Goal: Task Accomplishment & Management: Use online tool/utility

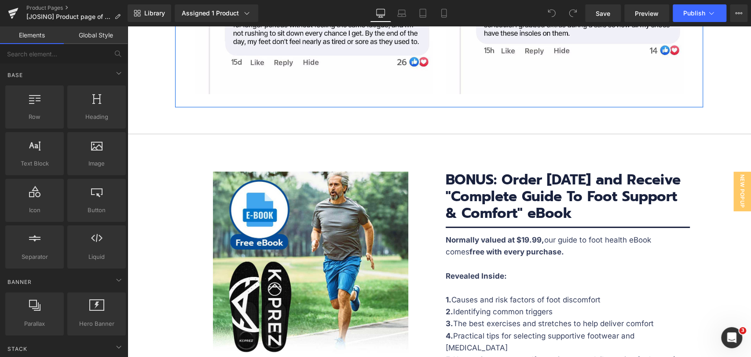
scroll to position [4060, 0]
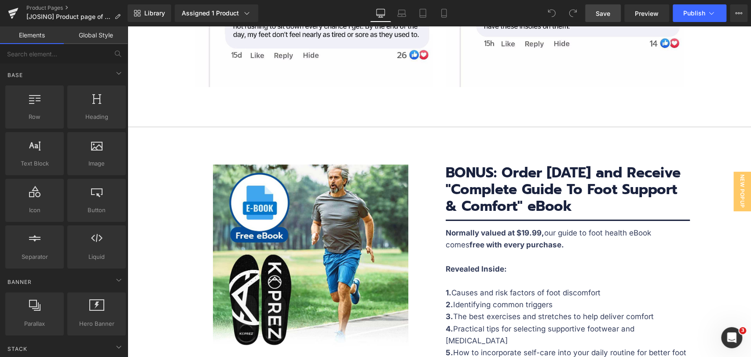
drag, startPoint x: 611, startPoint y: 10, endPoint x: 438, endPoint y: 98, distance: 194.1
click at [611, 10] on link "Save" at bounding box center [604, 13] width 36 height 18
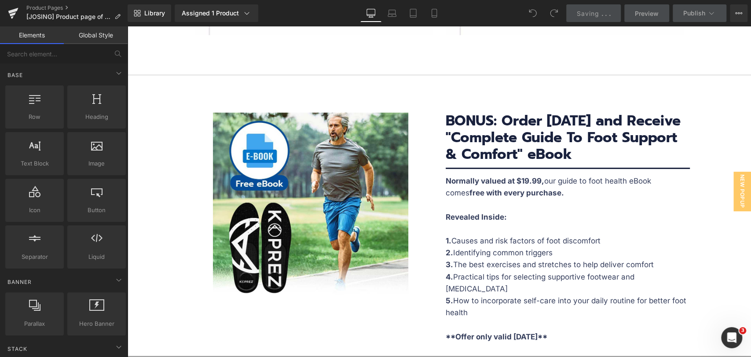
scroll to position [4109, 0]
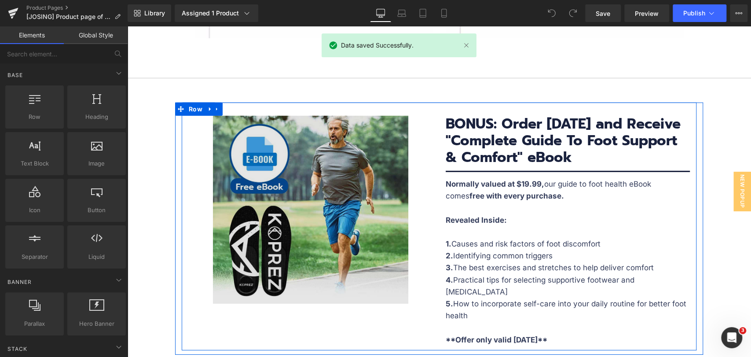
click at [326, 161] on img at bounding box center [310, 210] width 195 height 188
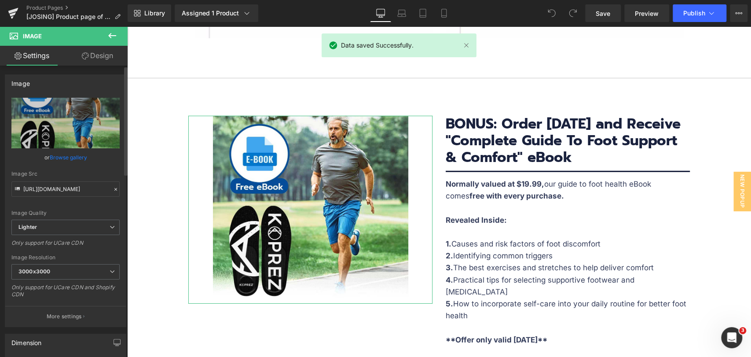
click at [73, 156] on link "Browse gallery" at bounding box center [68, 157] width 37 height 15
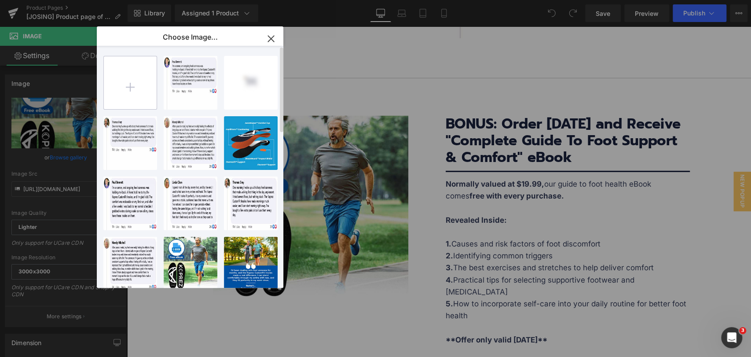
click at [126, 90] on input "file" at bounding box center [130, 82] width 53 height 53
type input "C:\fakepath\e-book-banner.jpg"
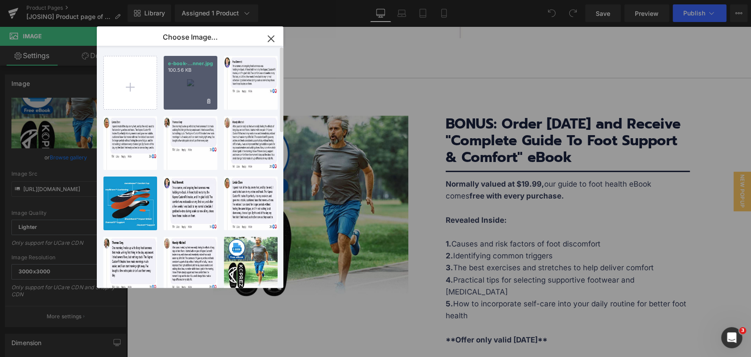
click at [194, 90] on div "e-book-...nner.jpg 100.56 KB" at bounding box center [191, 83] width 54 height 54
type input "[URL][DOMAIN_NAME]"
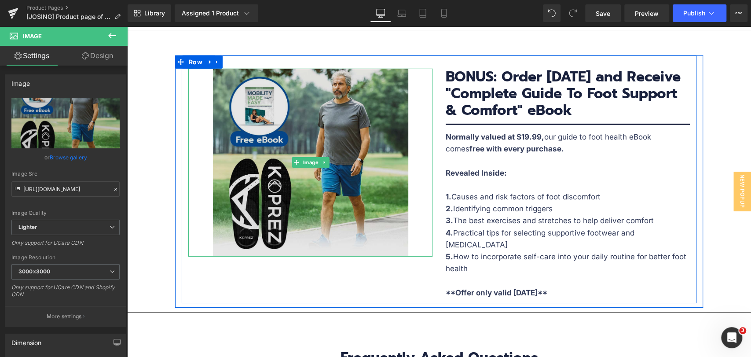
scroll to position [4158, 0]
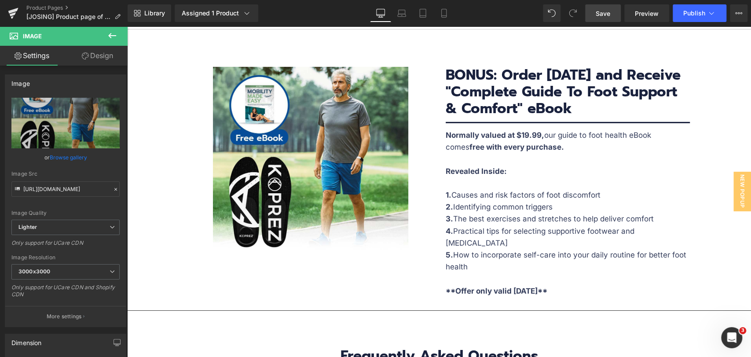
click at [606, 17] on span "Save" at bounding box center [603, 13] width 15 height 9
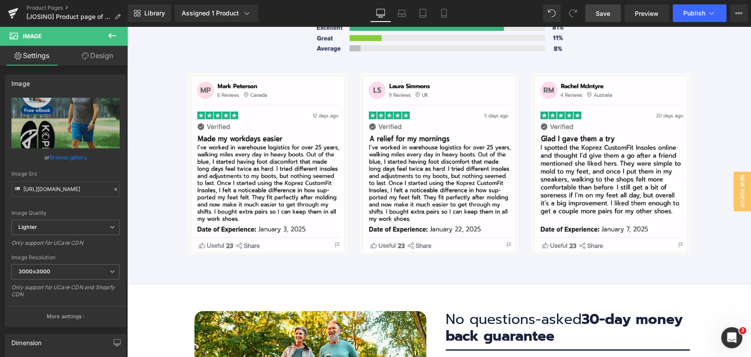
scroll to position [3179, 0]
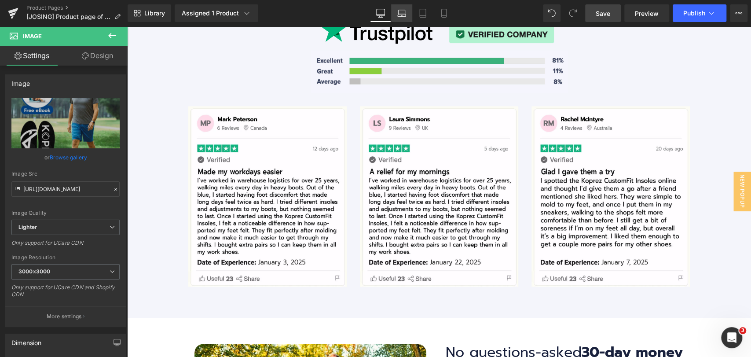
click at [402, 10] on icon at bounding box center [402, 13] width 9 height 9
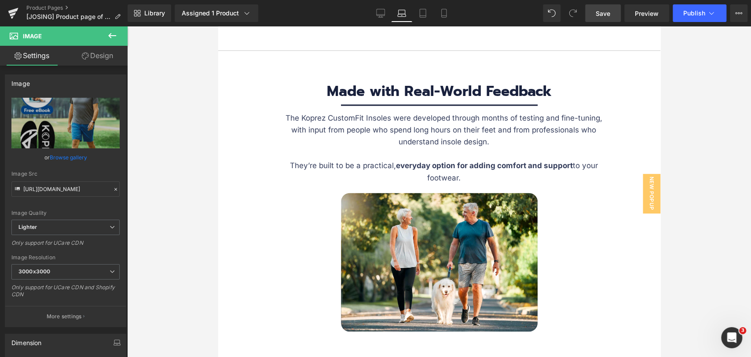
scroll to position [4331, 0]
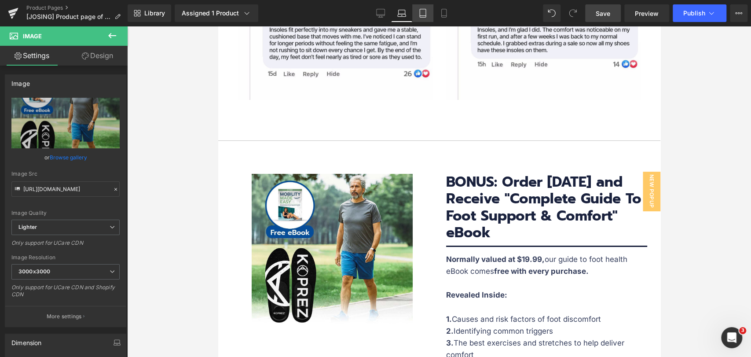
click at [420, 14] on icon at bounding box center [423, 13] width 6 height 8
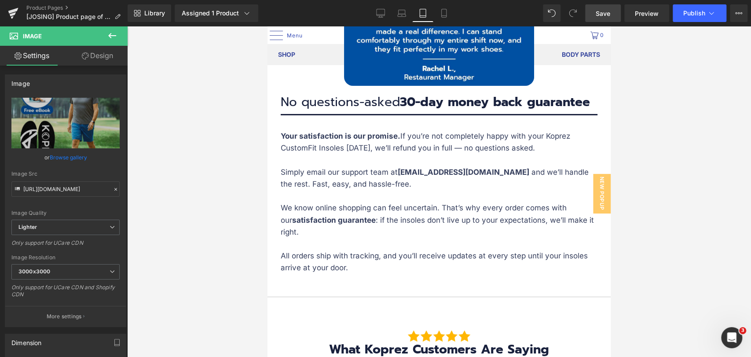
scroll to position [0, 0]
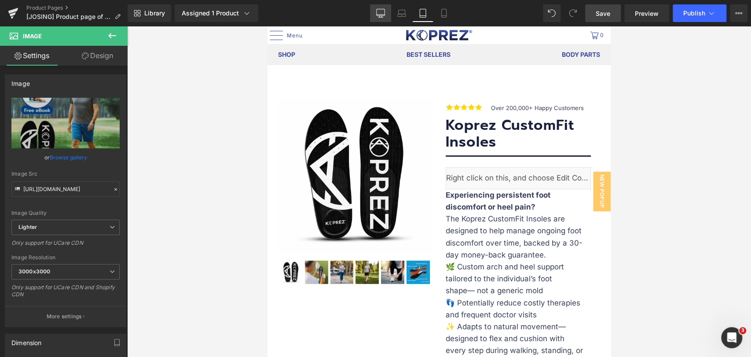
click at [384, 15] on icon at bounding box center [380, 12] width 8 height 7
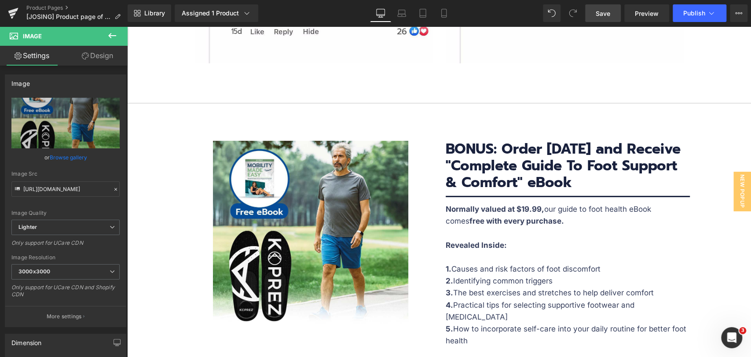
scroll to position [4080, 0]
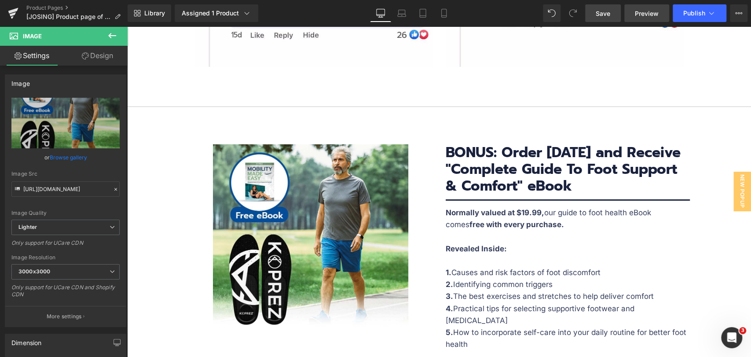
click at [637, 15] on span "Preview" at bounding box center [647, 13] width 24 height 9
click at [446, 9] on icon at bounding box center [444, 13] width 9 height 9
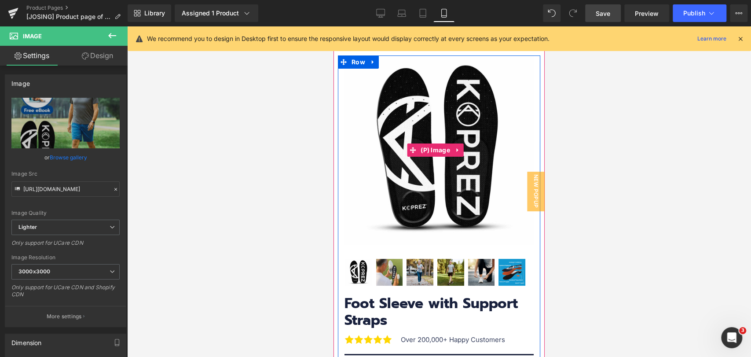
scroll to position [147, 0]
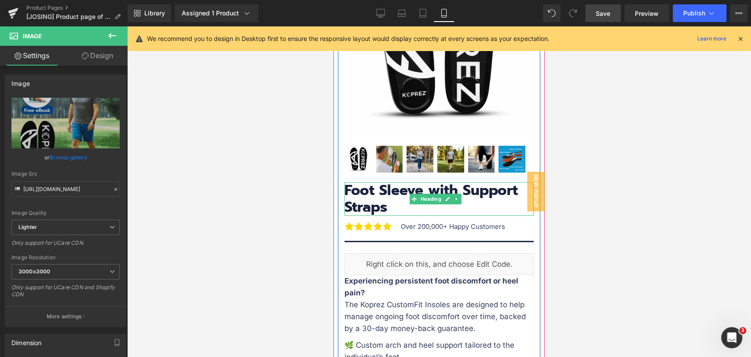
click at [470, 188] on h3 "Foot Sleeve with Support Straps" at bounding box center [439, 199] width 189 height 34
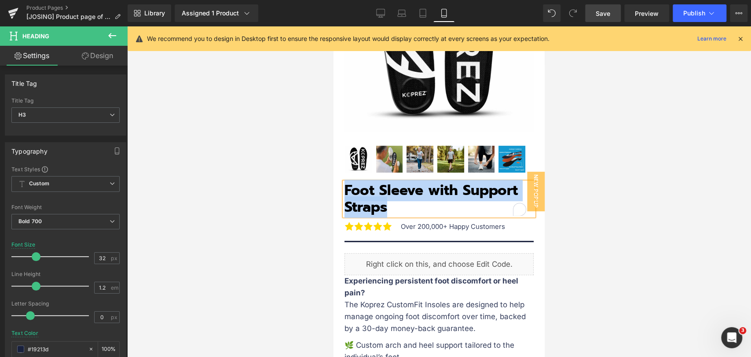
paste div "To enrich screen reader interactions, please activate Accessibility in Grammarl…"
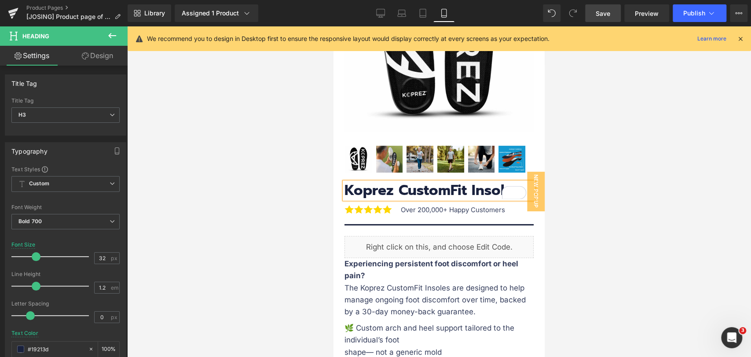
click at [644, 170] on div at bounding box center [439, 191] width 624 height 331
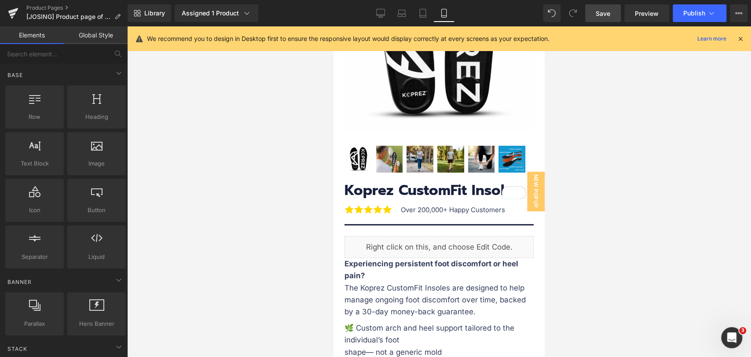
click at [632, 145] on div at bounding box center [439, 191] width 624 height 331
drag, startPoint x: 632, startPoint y: 180, endPoint x: 626, endPoint y: 181, distance: 6.2
click at [632, 180] on div at bounding box center [439, 191] width 624 height 331
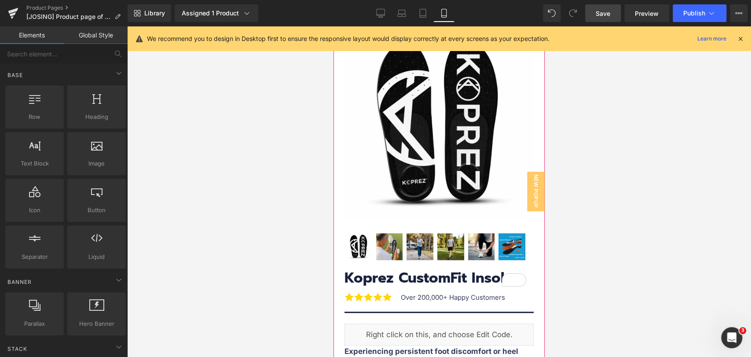
scroll to position [49, 0]
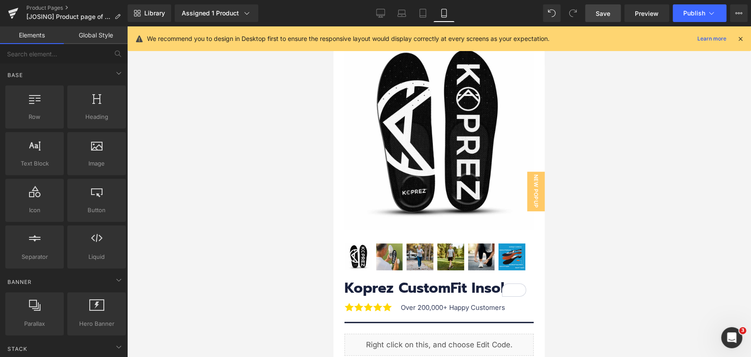
click at [657, 210] on div at bounding box center [439, 191] width 624 height 331
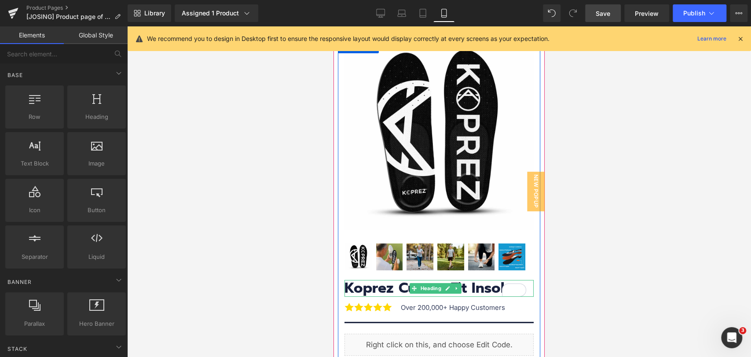
click at [476, 284] on h3 "Koprez CustomFit Insoles" at bounding box center [439, 288] width 189 height 17
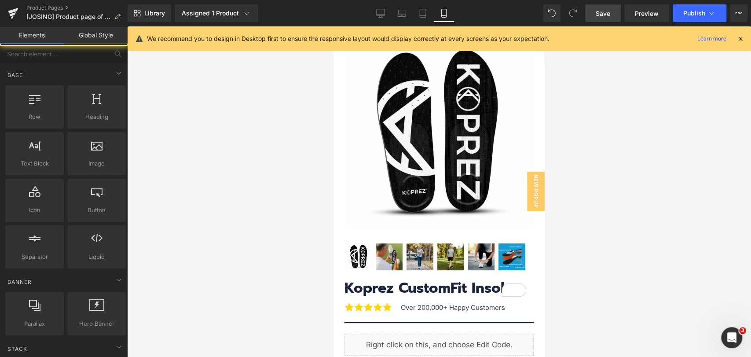
click at [647, 235] on div at bounding box center [439, 191] width 624 height 331
click at [608, 15] on span "Save" at bounding box center [603, 13] width 15 height 9
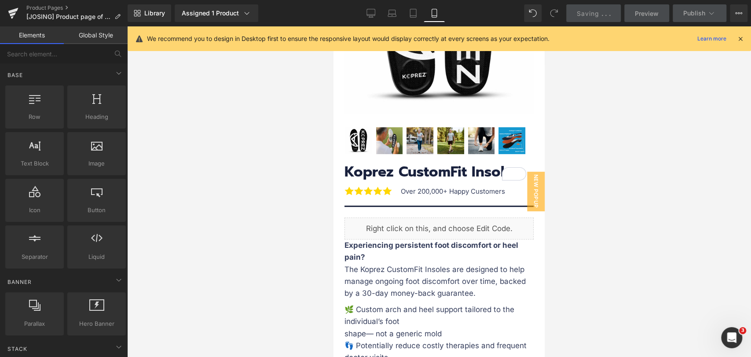
scroll to position [195, 0]
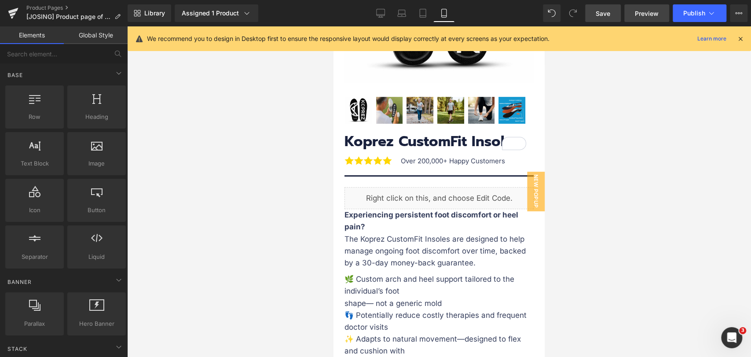
click at [640, 15] on span "Preview" at bounding box center [647, 13] width 24 height 9
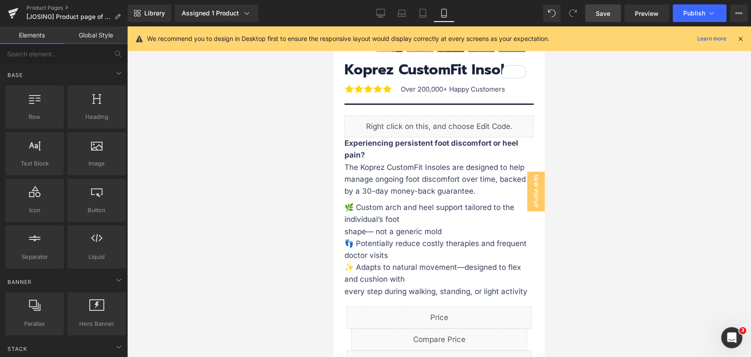
scroll to position [293, 0]
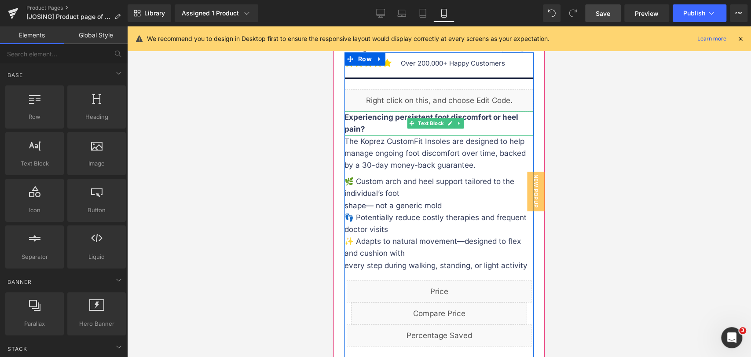
click at [383, 120] on p "Experiencing persistent foot discomfort or heel pain?" at bounding box center [439, 123] width 189 height 24
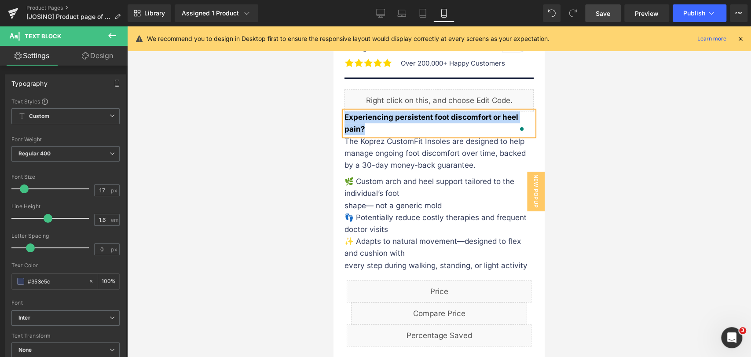
paste div "To enrich screen reader interactions, please activate Accessibility in Grammarl…"
click at [578, 140] on div at bounding box center [439, 191] width 624 height 331
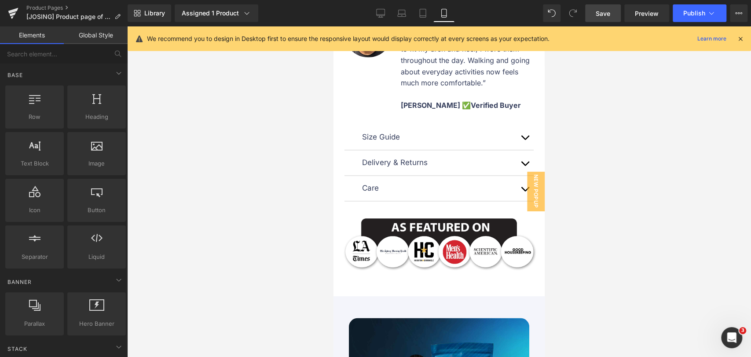
scroll to position [929, 0]
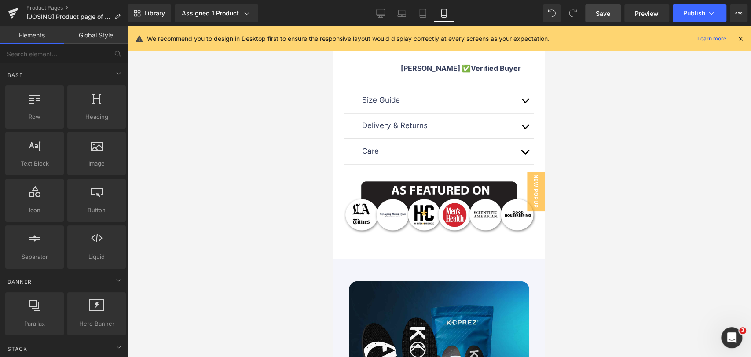
click at [438, 101] on div "Size Guide Text Block Image Image Delivery & Returns Text Block" at bounding box center [439, 122] width 189 height 86
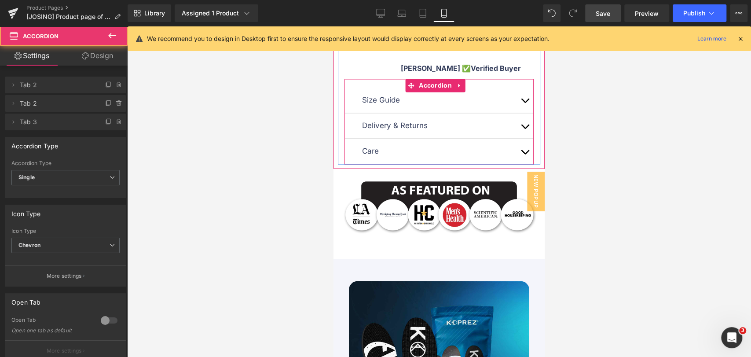
click at [516, 113] on button "button" at bounding box center [525, 100] width 18 height 25
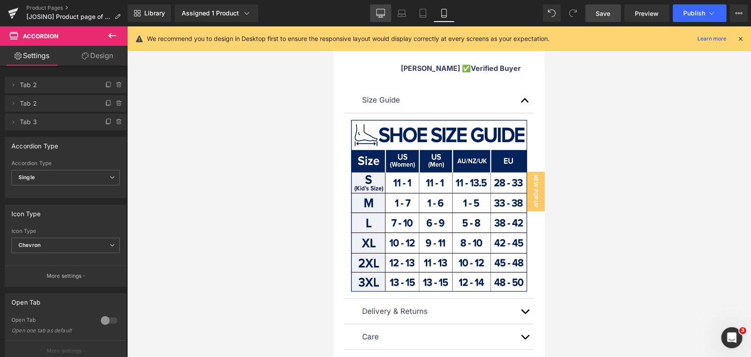
click at [386, 15] on link "Desktop" at bounding box center [380, 13] width 21 height 18
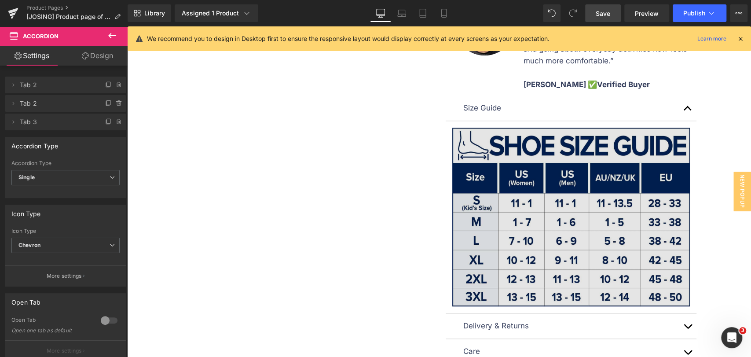
scroll to position [584, 0]
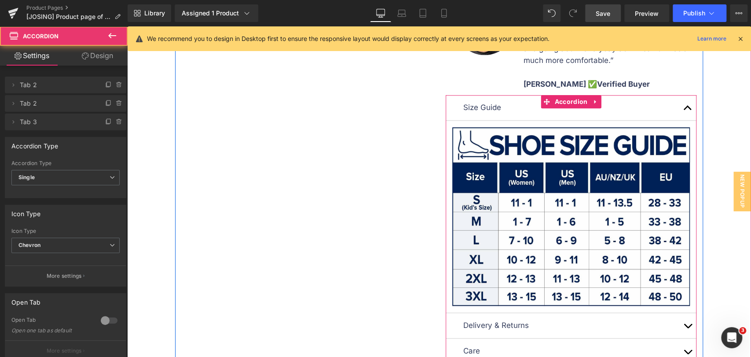
click at [685, 106] on button "button" at bounding box center [688, 107] width 18 height 25
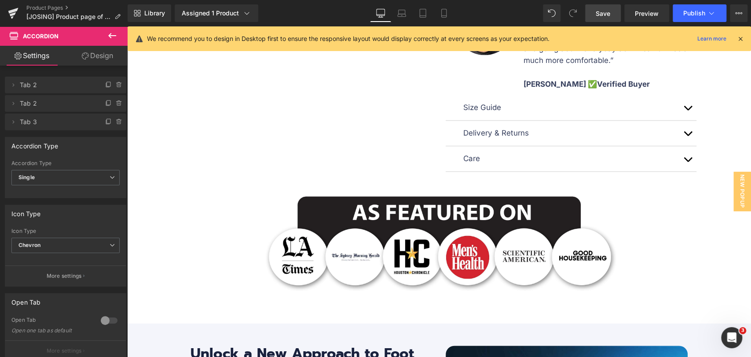
click at [440, 11] on icon at bounding box center [444, 13] width 9 height 9
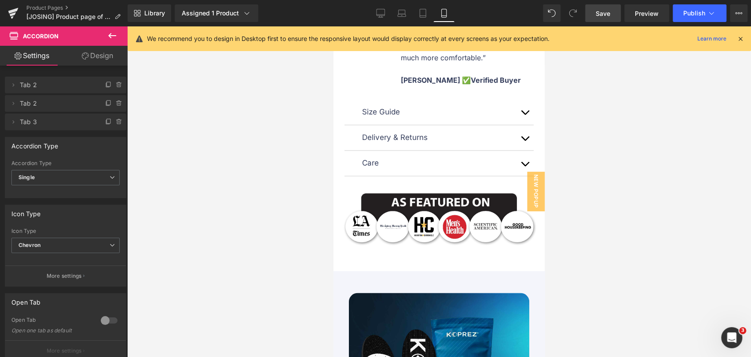
scroll to position [880, 0]
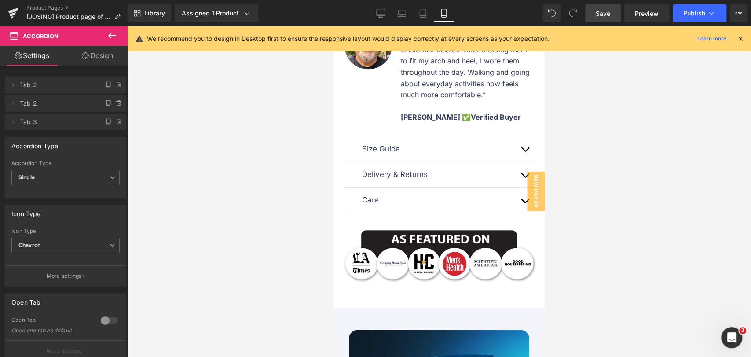
click at [501, 206] on p "Care" at bounding box center [439, 200] width 154 height 12
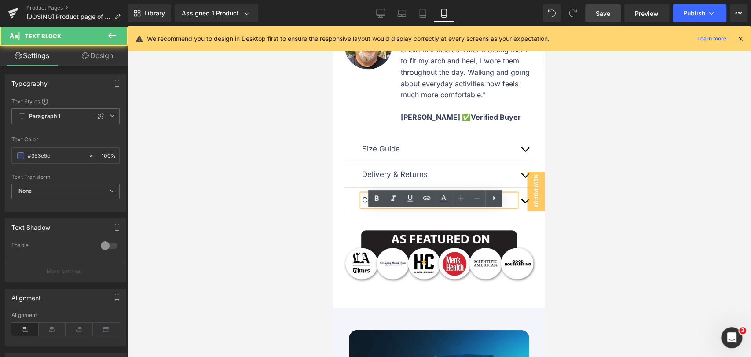
click at [525, 203] on span "button" at bounding box center [525, 203] width 0 height 0
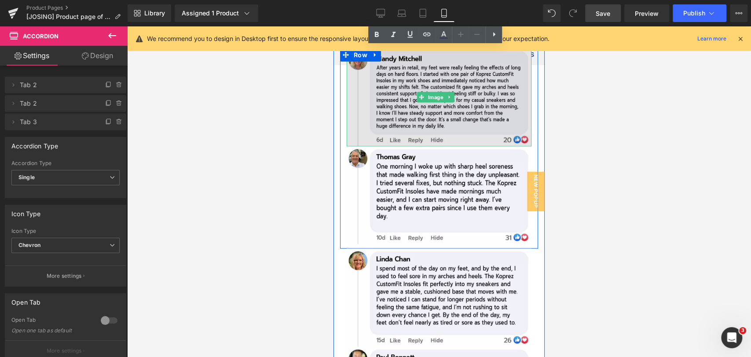
scroll to position [5919, 0]
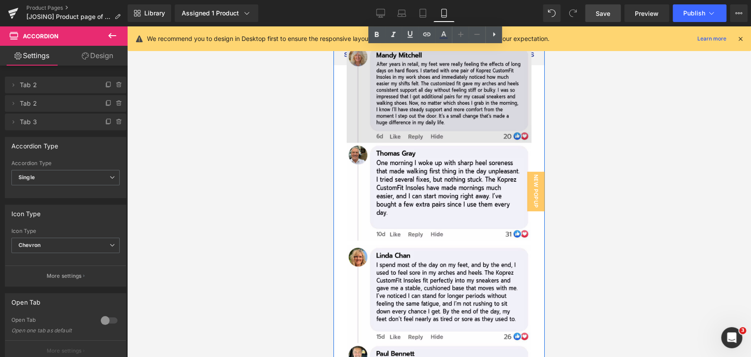
click at [475, 135] on img at bounding box center [439, 94] width 185 height 98
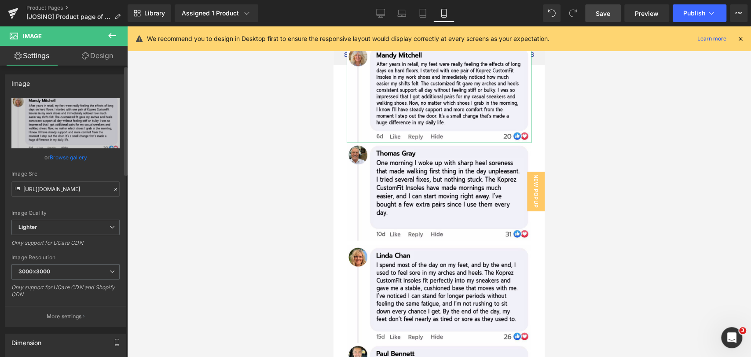
click at [68, 158] on link "Browse gallery" at bounding box center [68, 157] width 37 height 15
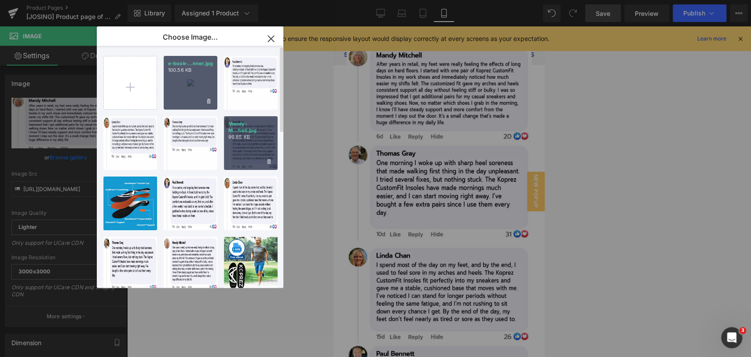
click at [255, 142] on div "Mandy-M...hell.jpg 99.65 KB" at bounding box center [251, 143] width 54 height 54
type input "https://ucarecdn.com/d163ef85-8f38-48a7-a2b5-104fc3daa0b7/-/format/auto/-/previ…"
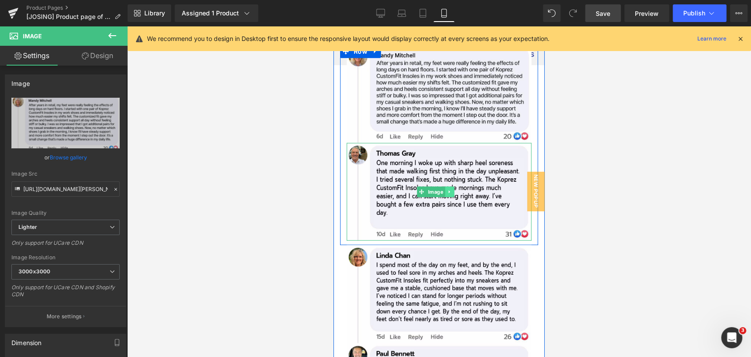
click at [452, 197] on link at bounding box center [449, 192] width 9 height 11
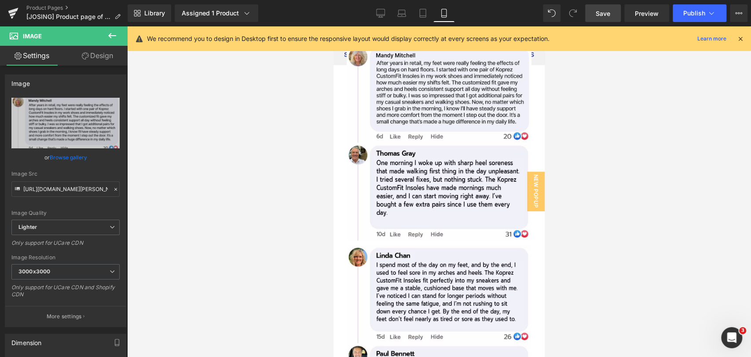
click at [649, 156] on div at bounding box center [439, 191] width 624 height 331
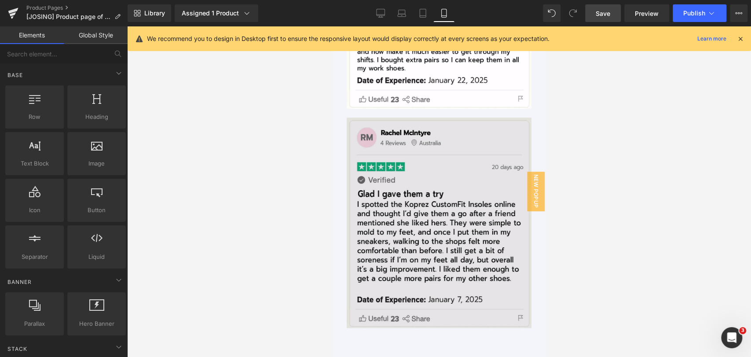
scroll to position [5087, 0]
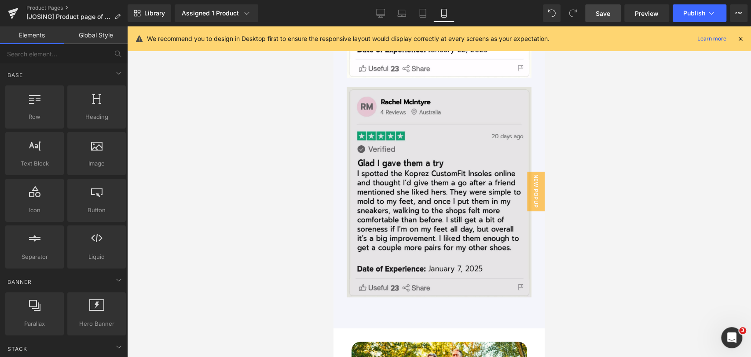
click at [438, 198] on img at bounding box center [439, 192] width 185 height 210
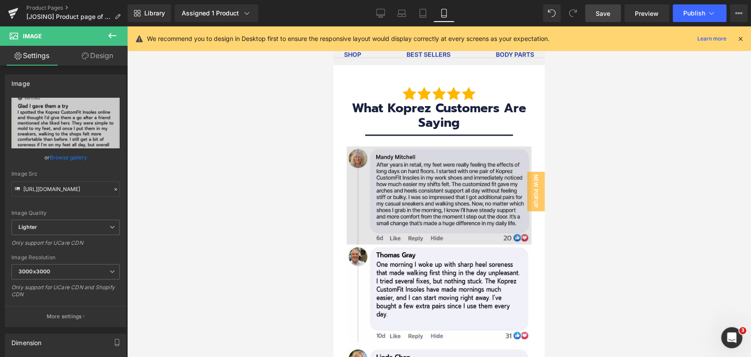
scroll to position [5821, 0]
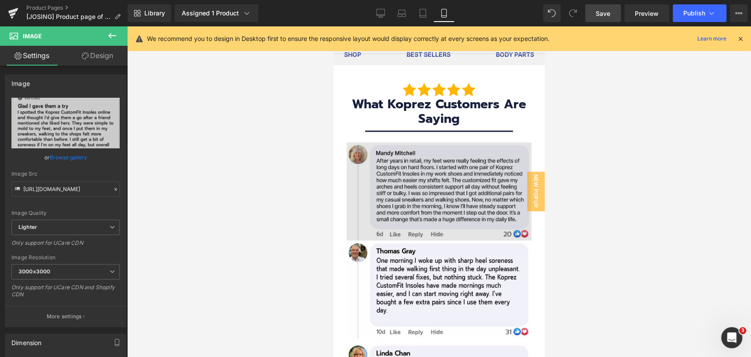
click at [399, 180] on img at bounding box center [439, 192] width 185 height 98
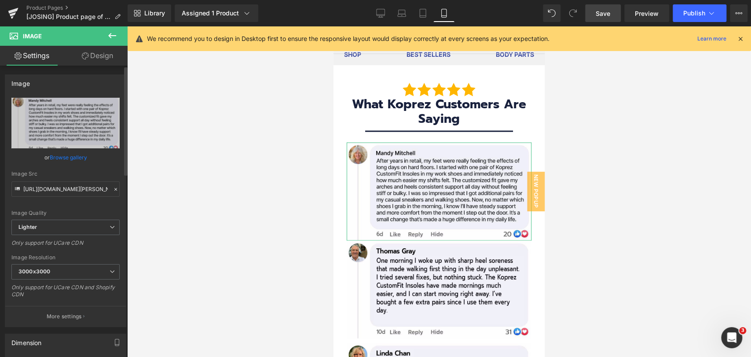
click at [78, 162] on link "Browse gallery" at bounding box center [68, 157] width 37 height 15
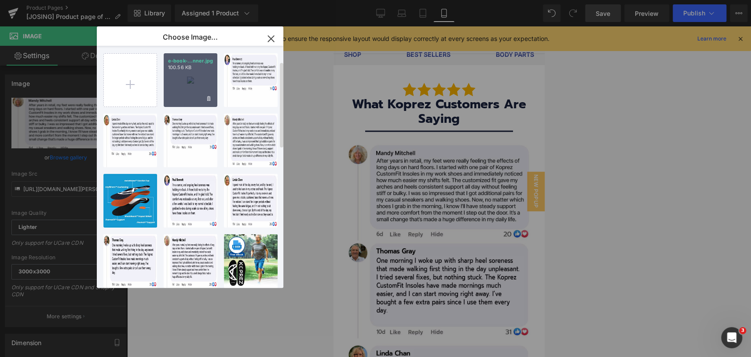
scroll to position [0, 0]
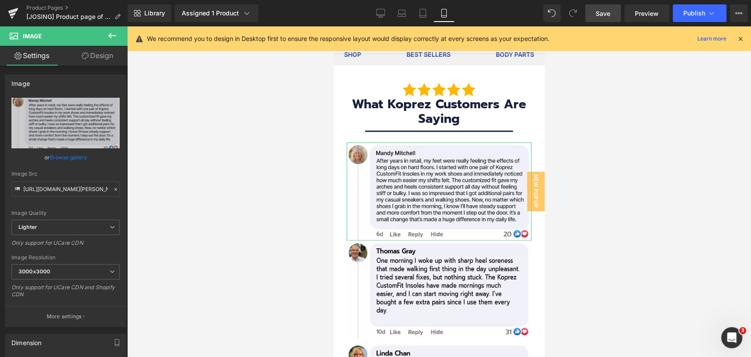
click at [27, 0] on div "You are previewing how the will restyle your page. You can not edit Elements in…" at bounding box center [375, 0] width 751 height 0
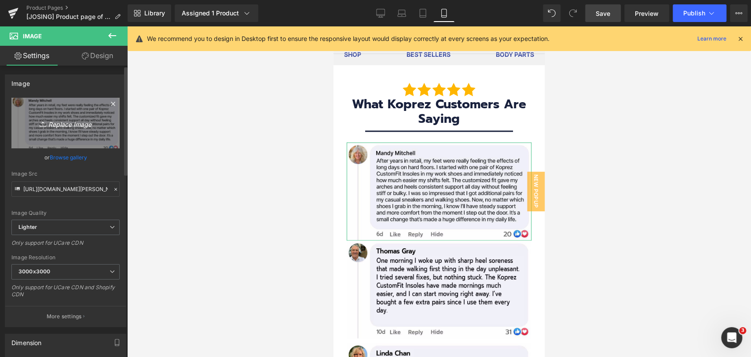
click at [59, 124] on icon "Replace Image" at bounding box center [65, 123] width 70 height 11
type input "C:\fakepath\CT REVIEW_LS.jpg"
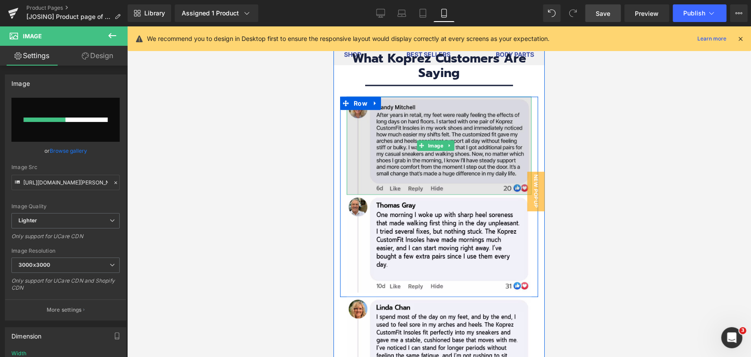
scroll to position [5870, 0]
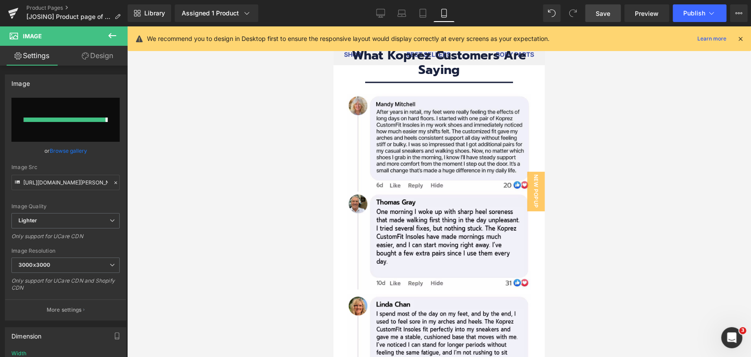
type input "https://ucarecdn.com/7947d1aa-ba8c-44cc-889d-75608d24f6d9/-/format/auto/-/previ…"
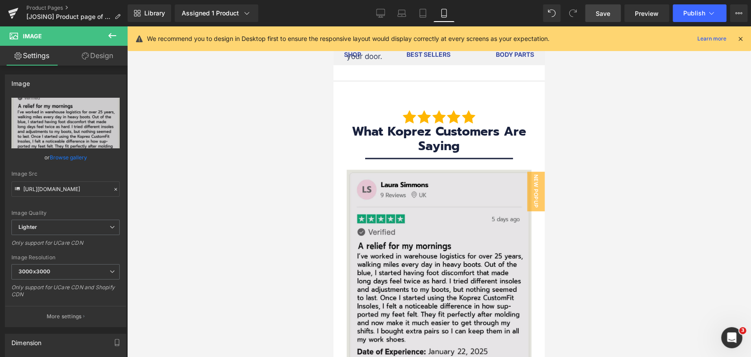
scroll to position [5919, 0]
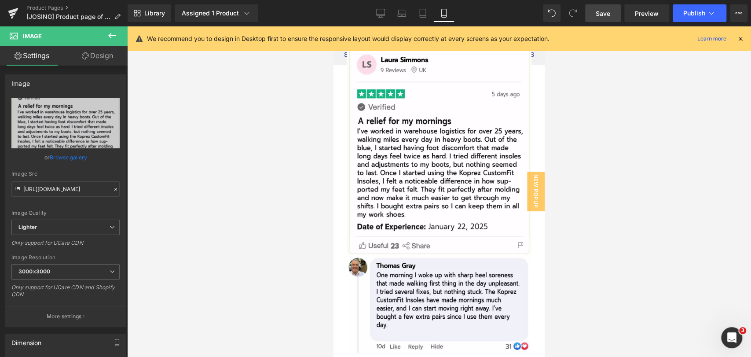
click at [627, 191] on div at bounding box center [439, 191] width 624 height 331
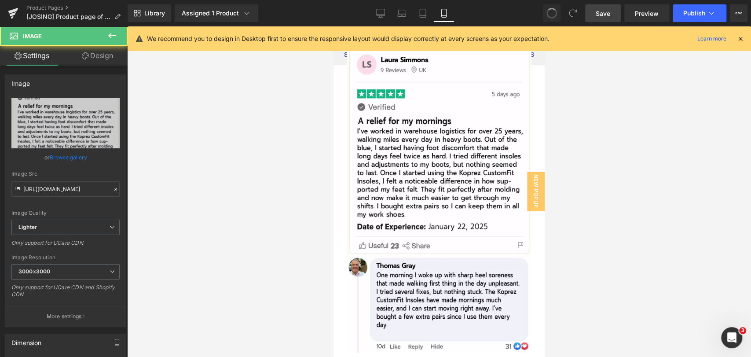
type input "https://ucarecdn.com/d163ef85-8f38-48a7-a2b5-104fc3daa0b7/-/format/auto/-/previ…"
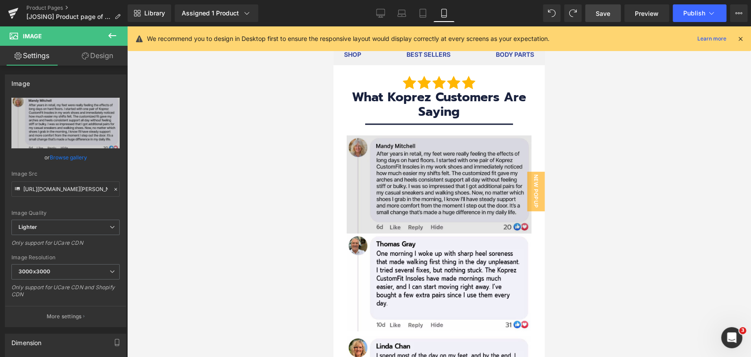
scroll to position [5821, 0]
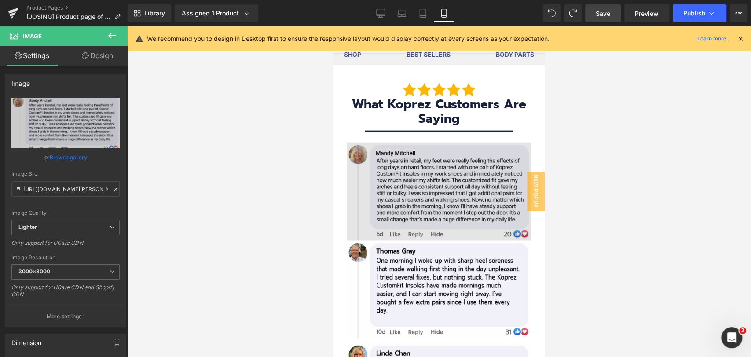
click at [439, 180] on img at bounding box center [439, 192] width 185 height 98
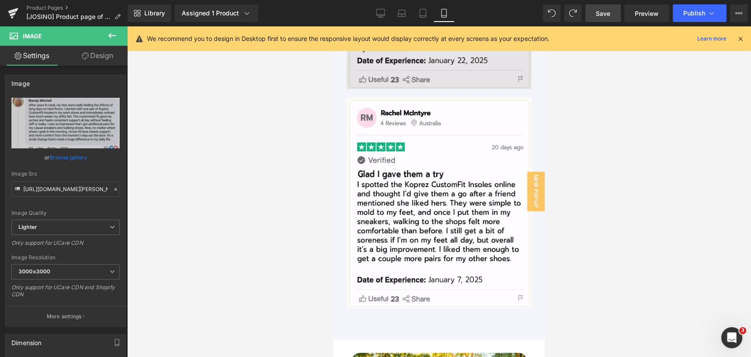
scroll to position [5087, 0]
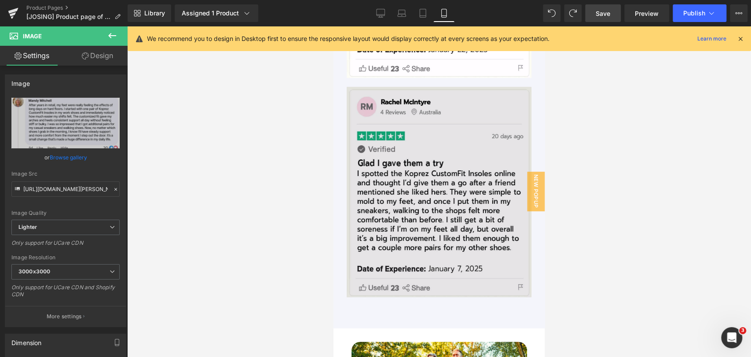
click at [418, 175] on img at bounding box center [439, 192] width 185 height 210
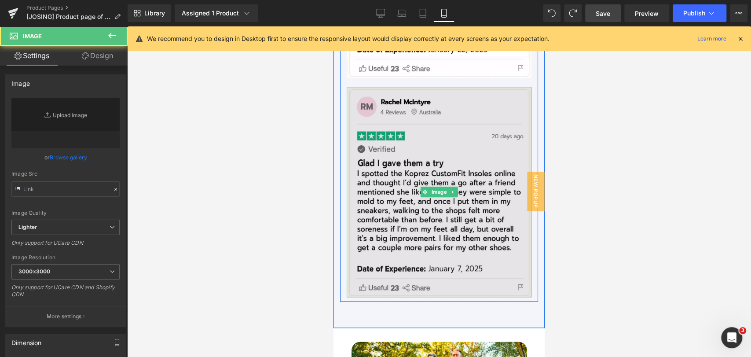
type input "https://ucarecdn.com/6750d595-3c76-4d04-973c-033651c4fa44/-/format/auto/-/previ…"
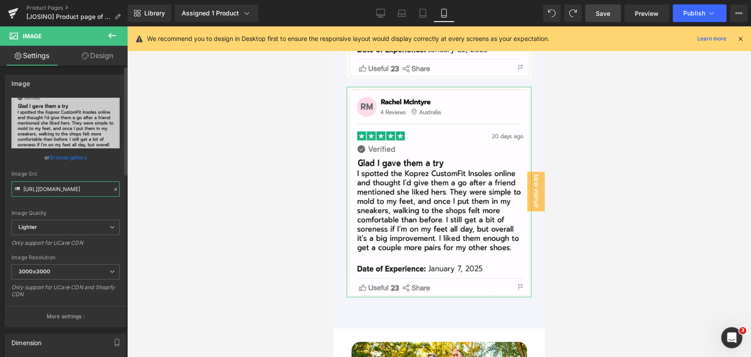
click at [63, 188] on input "https://ucarecdn.com/6750d595-3c76-4d04-973c-033651c4fa44/-/format/auto/-/previ…" at bounding box center [65, 188] width 108 height 15
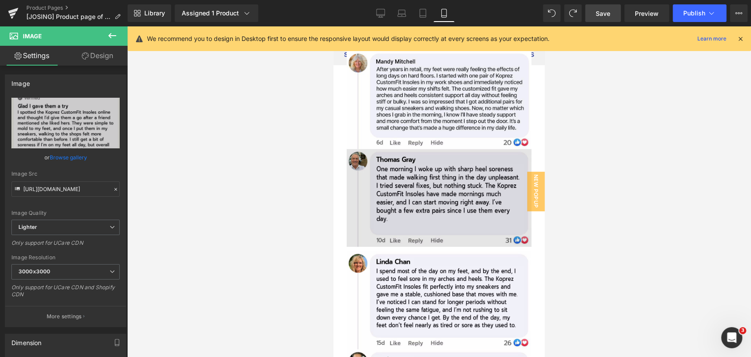
scroll to position [5919, 0]
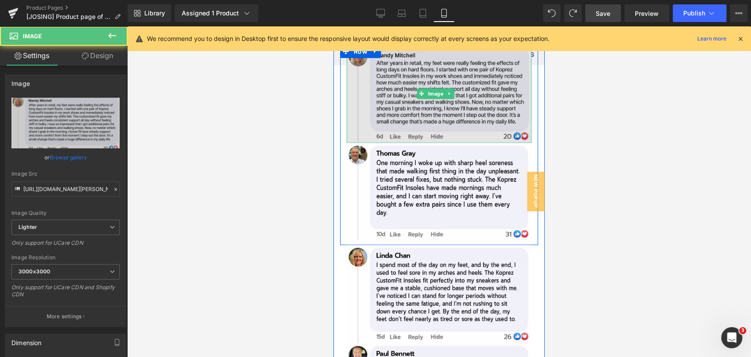
click at [430, 124] on img at bounding box center [439, 94] width 185 height 98
click at [449, 132] on img at bounding box center [439, 94] width 185 height 98
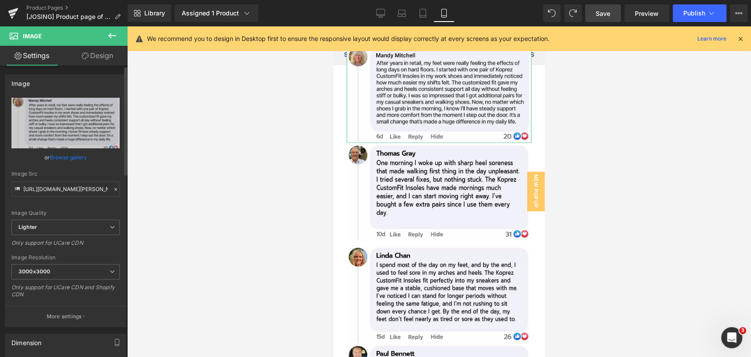
click at [70, 152] on link "Browse gallery" at bounding box center [68, 157] width 37 height 15
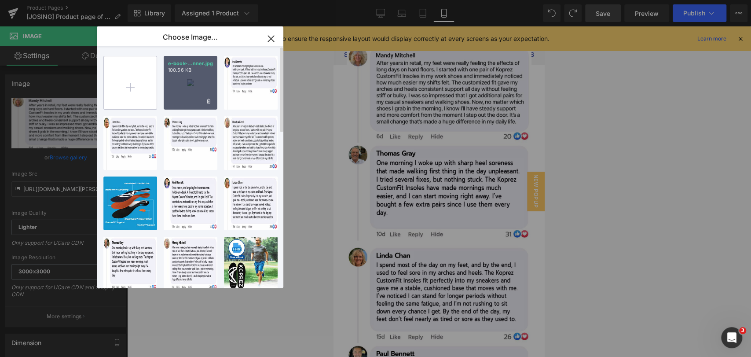
click at [138, 92] on input "file" at bounding box center [130, 82] width 53 height 53
click at [136, 83] on input "file" at bounding box center [130, 82] width 53 height 53
type input "C:\fakepath\Mandy.jpg"
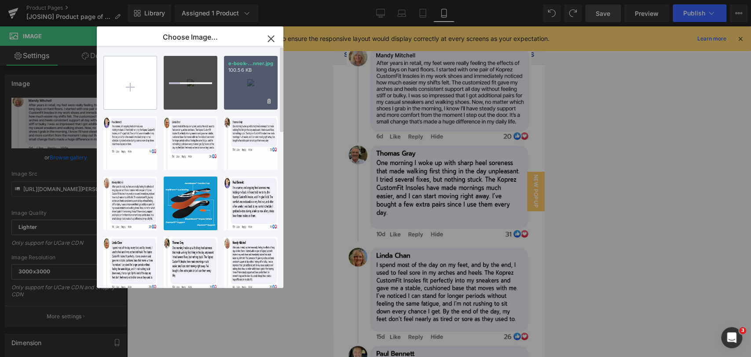
click at [126, 95] on input "file" at bounding box center [130, 82] width 53 height 53
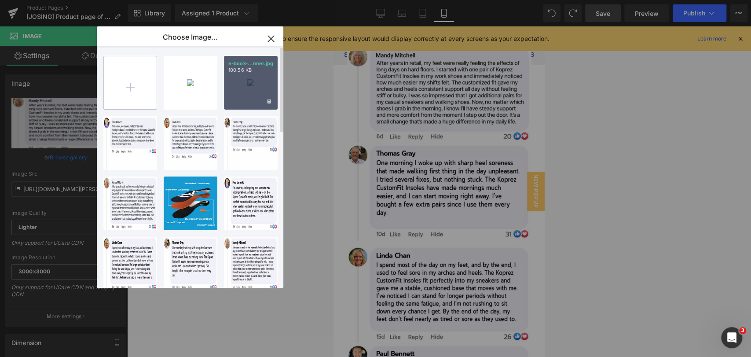
click at [129, 84] on input "file" at bounding box center [130, 82] width 53 height 53
type input "C:\fakepath\Thomas.jpg"
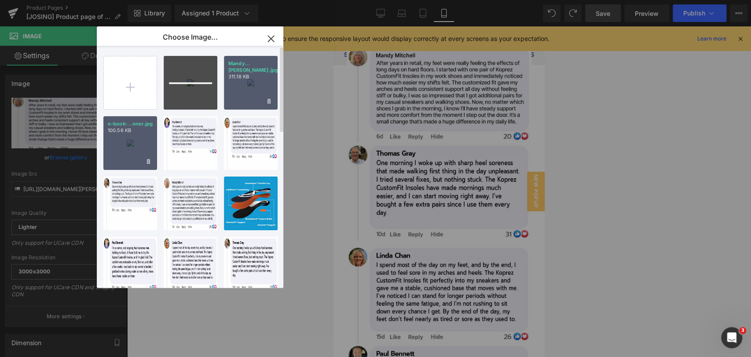
click at [243, 89] on div "Mandy...andy.jpg 311.18 KB" at bounding box center [251, 83] width 54 height 54
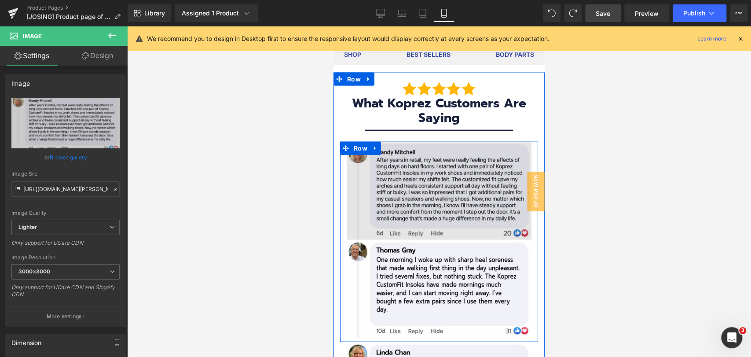
scroll to position [5821, 0]
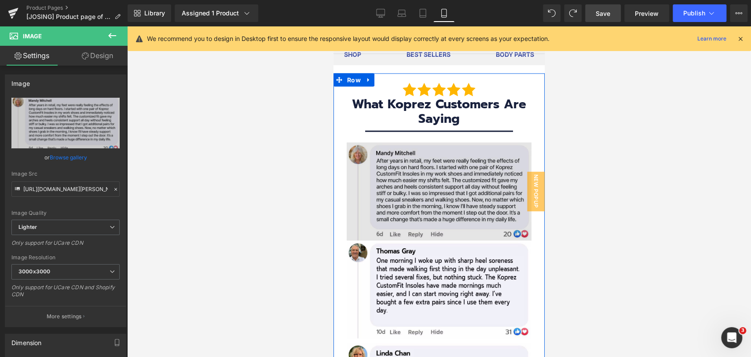
click at [415, 171] on img at bounding box center [439, 192] width 185 height 98
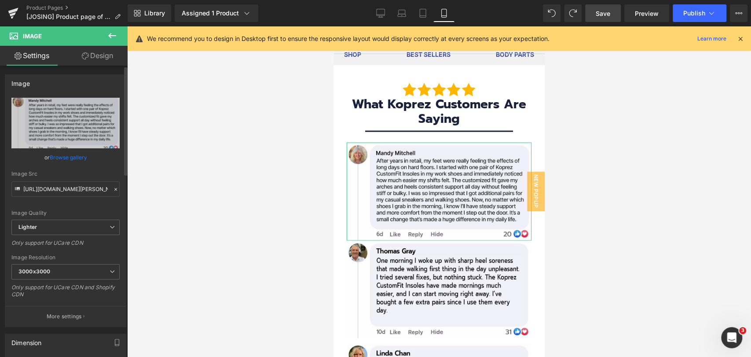
click at [56, 156] on link "Browse gallery" at bounding box center [68, 157] width 37 height 15
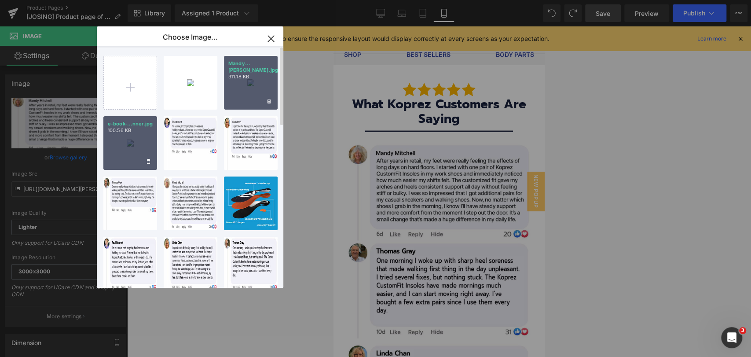
click at [250, 94] on div "Mandy...andy.jpg 311.18 KB" at bounding box center [251, 83] width 54 height 54
type input "https://ucarecdn.com/17b2bc17-417a-4c17-907f-38e017f9425e/-/format/auto/-/previ…"
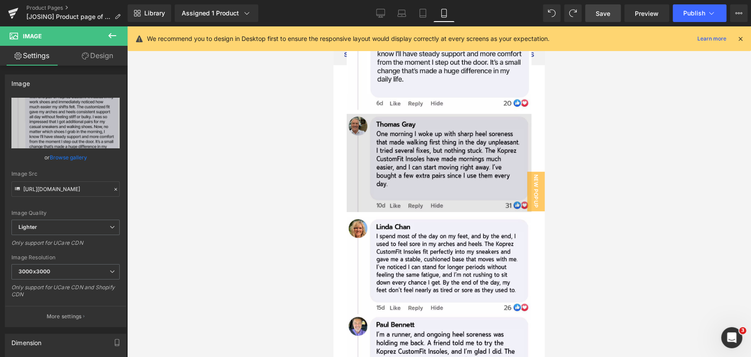
scroll to position [6016, 0]
click at [451, 149] on img at bounding box center [439, 163] width 185 height 98
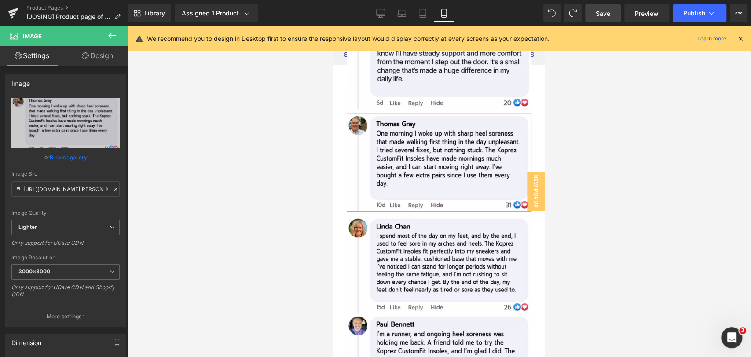
click at [60, 158] on link "Browse gallery" at bounding box center [68, 157] width 37 height 15
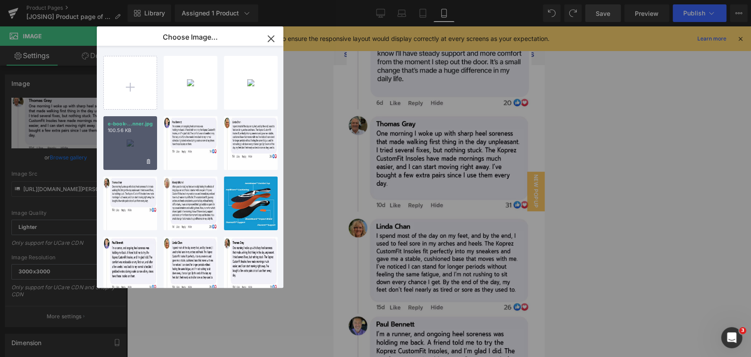
click at [0, 0] on div "Thomas...omas.jpg 120.29 KB" at bounding box center [0, 0] width 0 height 0
type input "https://ucarecdn.com/daabc3ef-d52f-4f49-bfc4-528fbf01ee6a/-/format/auto/-/previ…"
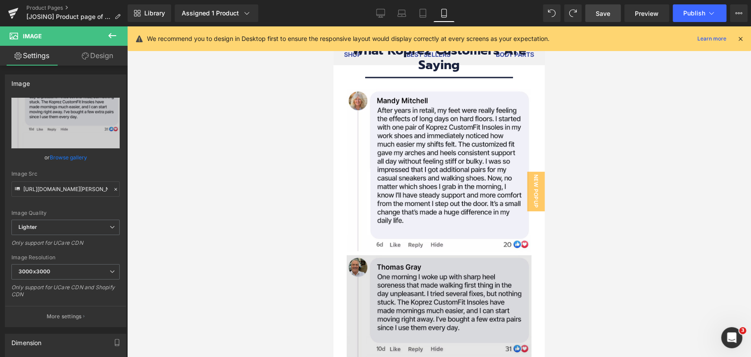
scroll to position [5870, 0]
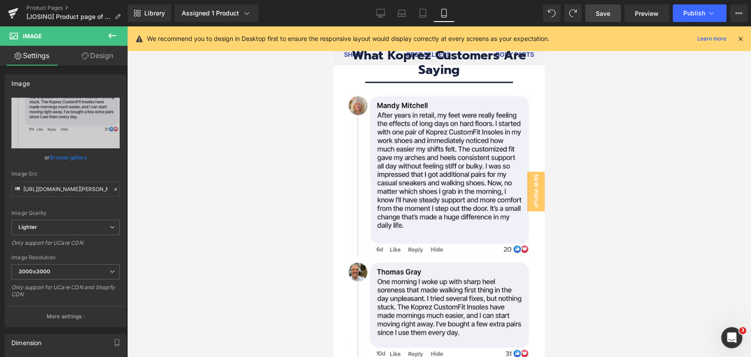
click at [609, 153] on div at bounding box center [439, 191] width 624 height 331
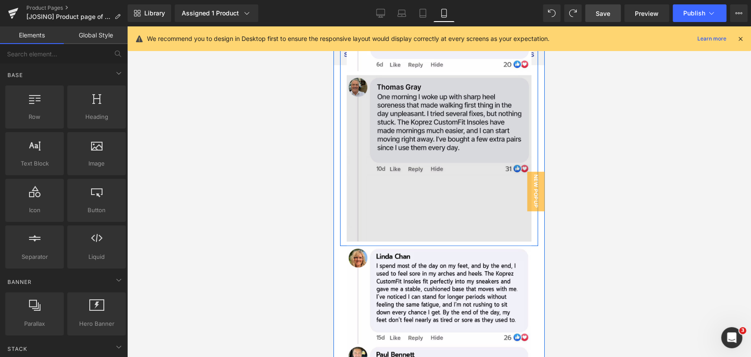
scroll to position [6065, 0]
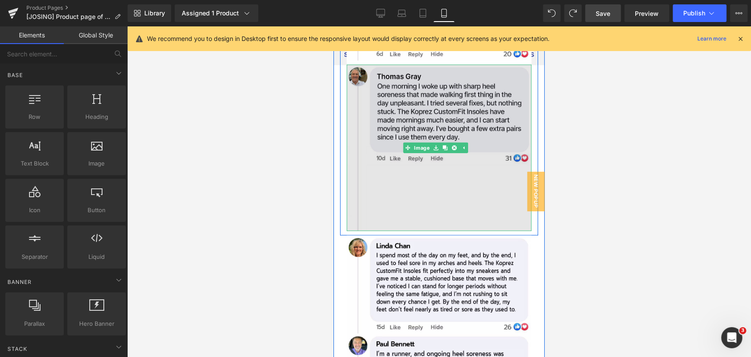
click at [445, 169] on img at bounding box center [439, 148] width 185 height 166
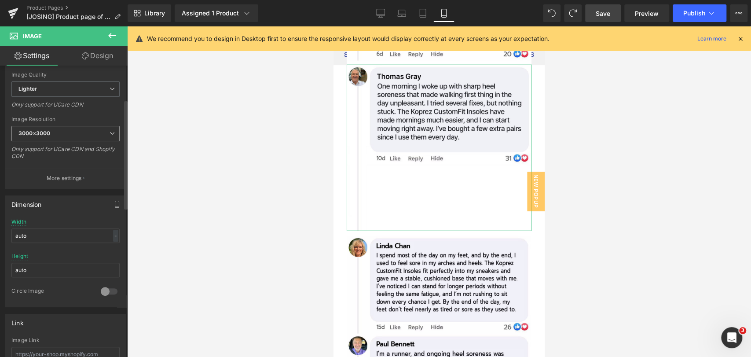
scroll to position [147, 0]
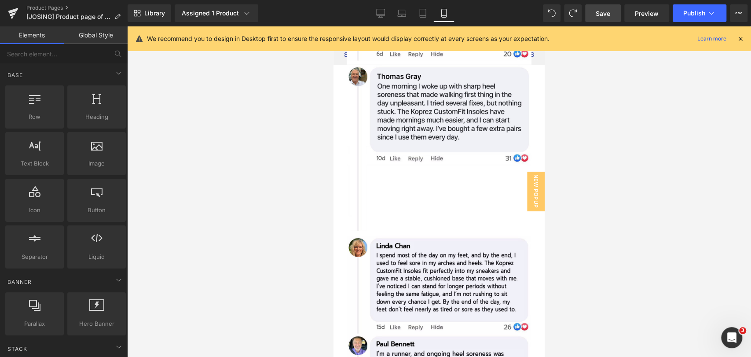
click at [584, 169] on div at bounding box center [439, 191] width 624 height 331
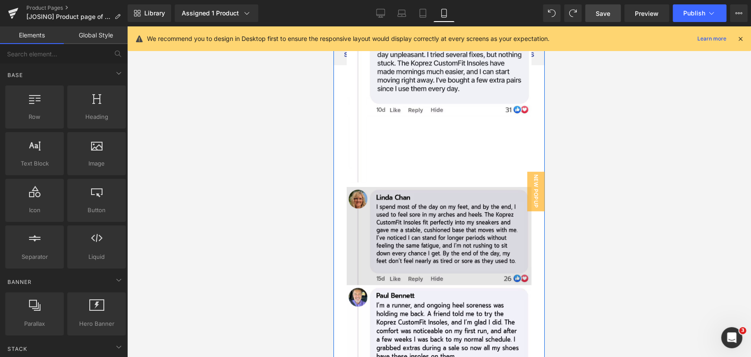
scroll to position [6114, 0]
click at [433, 219] on img at bounding box center [439, 236] width 185 height 98
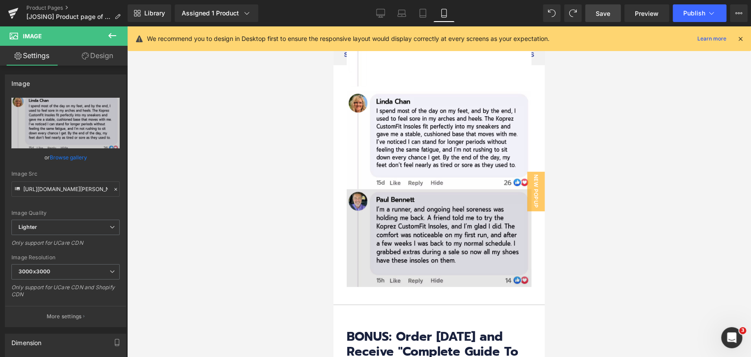
scroll to position [6212, 0]
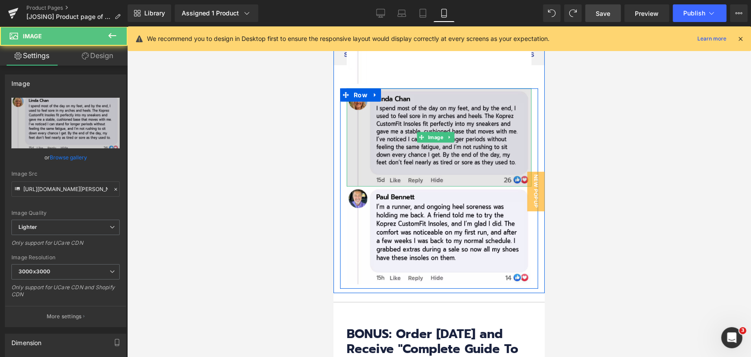
click at [361, 146] on img at bounding box center [439, 137] width 185 height 98
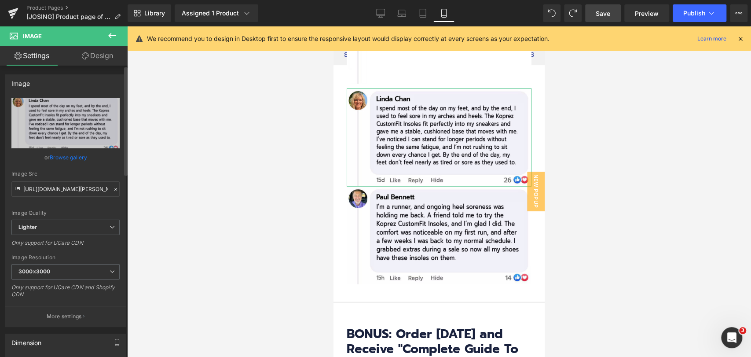
click at [66, 154] on link "Browse gallery" at bounding box center [68, 157] width 37 height 15
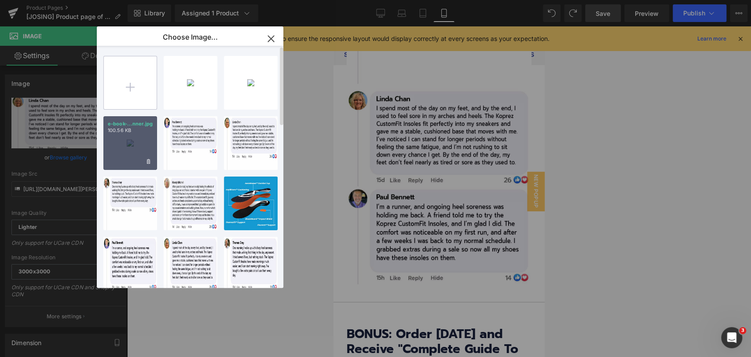
click at [144, 92] on input "file" at bounding box center [130, 82] width 53 height 53
type input "C:\fakepath\Linda.jpg"
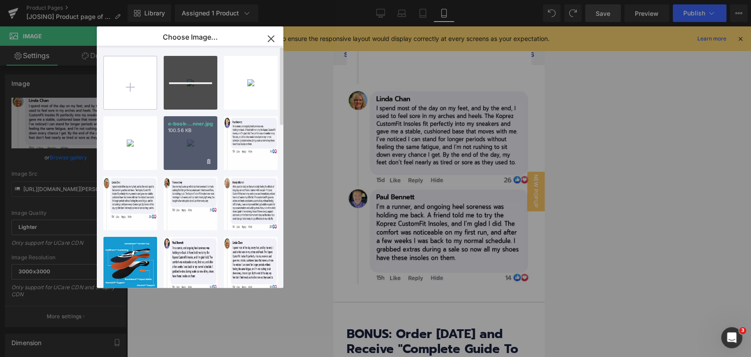
click at [126, 96] on input "file" at bounding box center [130, 82] width 53 height 53
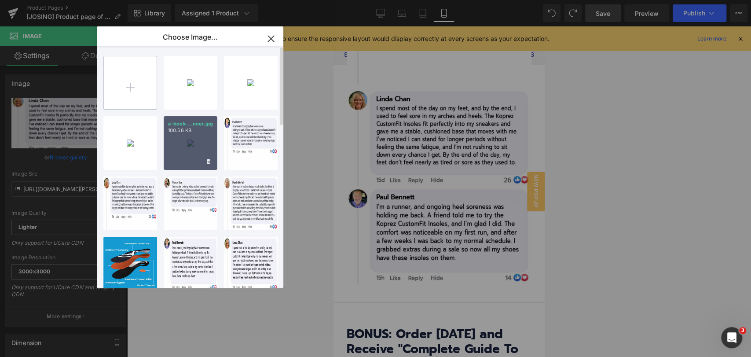
type input "C:\fakepath\Paul.jpg"
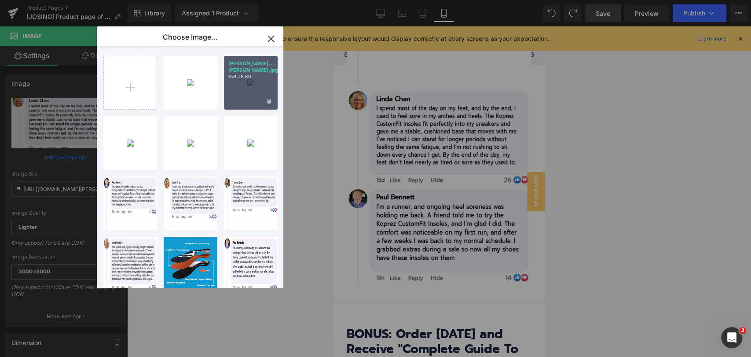
click at [245, 91] on div "Linda...inda.jpg 156.76 KB" at bounding box center [251, 83] width 54 height 54
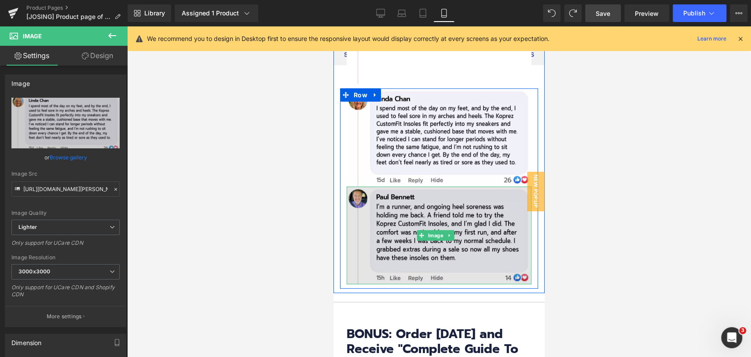
click at [391, 193] on img at bounding box center [439, 236] width 185 height 98
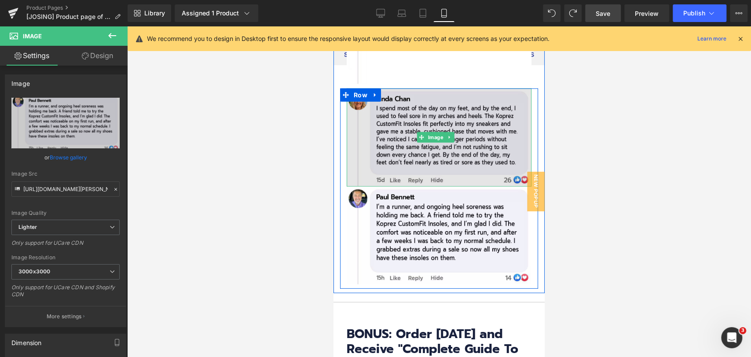
click at [358, 146] on img at bounding box center [439, 137] width 185 height 98
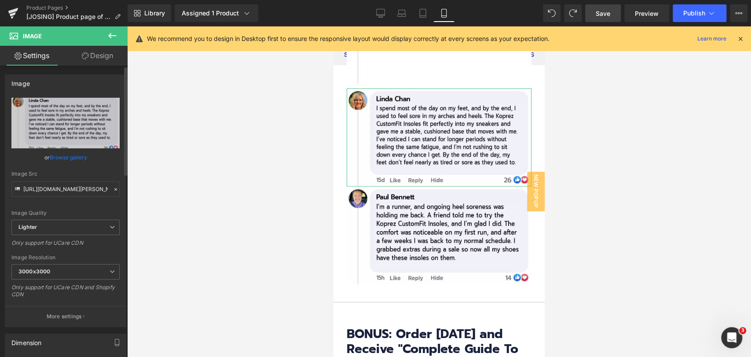
click at [66, 154] on link "Browse gallery" at bounding box center [68, 157] width 37 height 15
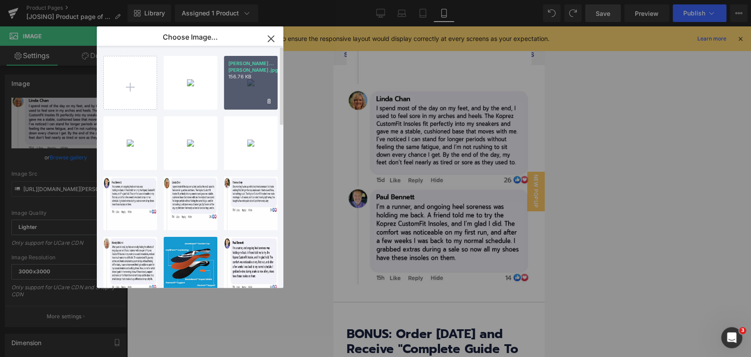
click at [239, 89] on div "Linda...inda.jpg 156.76 KB" at bounding box center [251, 83] width 54 height 54
type input "https://ucarecdn.com/028d5201-6ab6-4616-9a97-65a2dcd12cd0/-/format/auto/-/previ…"
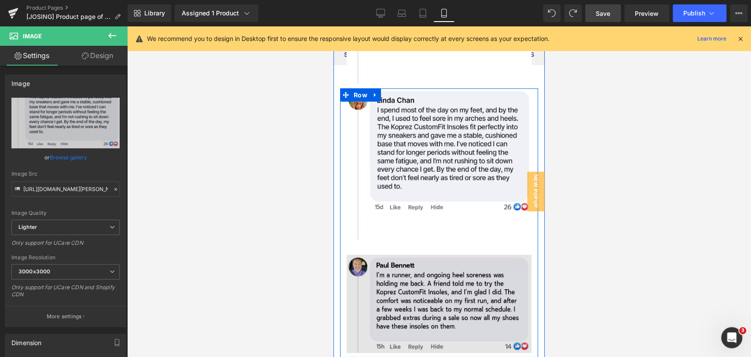
click at [413, 265] on img at bounding box center [439, 304] width 185 height 98
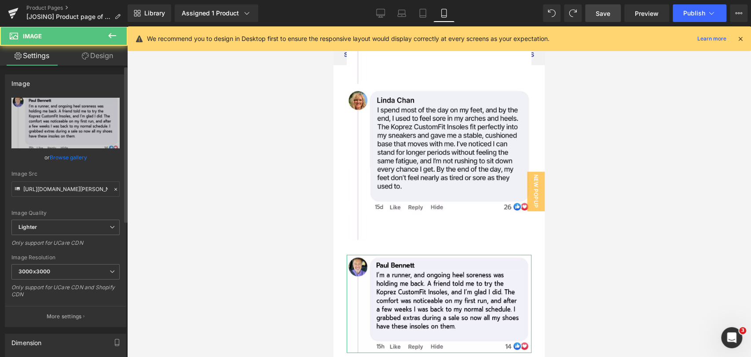
click at [71, 159] on link "Browse gallery" at bounding box center [68, 157] width 37 height 15
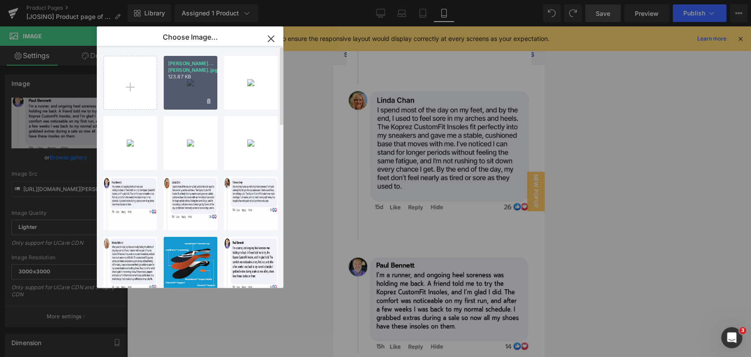
click at [205, 89] on div "Paul...Paul.jpg 123.87 KB" at bounding box center [191, 83] width 54 height 54
type input "https://ucarecdn.com/35d5c39d-87c8-4912-8191-62dd57619f4d/-/format/auto/-/previ…"
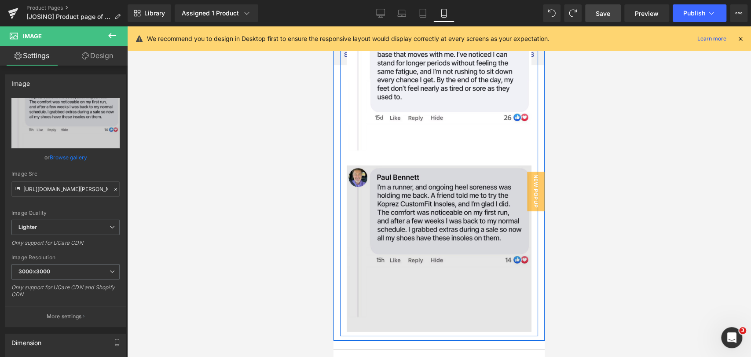
scroll to position [6310, 0]
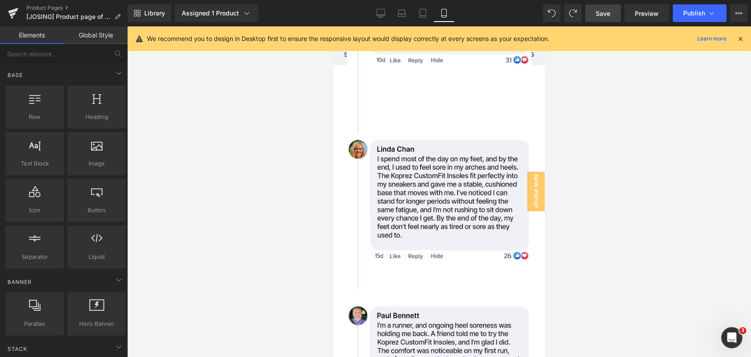
click at [607, 204] on div at bounding box center [439, 191] width 624 height 331
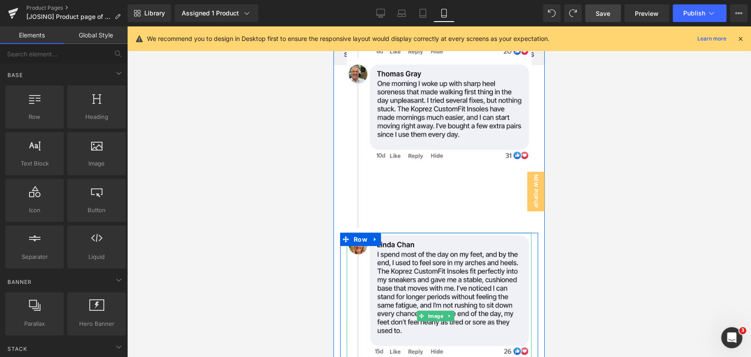
scroll to position [6065, 0]
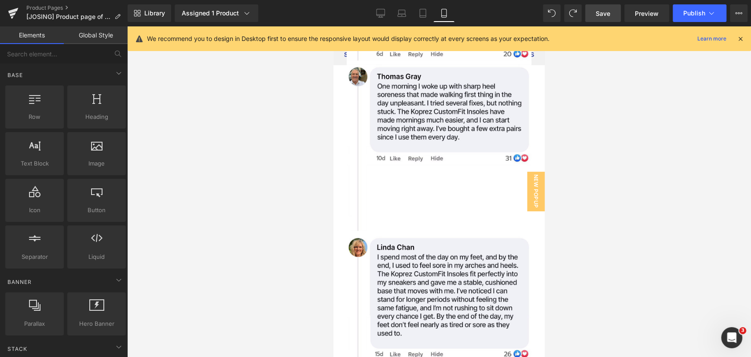
click at [602, 16] on span "Save" at bounding box center [603, 13] width 15 height 9
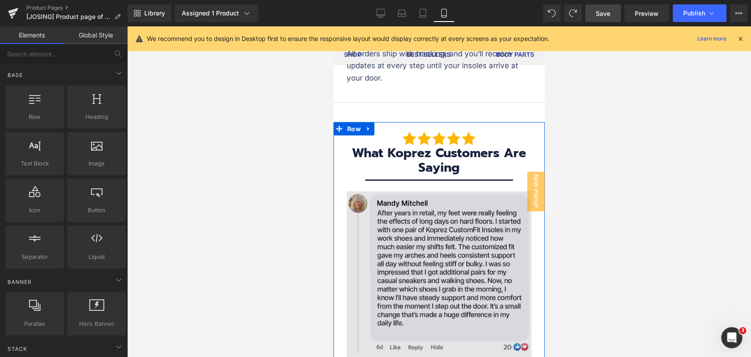
scroll to position [5919, 0]
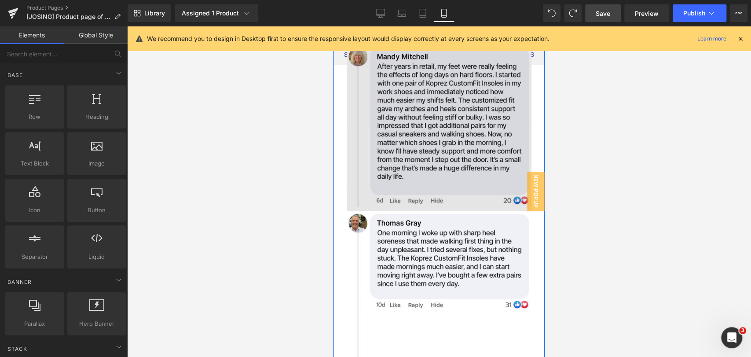
click at [440, 160] on img at bounding box center [439, 128] width 185 height 166
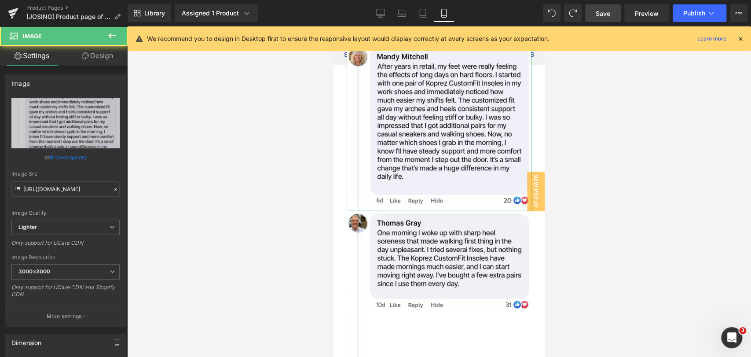
click at [78, 159] on link "Browse gallery" at bounding box center [68, 157] width 37 height 15
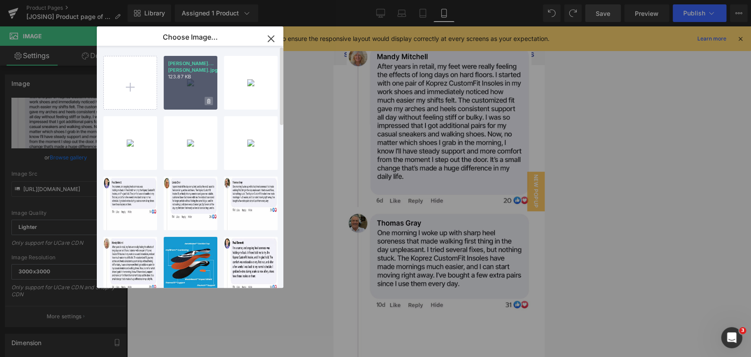
click at [206, 99] on span at bounding box center [209, 101] width 8 height 8
click at [173, 104] on span "Yes" at bounding box center [179, 100] width 22 height 9
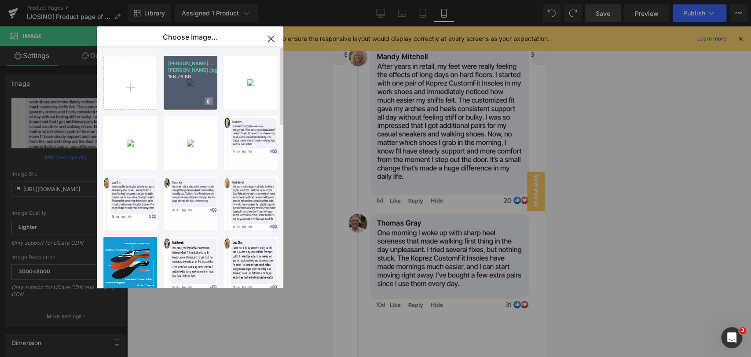
click at [208, 103] on icon at bounding box center [208, 102] width 3 height 6
click at [175, 102] on span "Yes" at bounding box center [179, 100] width 22 height 9
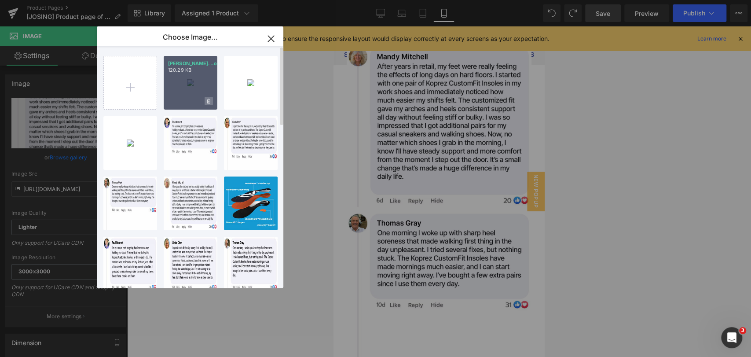
click at [208, 100] on icon at bounding box center [208, 102] width 3 height 6
click at [173, 103] on span "Yes" at bounding box center [179, 100] width 22 height 9
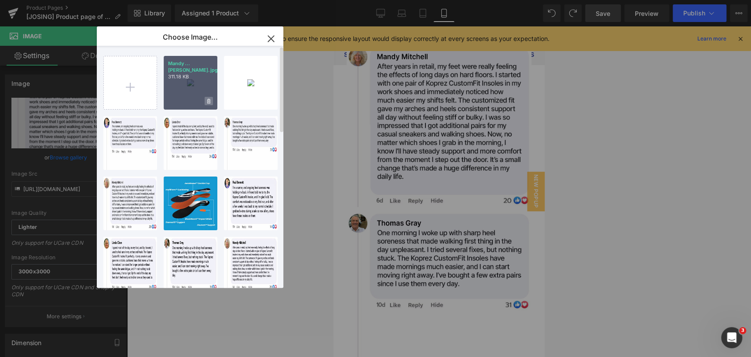
click at [212, 101] on span at bounding box center [209, 101] width 8 height 8
click at [176, 102] on span "Yes" at bounding box center [179, 100] width 22 height 9
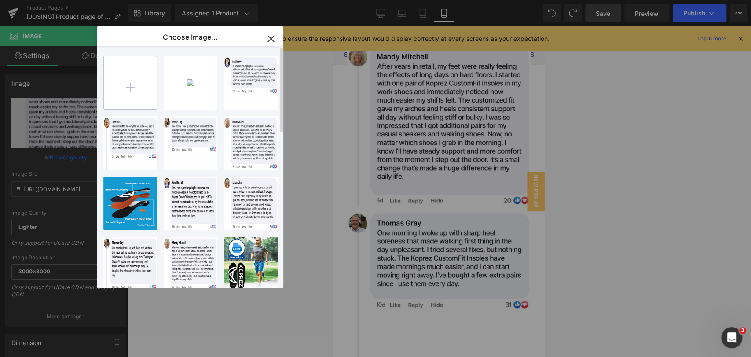
click at [135, 90] on input "file" at bounding box center [130, 82] width 53 height 53
type input "C:\fakepath\Mandy.jpg"
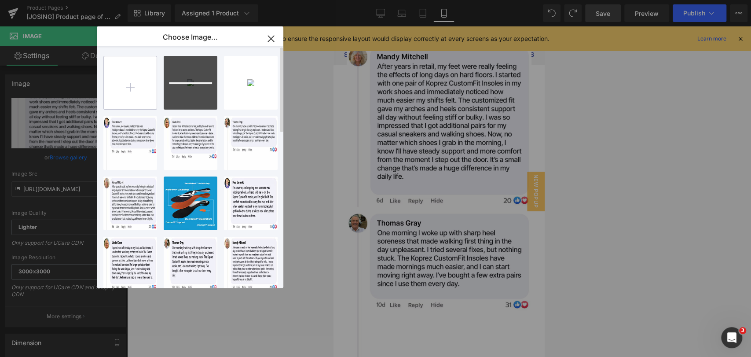
click at [134, 92] on input "file" at bounding box center [130, 82] width 53 height 53
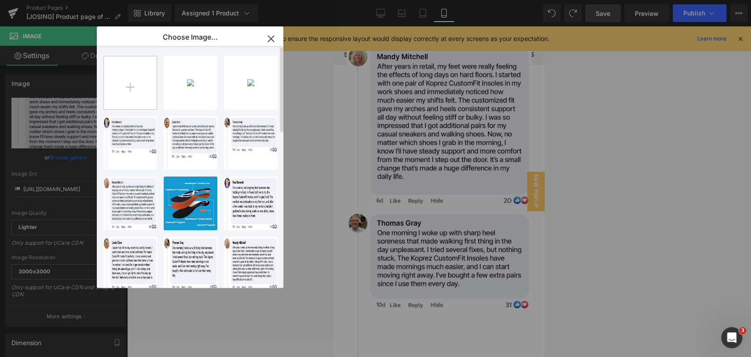
type input "C:\fakepath\Thomas.jpg"
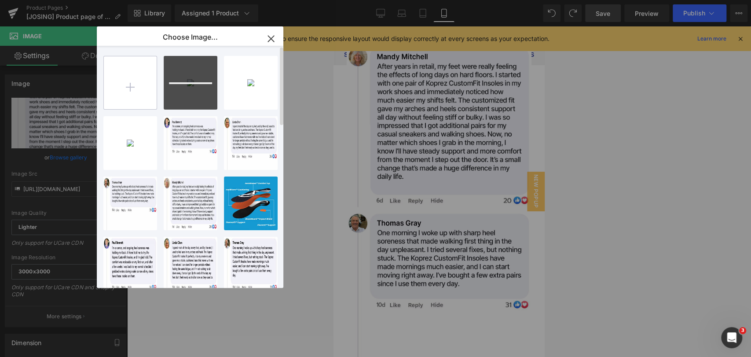
click at [143, 87] on input "file" at bounding box center [130, 82] width 53 height 53
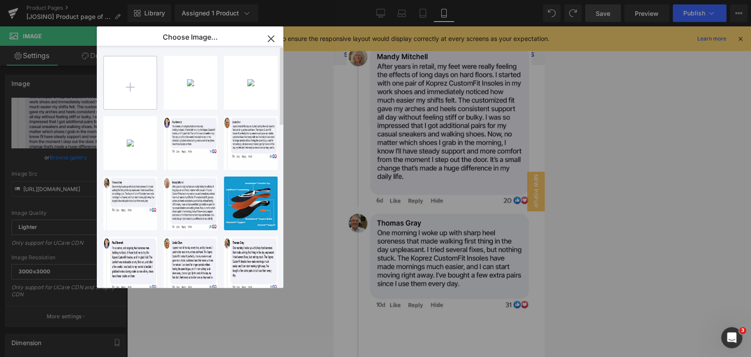
type input "C:\fakepath\Linda.jpg"
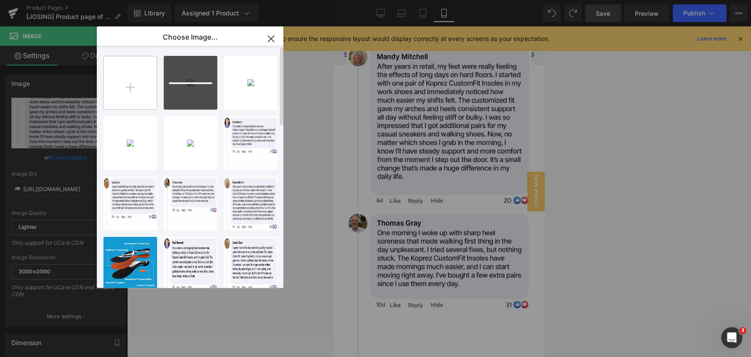
click at [133, 88] on input "file" at bounding box center [130, 82] width 53 height 53
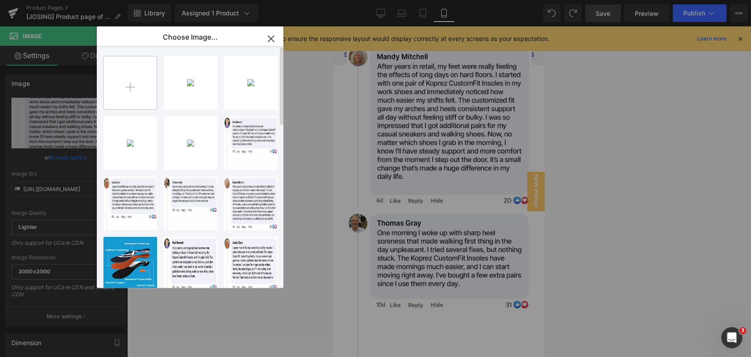
type input "C:\fakepath\Paul.jpg"
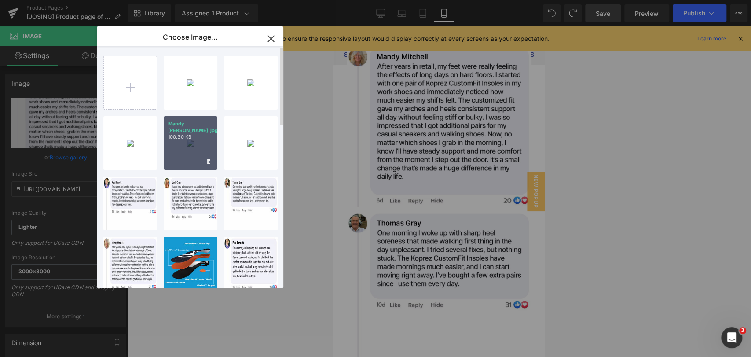
click at [192, 147] on div "Mandy...andy.jpg 100.30 KB" at bounding box center [191, 143] width 54 height 54
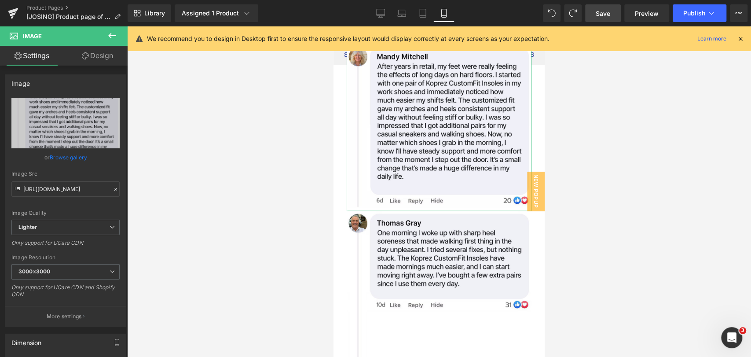
click at [83, 159] on link "Browse gallery" at bounding box center [68, 157] width 37 height 15
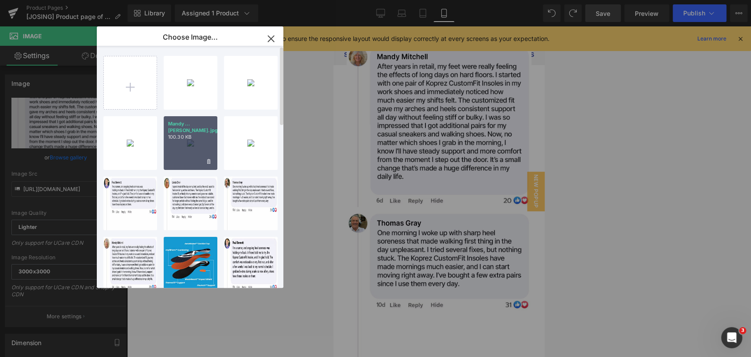
click at [179, 142] on div "Mandy...andy.jpg 100.30 KB" at bounding box center [191, 143] width 54 height 54
type input "https://ucarecdn.com/06f123a6-47ef-46df-a037-fabcdbb4003e/-/format/auto/-/previ…"
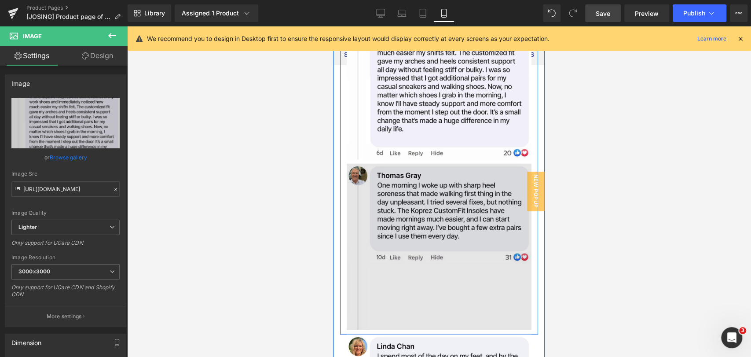
scroll to position [5967, 0]
click at [402, 192] on img at bounding box center [439, 245] width 185 height 166
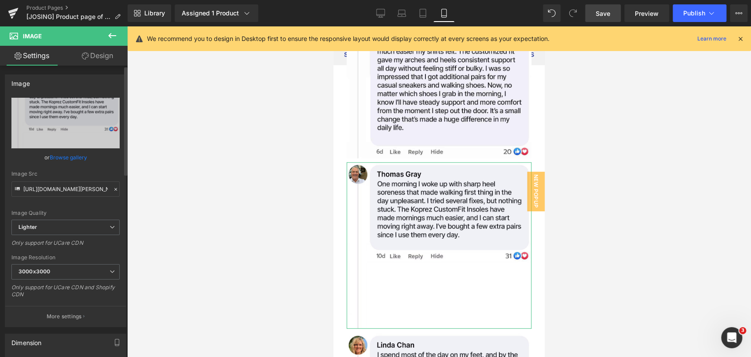
click at [69, 159] on link "Browse gallery" at bounding box center [68, 157] width 37 height 15
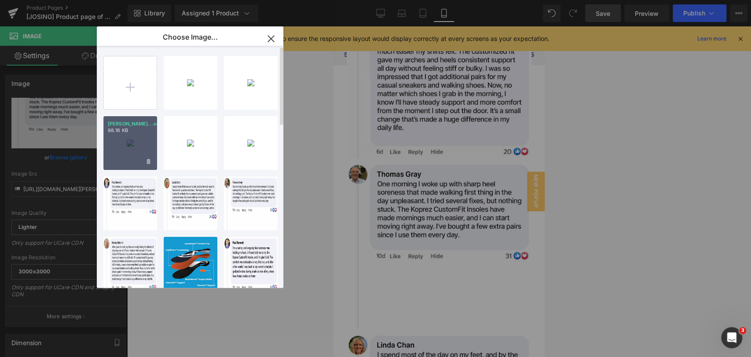
click at [129, 135] on div "Thomas...omas.jpg 98.16 KB" at bounding box center [130, 143] width 54 height 54
type input "https://ucarecdn.com/463b0080-21cd-4514-9104-f31ff7493ce9/-/format/auto/-/previ…"
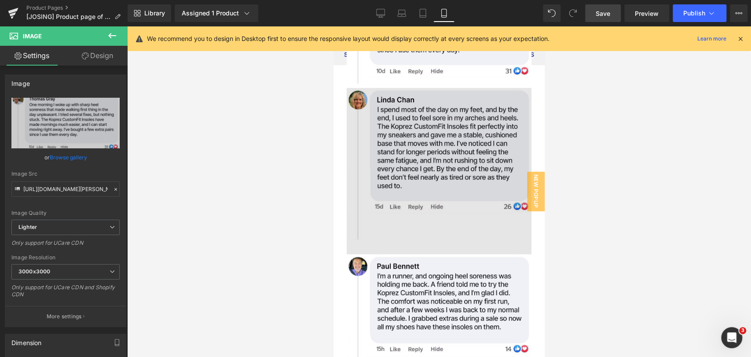
scroll to position [6163, 0]
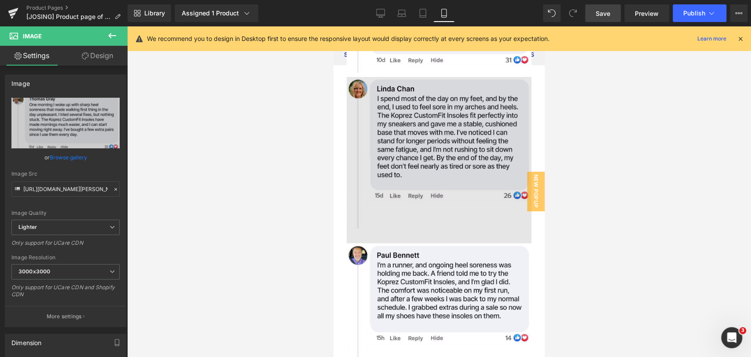
click at [430, 164] on img at bounding box center [439, 160] width 185 height 166
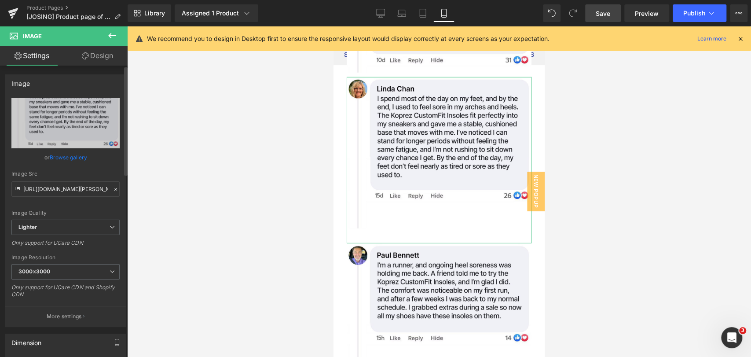
click at [74, 157] on link "Browse gallery" at bounding box center [68, 157] width 37 height 15
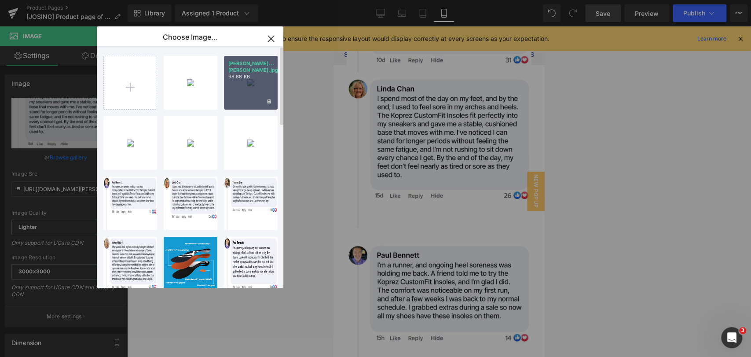
click at [239, 88] on div "Linda...inda.jpg 98.88 KB" at bounding box center [251, 83] width 54 height 54
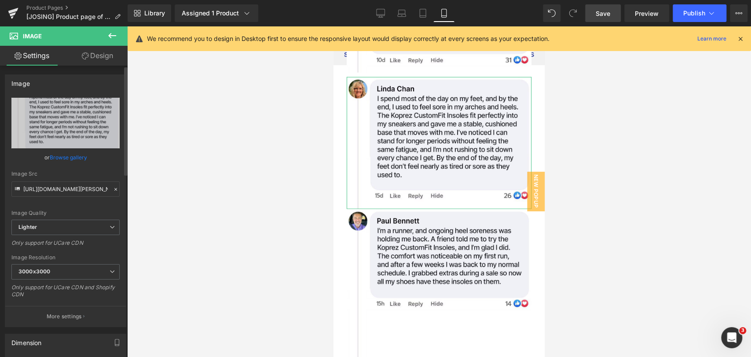
click at [81, 159] on link "Browse gallery" at bounding box center [68, 157] width 37 height 15
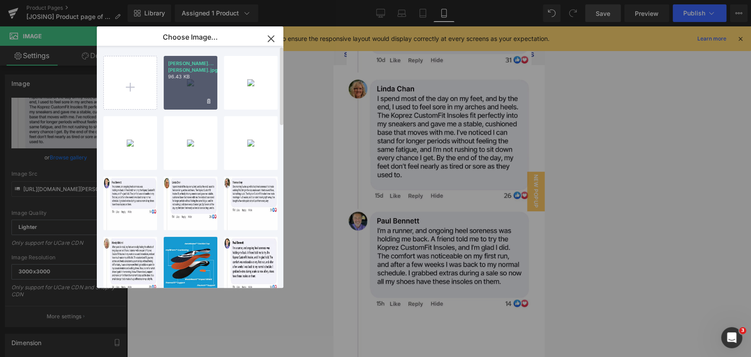
click at [174, 88] on div "Paul...Paul.jpg 96.43 KB" at bounding box center [191, 83] width 54 height 54
type input "https://ucarecdn.com/5473dc72-82c8-4376-a8d1-3d2d942691d7/-/format/auto/-/previ…"
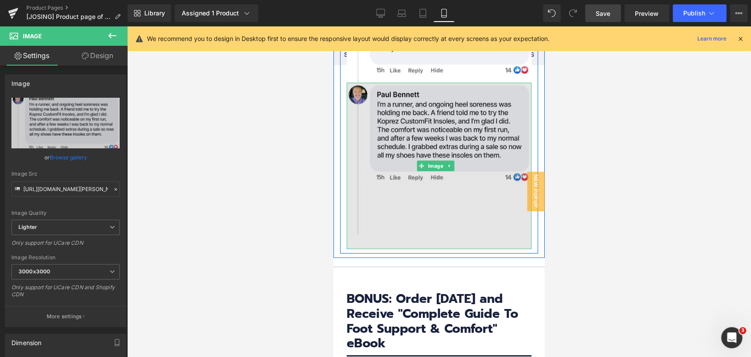
scroll to position [6261, 0]
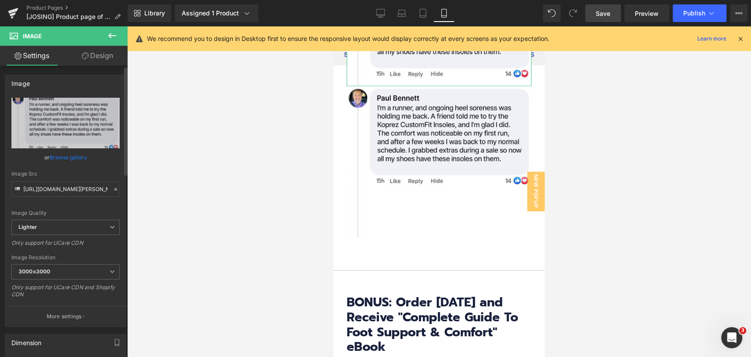
click at [73, 155] on link "Browse gallery" at bounding box center [68, 157] width 37 height 15
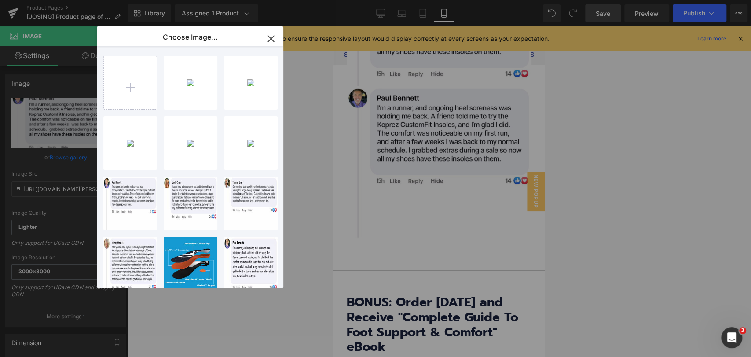
click at [0, 0] on div "Paul...Paul.jpg 96.43 KB" at bounding box center [0, 0] width 0 height 0
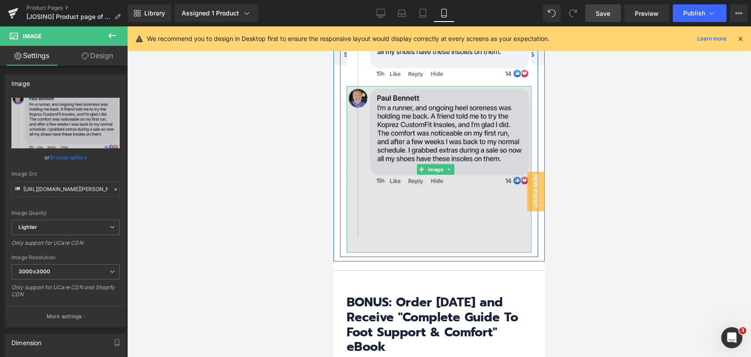
click at [416, 196] on img at bounding box center [439, 169] width 185 height 166
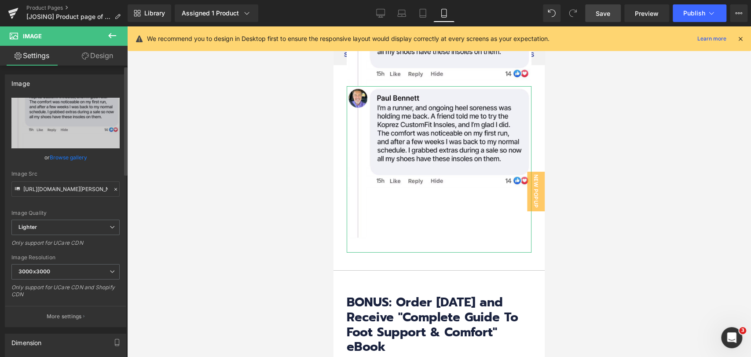
click at [71, 159] on link "Browse gallery" at bounding box center [68, 157] width 37 height 15
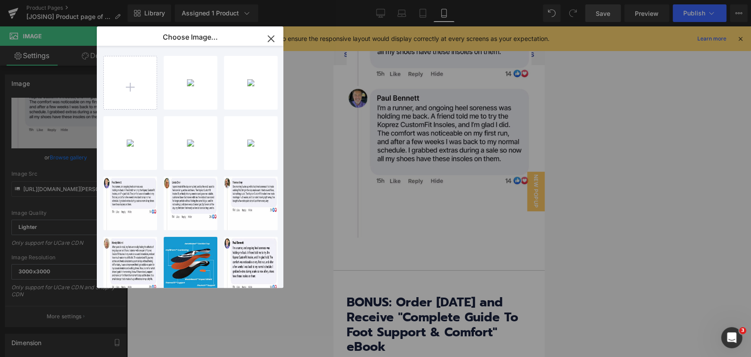
click at [0, 0] on div "Paul...Paul.jpg 96.43 KB" at bounding box center [0, 0] width 0 height 0
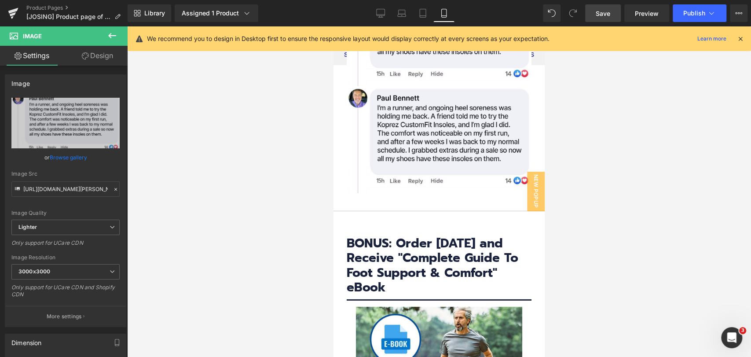
click at [184, 95] on div at bounding box center [439, 191] width 624 height 331
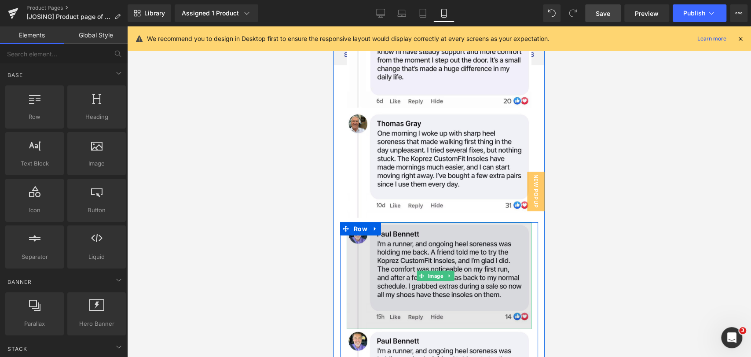
scroll to position [6016, 0]
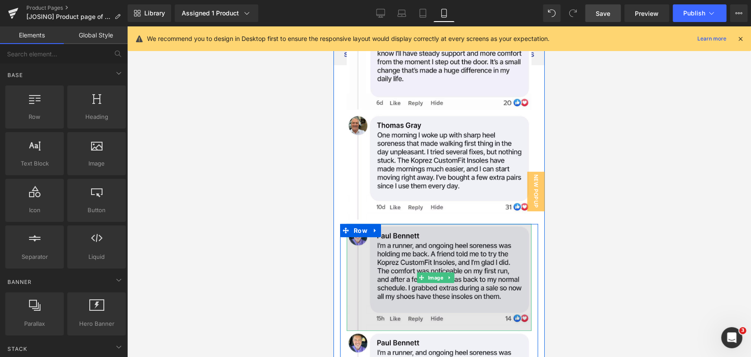
click at [461, 247] on img at bounding box center [439, 277] width 185 height 107
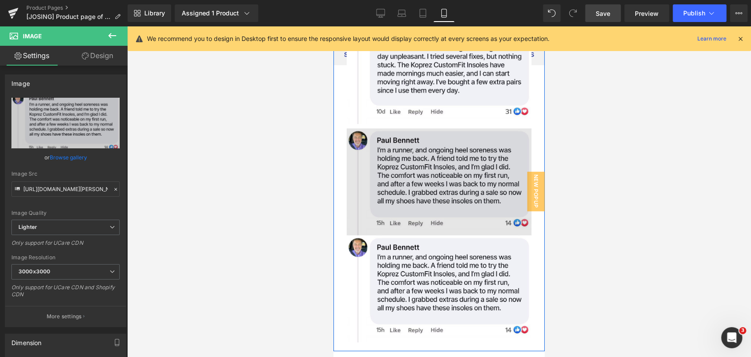
scroll to position [6114, 0]
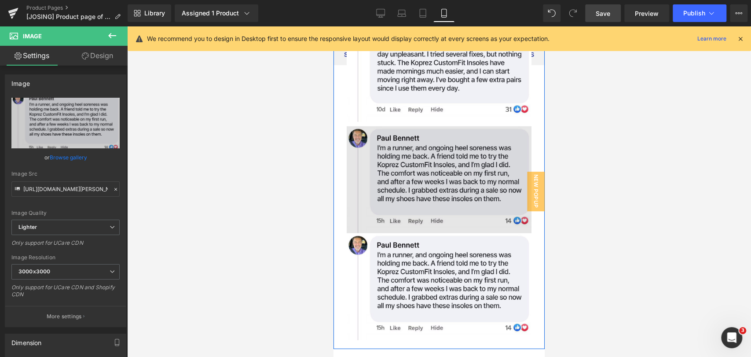
click at [439, 156] on img at bounding box center [439, 179] width 185 height 107
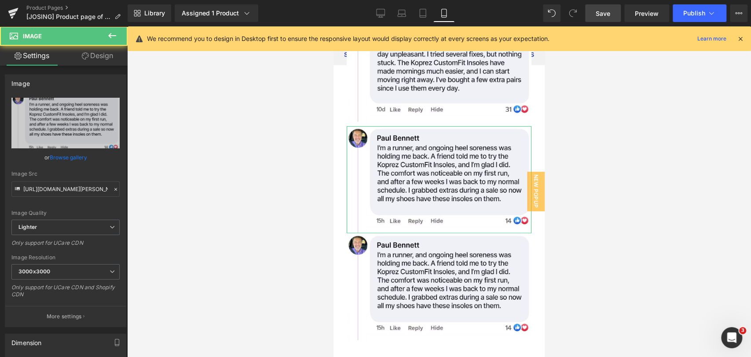
click at [75, 157] on link "Browse gallery" at bounding box center [68, 157] width 37 height 15
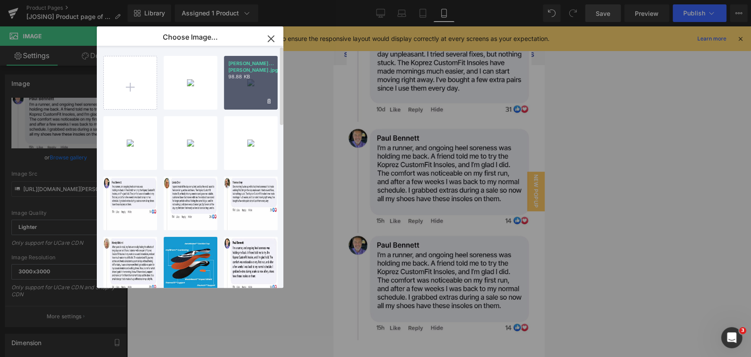
click at [239, 89] on div "Linda...inda.jpg 98.88 KB" at bounding box center [251, 83] width 54 height 54
type input "https://ucarecdn.com/022336b2-6727-42eb-bc62-32da0a6d1599/-/format/auto/-/previ…"
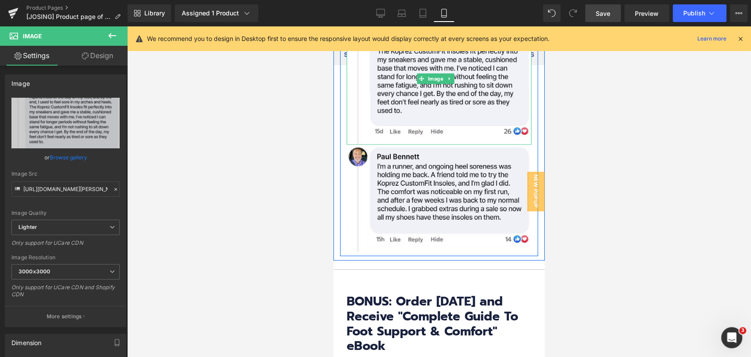
scroll to position [6261, 0]
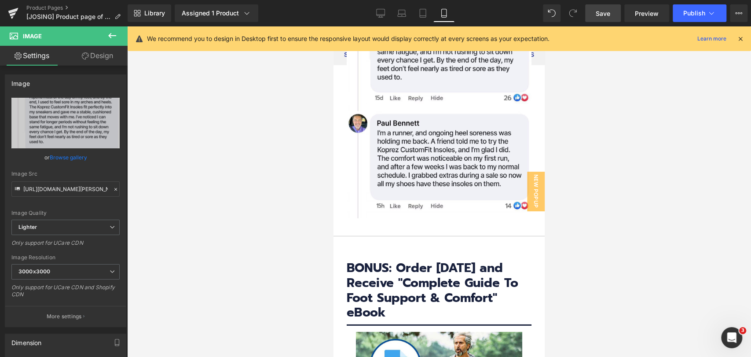
click at [615, 166] on div at bounding box center [439, 191] width 624 height 331
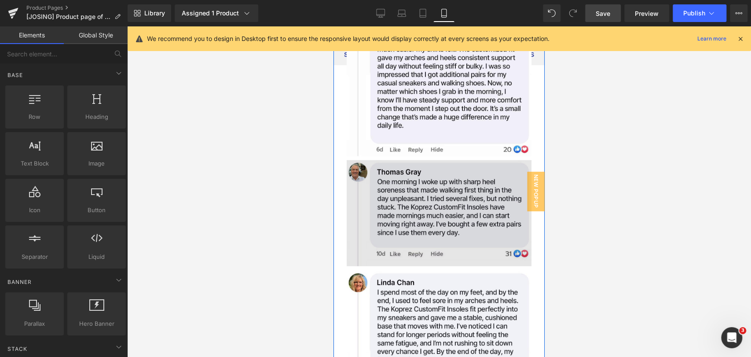
scroll to position [5967, 0]
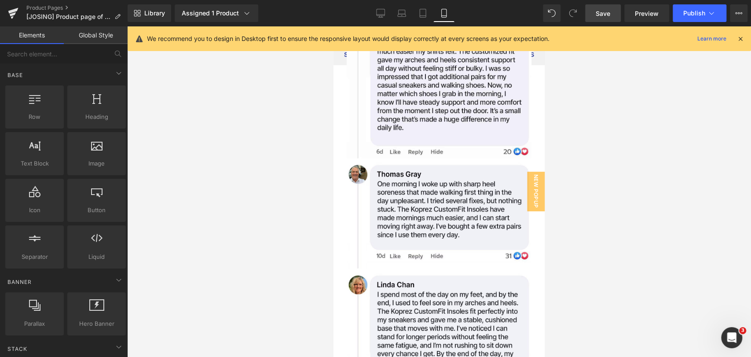
click at [613, 11] on link "Save" at bounding box center [604, 13] width 36 height 18
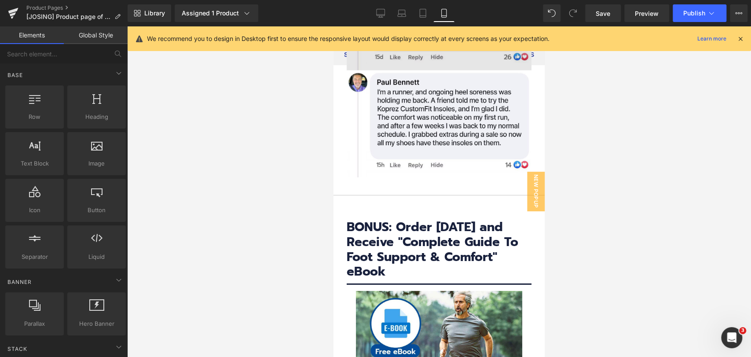
scroll to position [6310, 0]
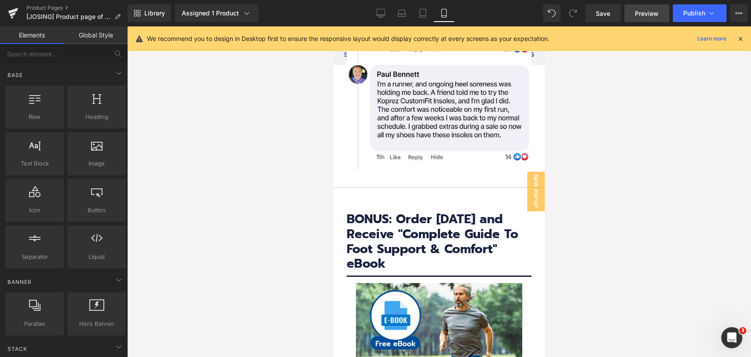
click at [650, 15] on span "Preview" at bounding box center [647, 13] width 24 height 9
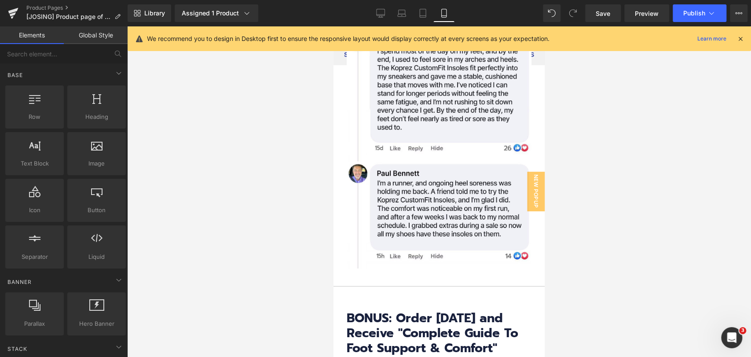
scroll to position [6457, 0]
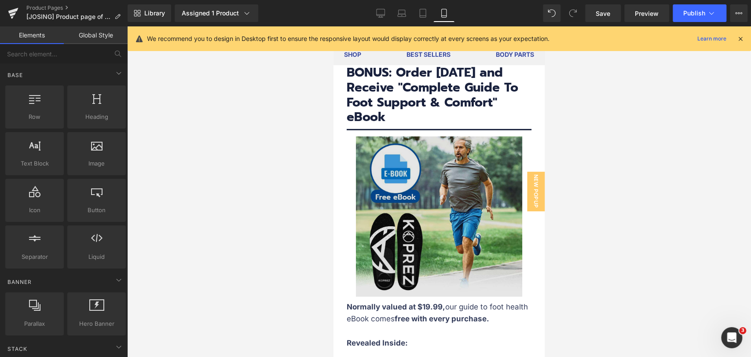
click at [461, 166] on img at bounding box center [439, 216] width 166 height 160
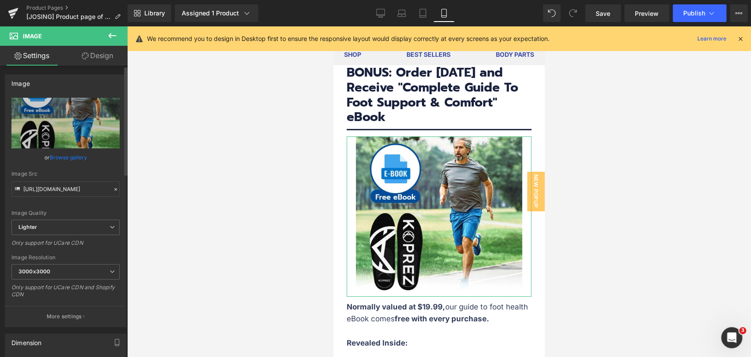
click at [67, 156] on link "Browse gallery" at bounding box center [68, 157] width 37 height 15
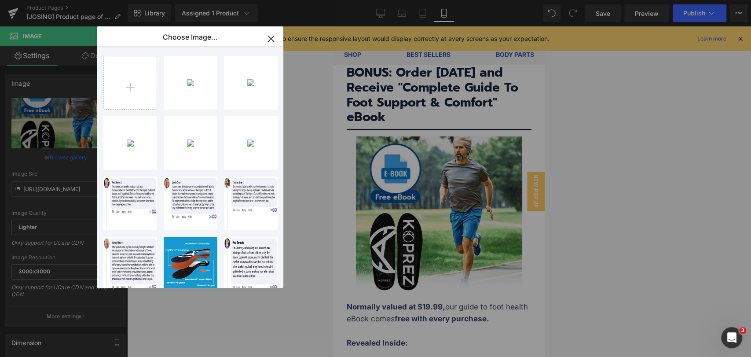
click at [0, 0] on div "e-book-...nner.jpg 100.56 KB" at bounding box center [0, 0] width 0 height 0
type input "https://ucarecdn.com/6084897e-909a-4f16-9810-687ac8fa294b/-/format/auto/-/previ…"
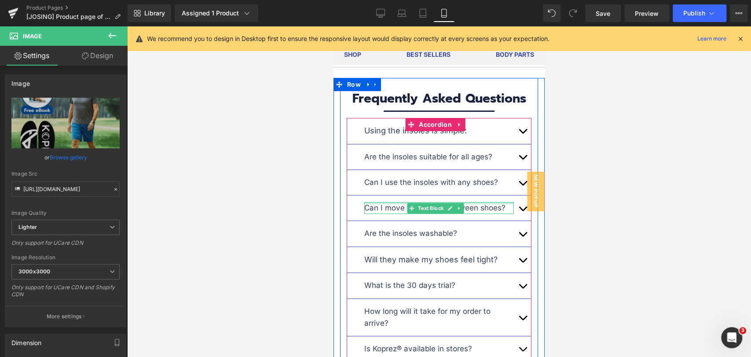
scroll to position [6897, 0]
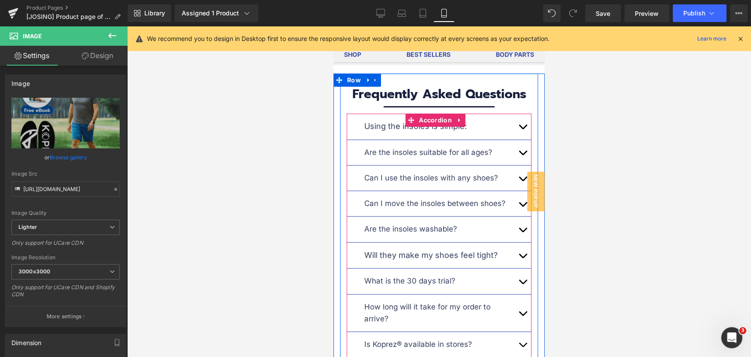
click at [516, 114] on button "button" at bounding box center [523, 127] width 18 height 26
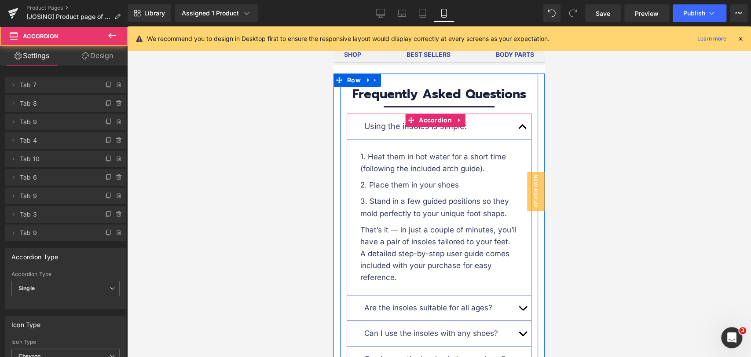
click at [516, 114] on button "button" at bounding box center [523, 127] width 18 height 26
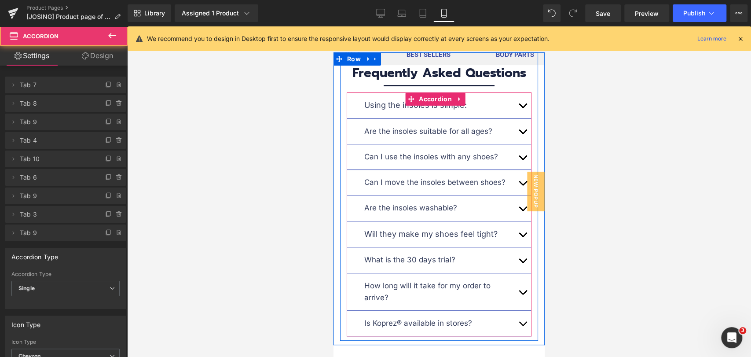
scroll to position [6995, 0]
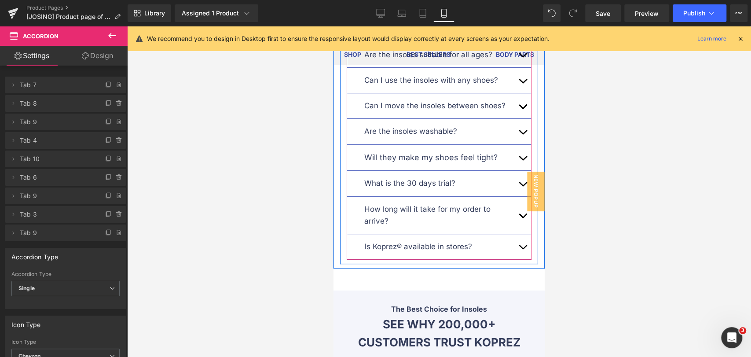
click at [523, 249] on span "button" at bounding box center [523, 249] width 0 height 0
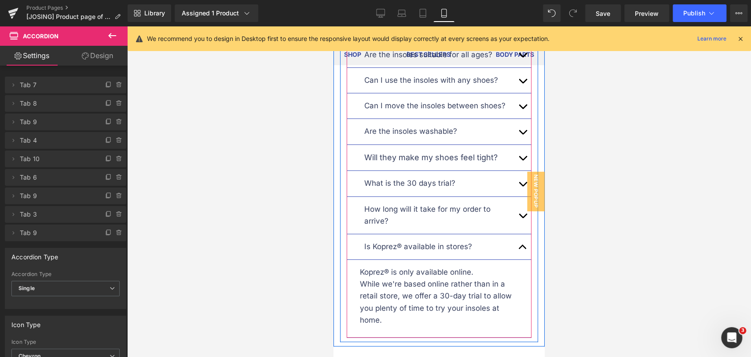
click at [523, 249] on span "button" at bounding box center [523, 249] width 0 height 0
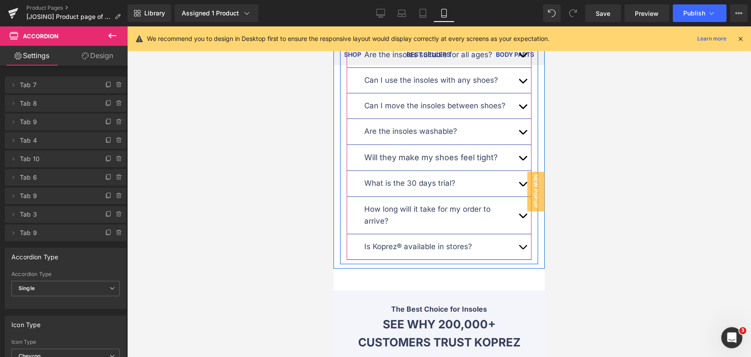
click at [514, 197] on button "button" at bounding box center [523, 215] width 18 height 37
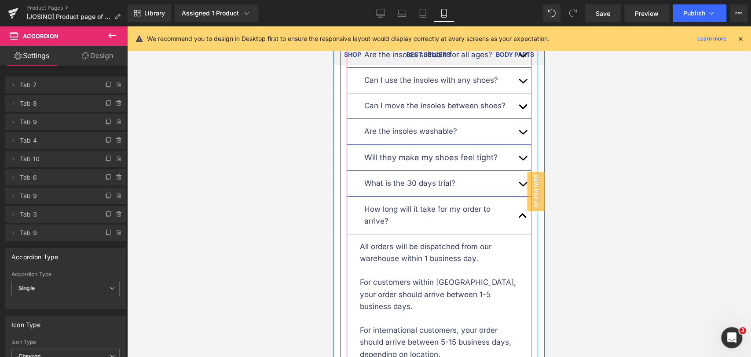
click at [514, 197] on button "button" at bounding box center [523, 215] width 18 height 37
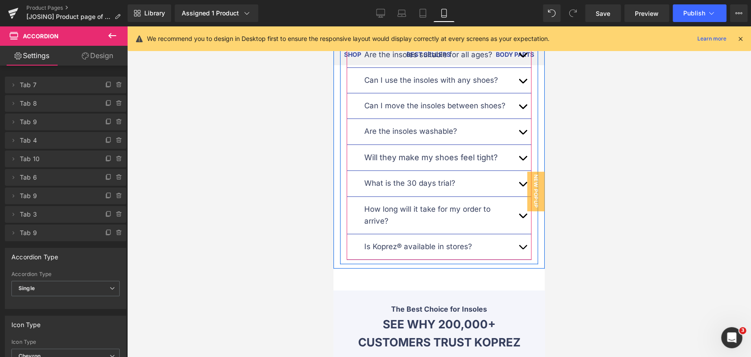
click at [514, 145] on button "button" at bounding box center [523, 158] width 18 height 26
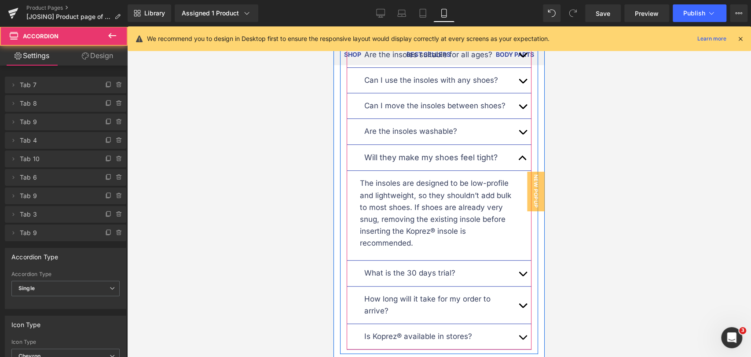
click at [523, 160] on span "button" at bounding box center [523, 160] width 0 height 0
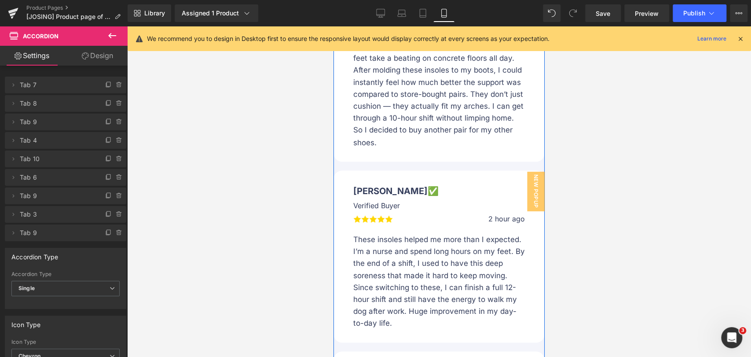
scroll to position [7777, 0]
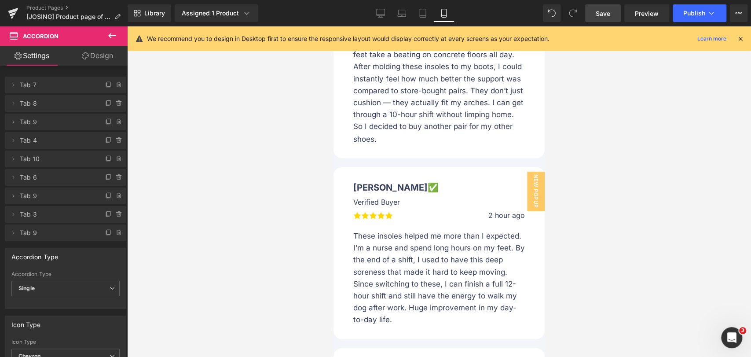
click at [601, 12] on span "Save" at bounding box center [603, 13] width 15 height 9
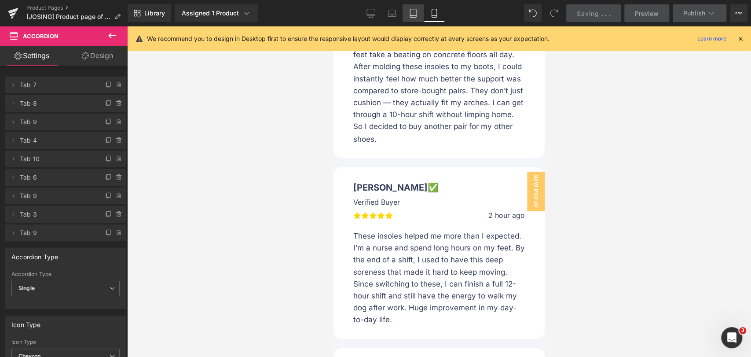
click at [403, 16] on link "Laptop" at bounding box center [392, 13] width 21 height 18
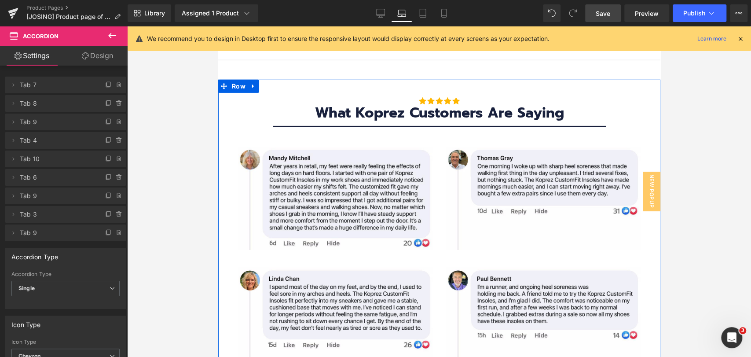
scroll to position [4172, 0]
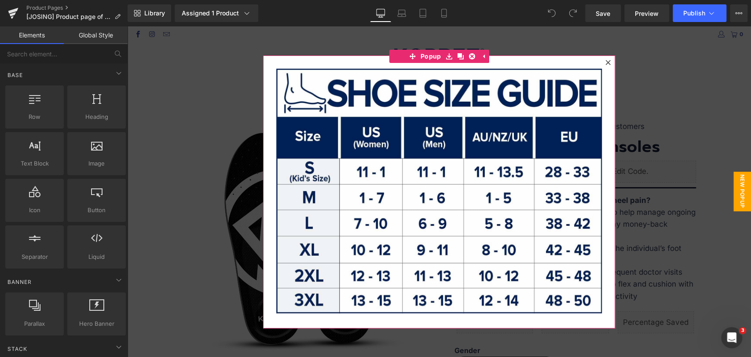
click at [607, 62] on div at bounding box center [608, 62] width 11 height 11
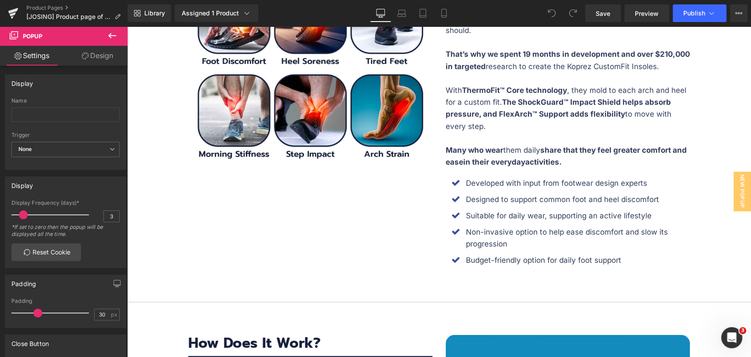
scroll to position [1712, 0]
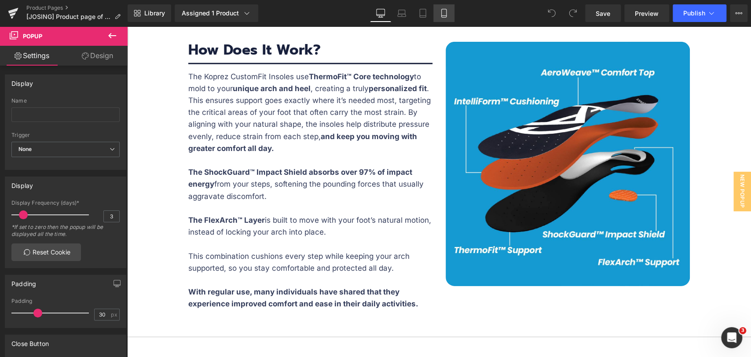
click at [451, 7] on link "Mobile" at bounding box center [444, 13] width 21 height 18
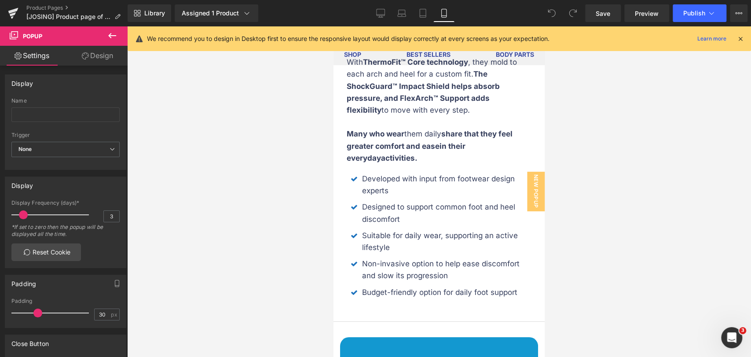
scroll to position [2446, 0]
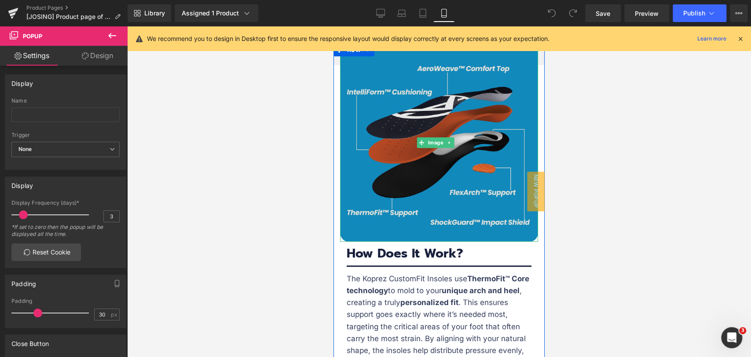
click at [451, 178] on img at bounding box center [439, 143] width 198 height 198
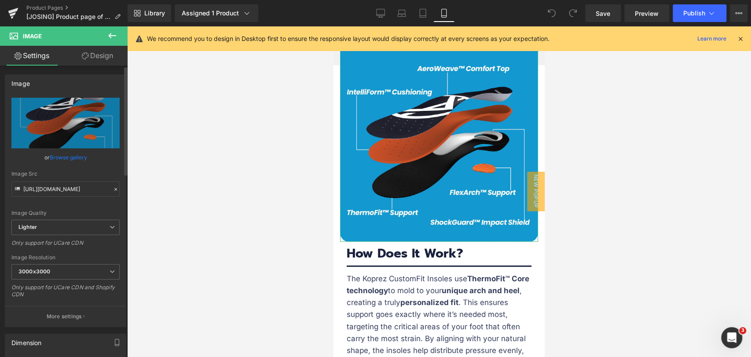
click at [67, 154] on link "Browse gallery" at bounding box center [68, 157] width 37 height 15
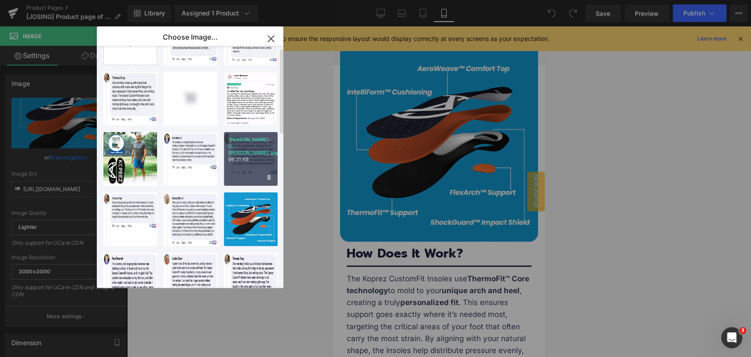
scroll to position [49, 0]
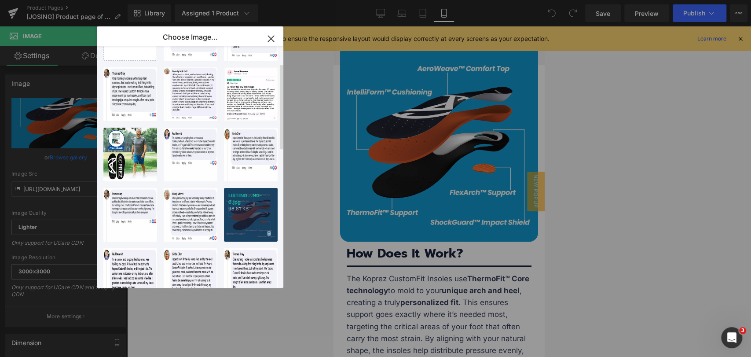
click at [252, 221] on div "LISTING...NG-6.jpg 98.81 KB" at bounding box center [251, 215] width 54 height 54
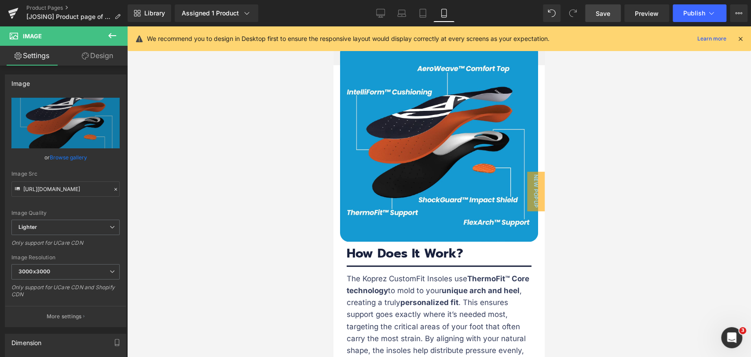
click at [598, 13] on span "Save" at bounding box center [603, 13] width 15 height 9
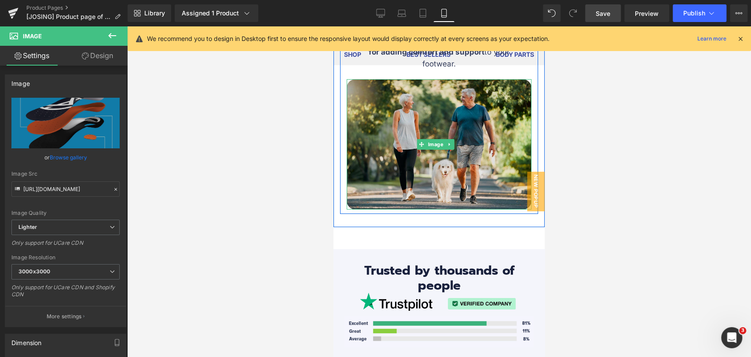
scroll to position [4304, 0]
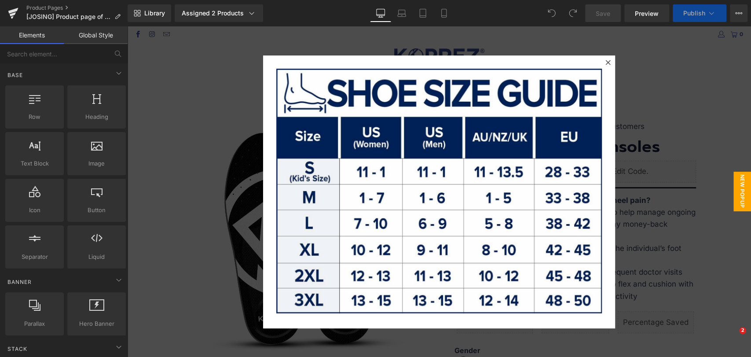
click at [607, 63] on div at bounding box center [608, 62] width 11 height 11
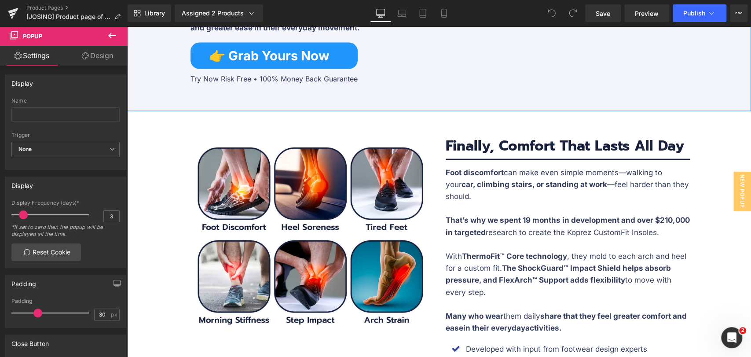
scroll to position [1271, 0]
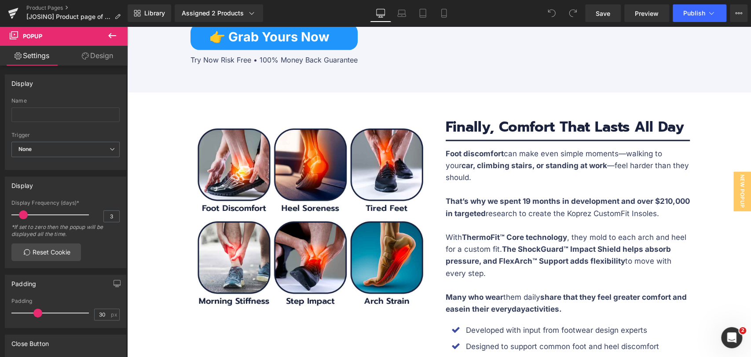
click at [442, 0] on div "Library Assigned 2 Products Product Preview Koprez® CustomFit Insoles Koprez® C…" at bounding box center [440, 13] width 624 height 26
click at [447, 17] on icon at bounding box center [444, 13] width 9 height 9
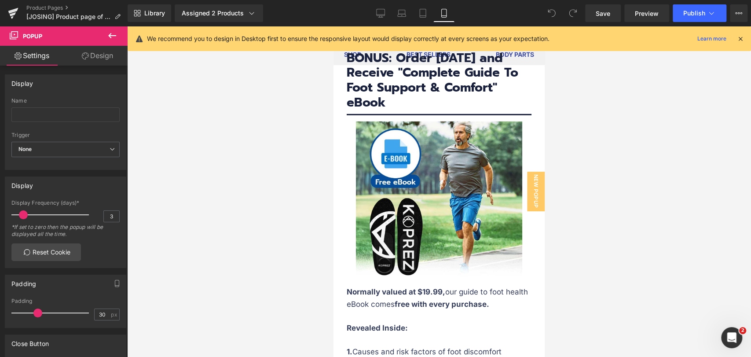
scroll to position [6310, 0]
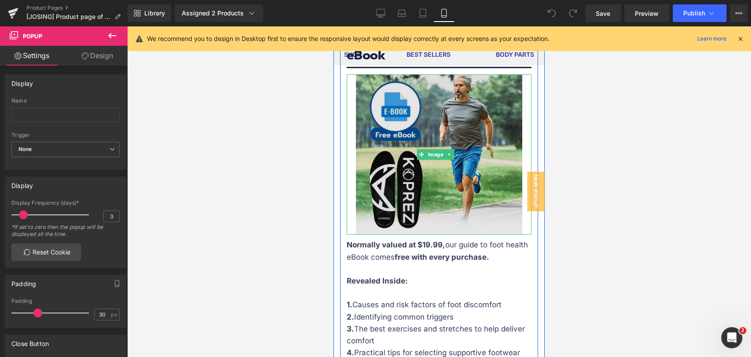
click at [472, 190] on img at bounding box center [439, 154] width 166 height 160
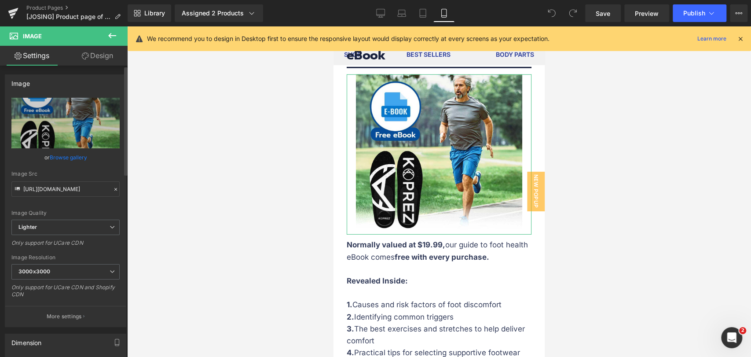
click at [69, 152] on link "Browse gallery" at bounding box center [68, 157] width 37 height 15
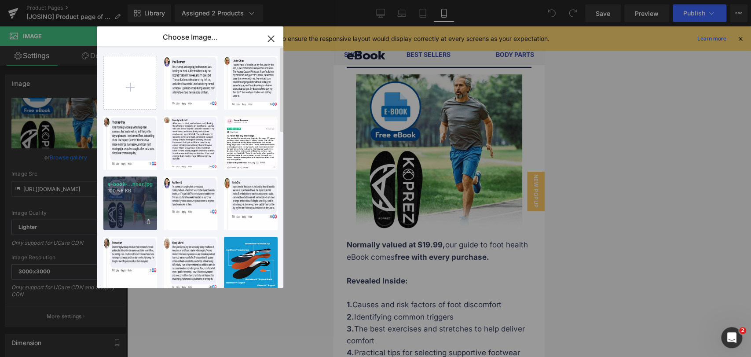
click at [144, 207] on div "e-book-...nner.jpg 100.56 KB" at bounding box center [130, 204] width 54 height 54
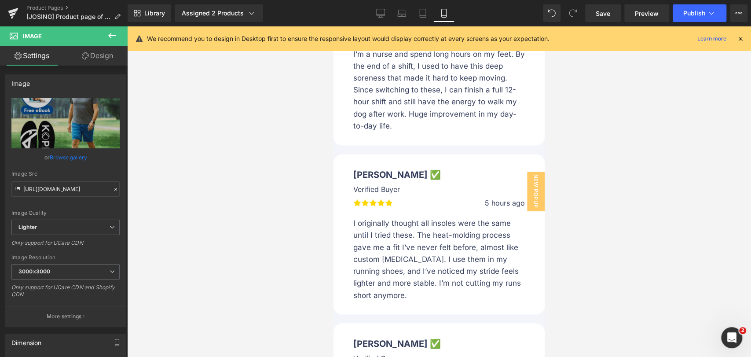
scroll to position [7777, 0]
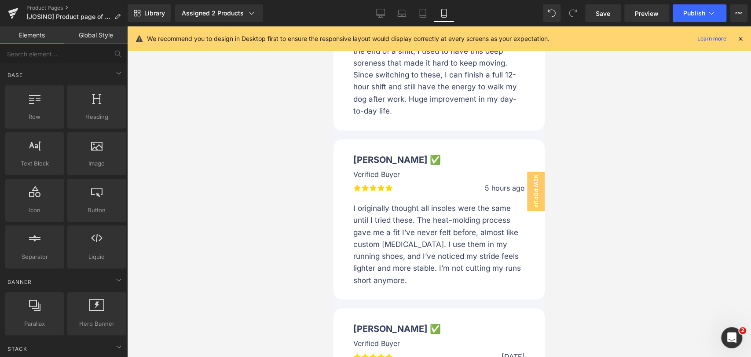
drag, startPoint x: 567, startPoint y: 100, endPoint x: 574, endPoint y: 240, distance: 140.2
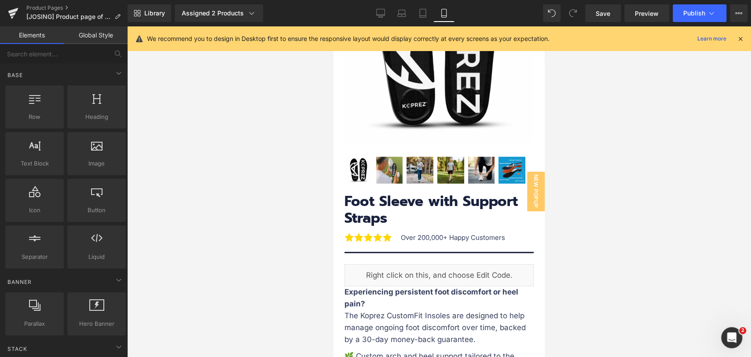
drag, startPoint x: 542, startPoint y: 273, endPoint x: 866, endPoint y: 73, distance: 381.5
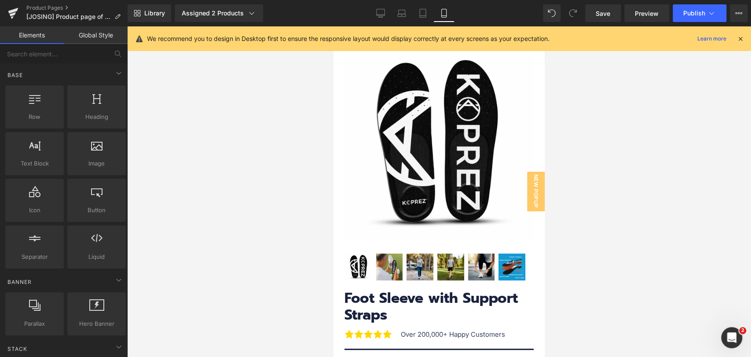
scroll to position [25, 0]
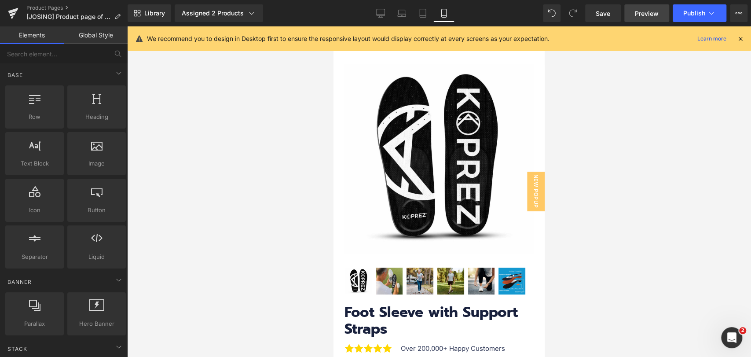
click at [648, 13] on span "Preview" at bounding box center [647, 13] width 24 height 9
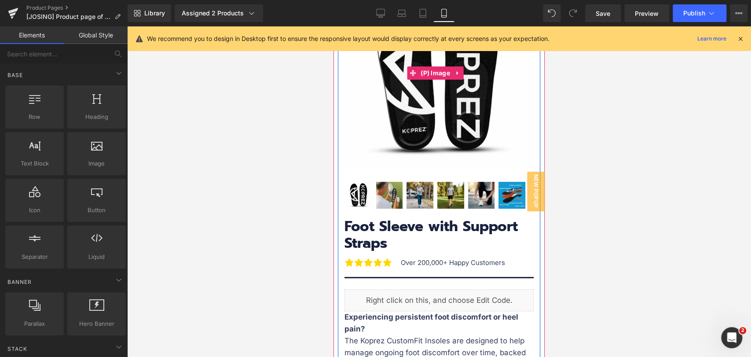
scroll to position [147, 0]
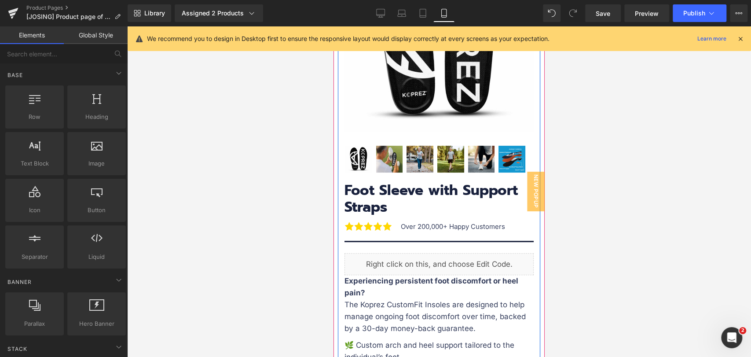
click at [421, 183] on h3 "Foot Sleeve with Support Straps" at bounding box center [439, 199] width 189 height 34
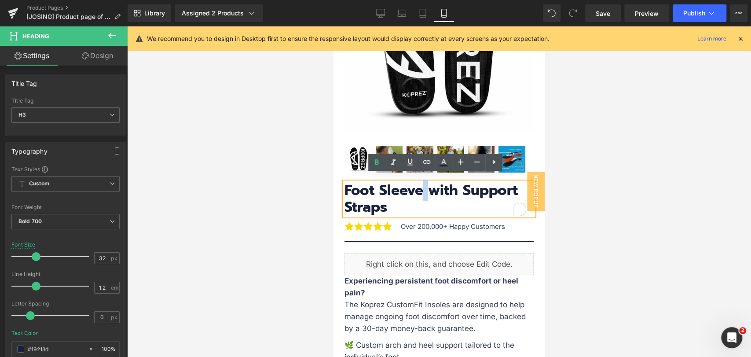
click at [416, 191] on h3 "Foot Sleeve with Support Straps" at bounding box center [439, 199] width 189 height 34
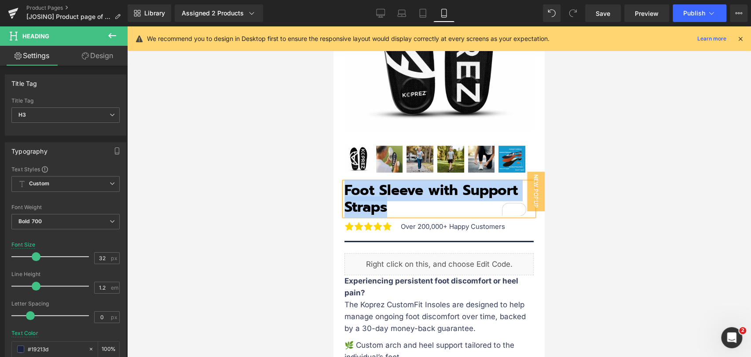
paste div "To enrich screen reader interactions, please activate Accessibility in Grammarl…"
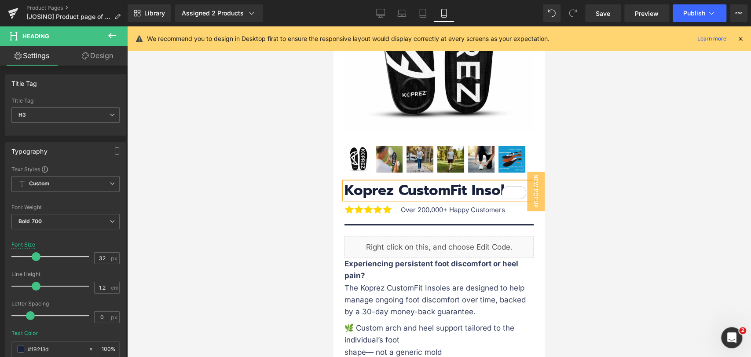
click at [615, 159] on div at bounding box center [439, 191] width 624 height 331
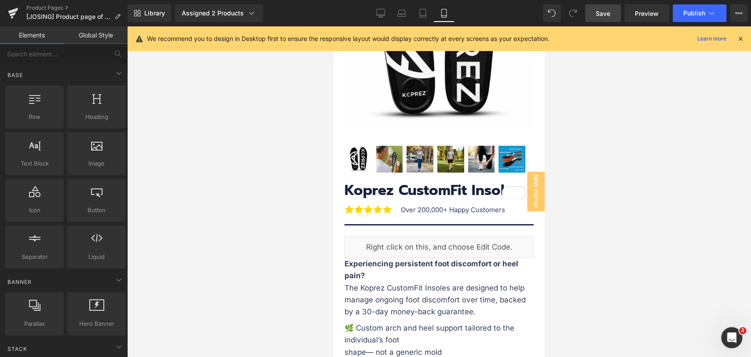
click at [604, 15] on span "Save" at bounding box center [603, 13] width 15 height 9
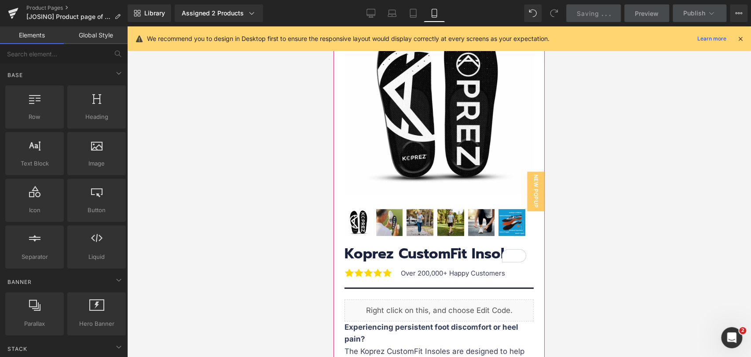
scroll to position [98, 0]
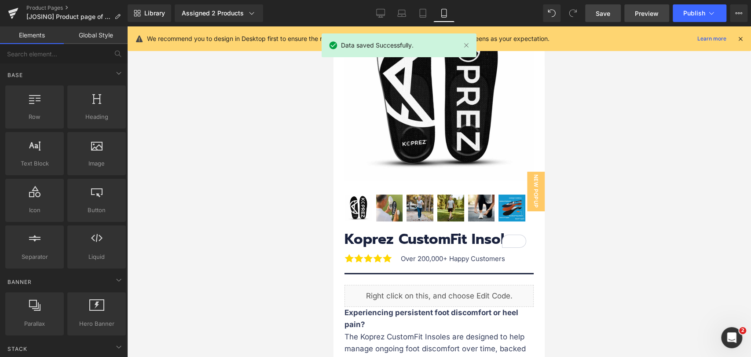
click at [652, 16] on span "Preview" at bounding box center [647, 13] width 24 height 9
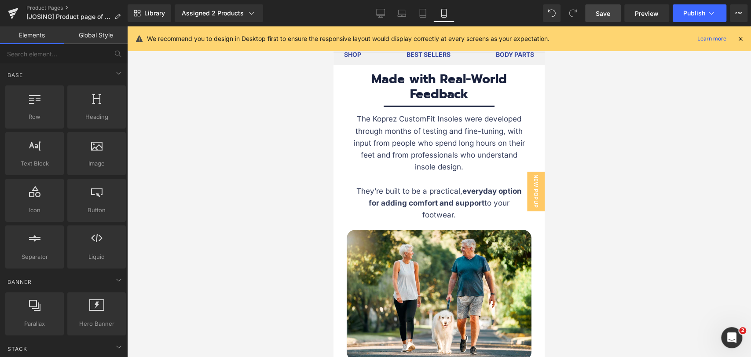
scroll to position [4158, 0]
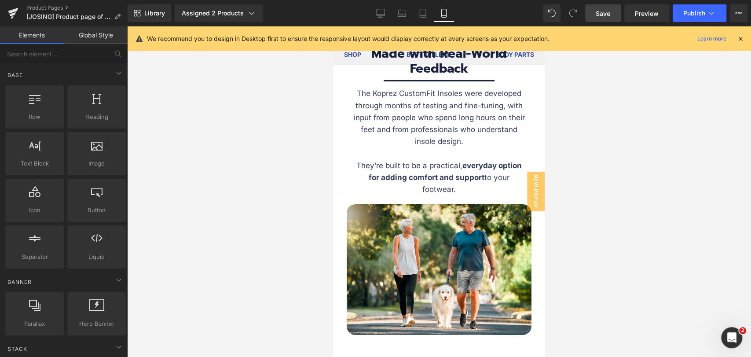
click at [744, 35] on icon at bounding box center [741, 39] width 8 height 8
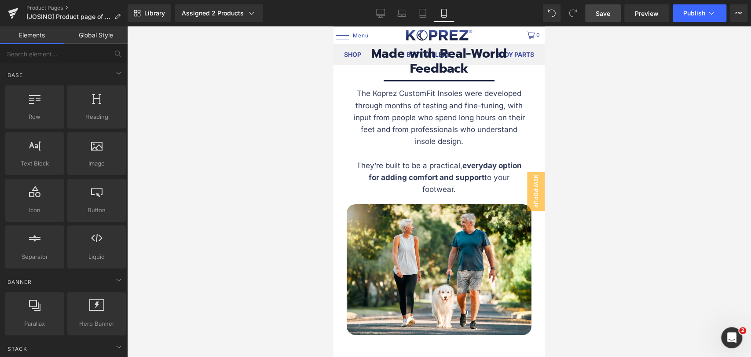
click at [602, 12] on span "Save" at bounding box center [603, 13] width 15 height 9
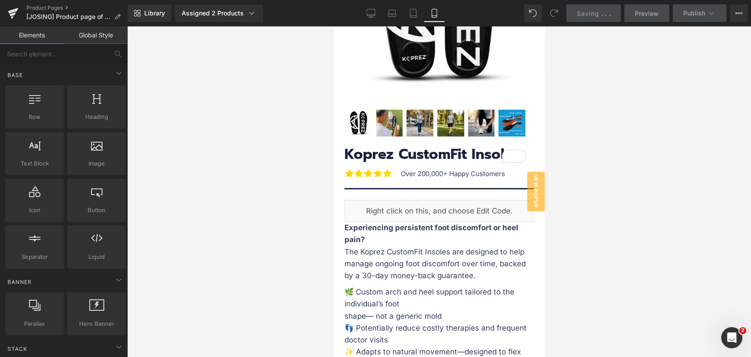
scroll to position [195, 0]
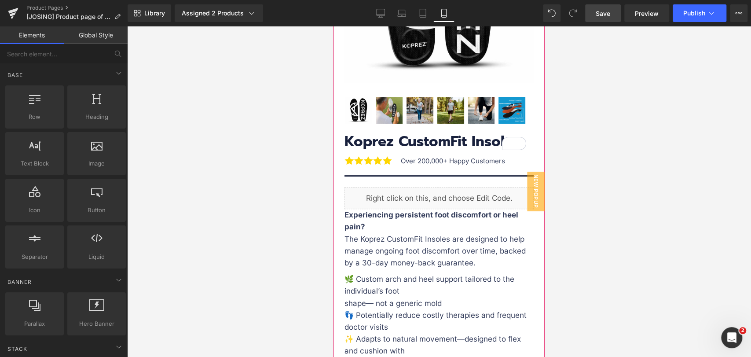
click at [602, 151] on div at bounding box center [439, 191] width 624 height 331
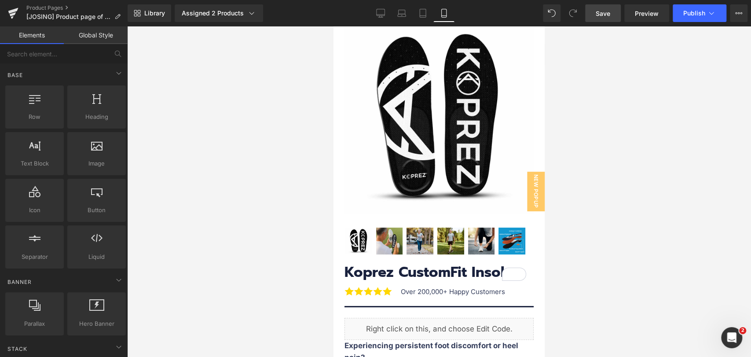
scroll to position [0, 0]
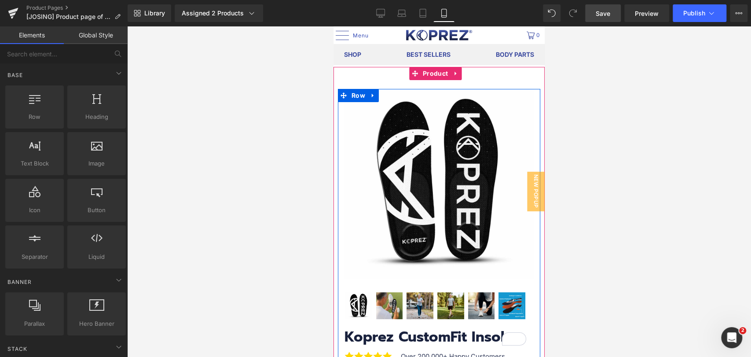
click at [521, 300] on img at bounding box center [512, 305] width 27 height 27
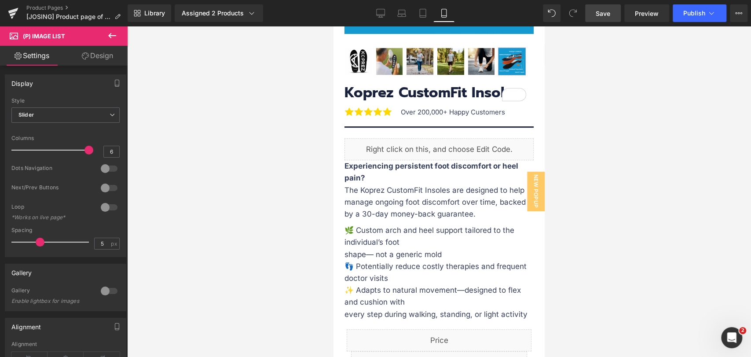
scroll to position [98, 0]
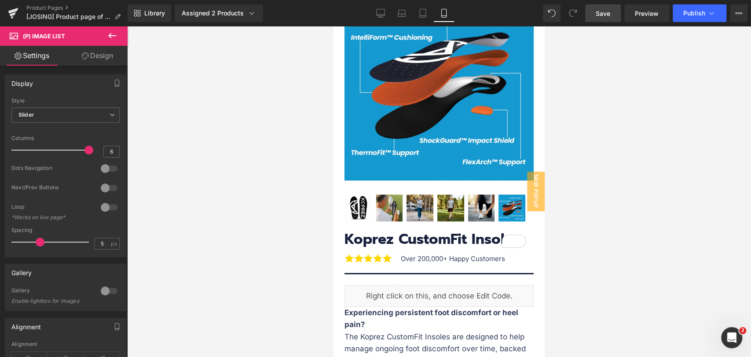
click at [387, 204] on img at bounding box center [389, 208] width 27 height 27
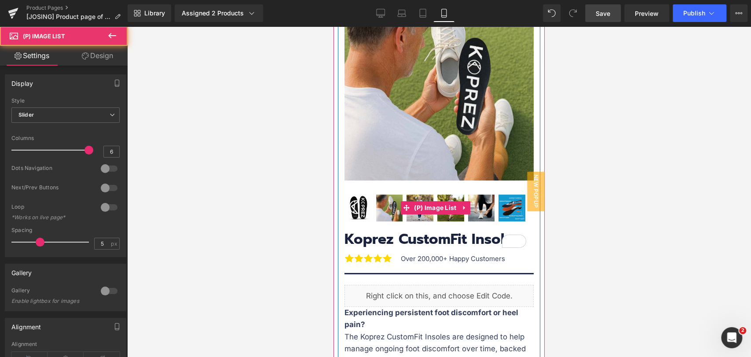
click at [387, 204] on img at bounding box center [389, 208] width 27 height 27
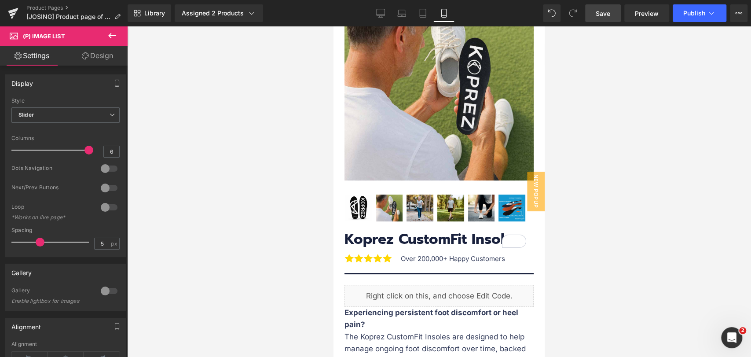
click at [604, 207] on div at bounding box center [439, 191] width 624 height 331
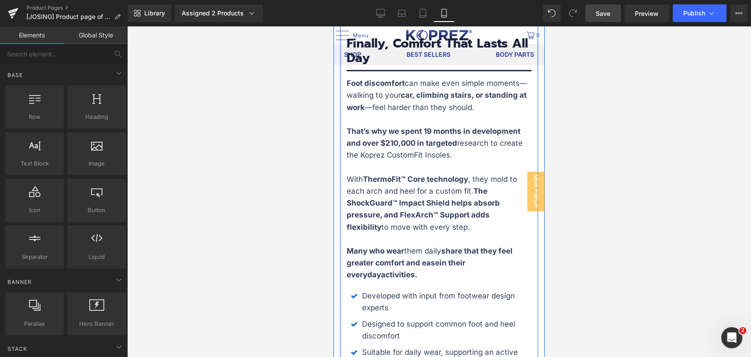
scroll to position [2005, 0]
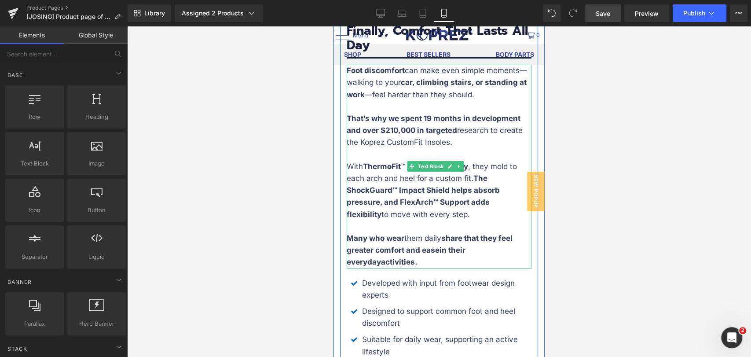
click at [411, 269] on p "Many who wear them daily share that they feel greater comfort and ease in their…" at bounding box center [439, 250] width 185 height 36
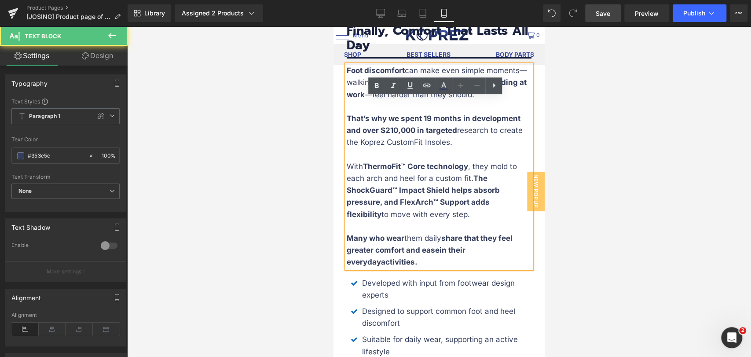
click at [410, 269] on p "Many who wear them daily share that they feel greater comfort and ease in their…" at bounding box center [439, 250] width 185 height 36
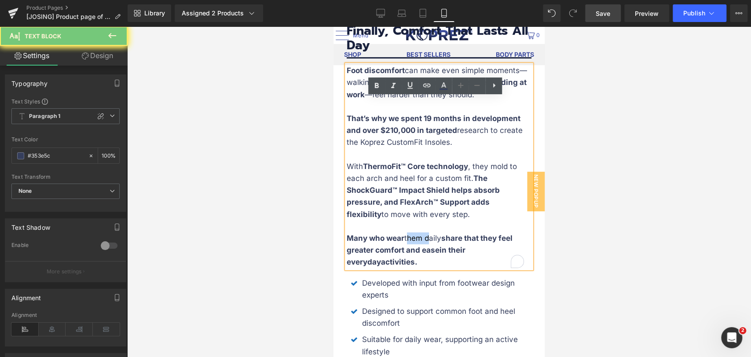
click at [410, 269] on p "Many who wear them daily share that they feel greater comfort and ease in their…" at bounding box center [439, 250] width 185 height 36
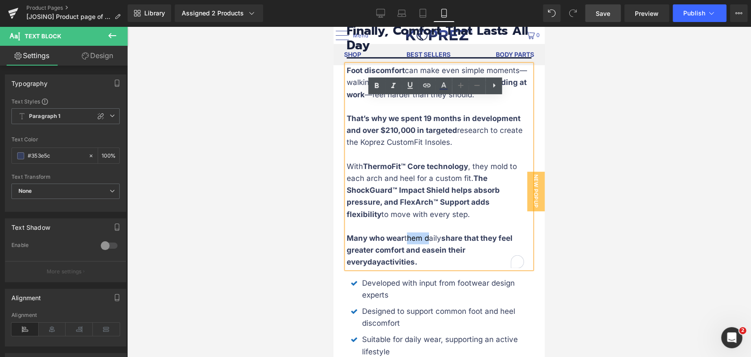
click at [438, 268] on p "Many who wear them daily share that they feel greater comfort and ease in their…" at bounding box center [439, 250] width 185 height 36
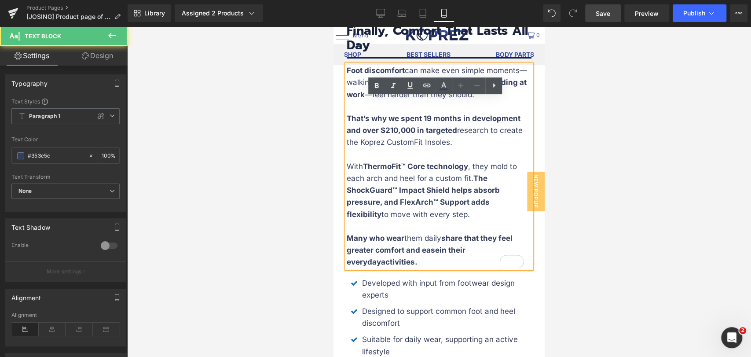
drag, startPoint x: 442, startPoint y: 272, endPoint x: 411, endPoint y: 272, distance: 31.3
click at [411, 269] on p "Many who wear them daily share that they feel greater comfort and ease in their…" at bounding box center [439, 250] width 185 height 36
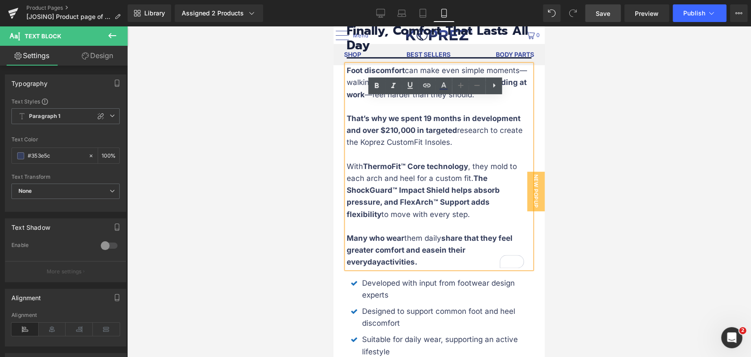
click at [410, 269] on p "Many who wear them daily share that they feel greater comfort and ease in their…" at bounding box center [439, 250] width 185 height 36
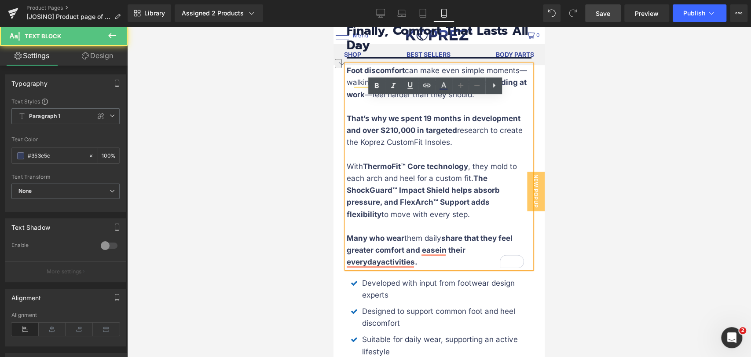
click at [410, 269] on p "Many who wear them daily share that they feel greater comfort and ease in their…" at bounding box center [439, 250] width 185 height 36
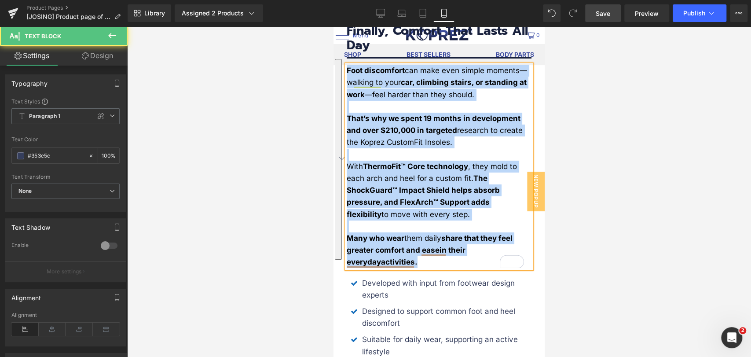
click at [410, 269] on p "Many who wear them daily share that they feel greater comfort and ease in their…" at bounding box center [439, 250] width 185 height 36
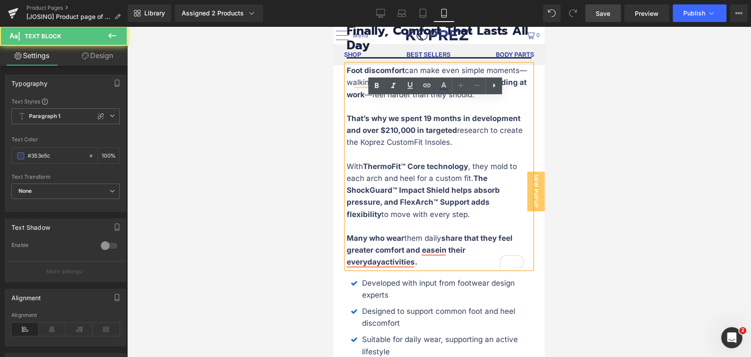
click at [432, 269] on p "Many who wear them daily share that they feel greater comfort and ease in their…" at bounding box center [439, 250] width 185 height 36
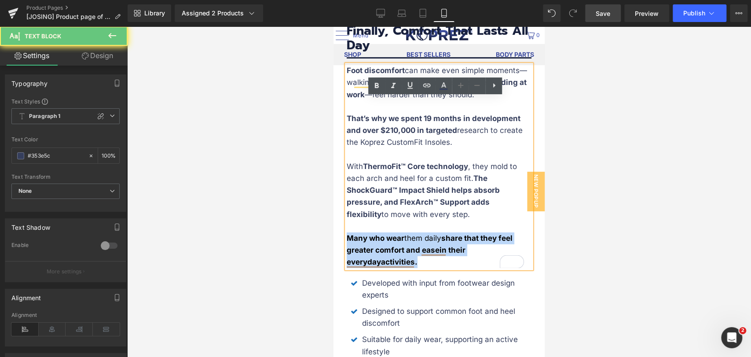
click at [432, 269] on p "Many who wear them daily share that they feel greater comfort and ease in their…" at bounding box center [439, 250] width 185 height 36
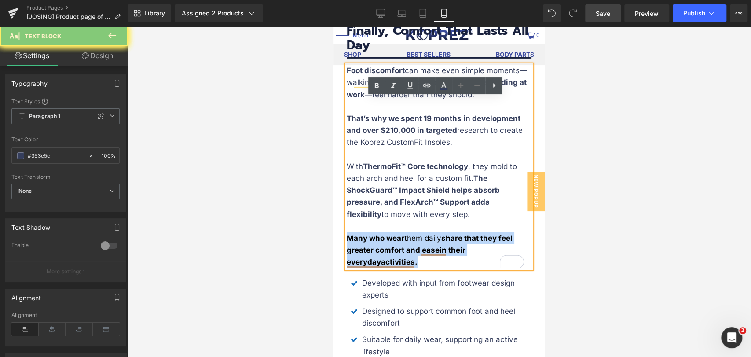
click at [432, 269] on p "Many who wear them daily share that they feel greater comfort and ease in their…" at bounding box center [439, 250] width 185 height 36
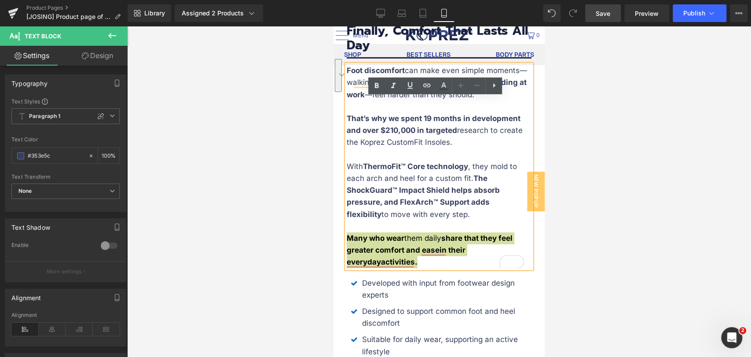
click at [591, 265] on div at bounding box center [439, 191] width 624 height 331
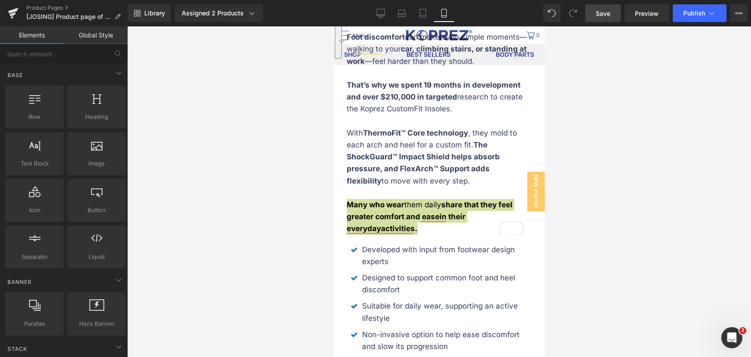
scroll to position [2054, 0]
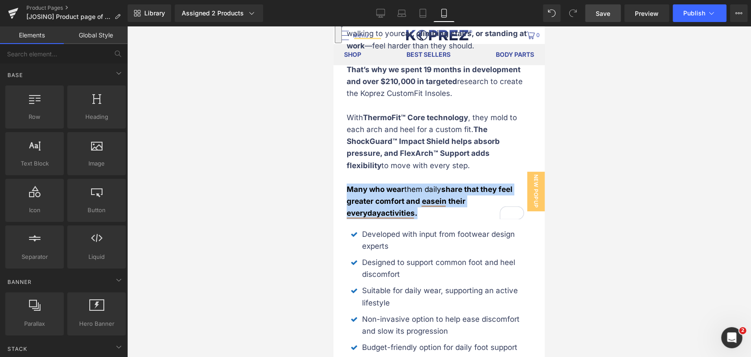
click at [451, 217] on strong "in their everyday" at bounding box center [406, 207] width 119 height 21
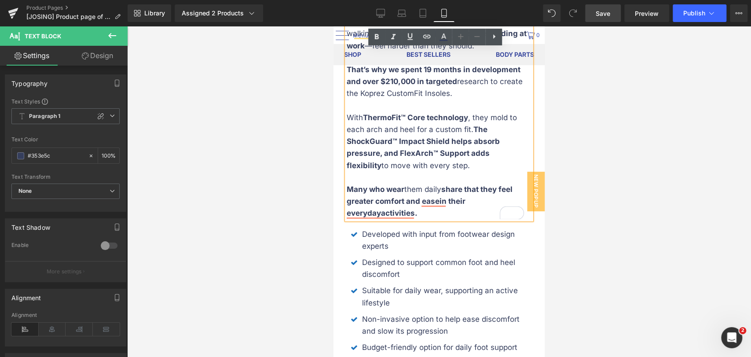
click at [424, 220] on p "Many who wear them daily share that they feel greater comfort and ease in their…" at bounding box center [439, 202] width 185 height 36
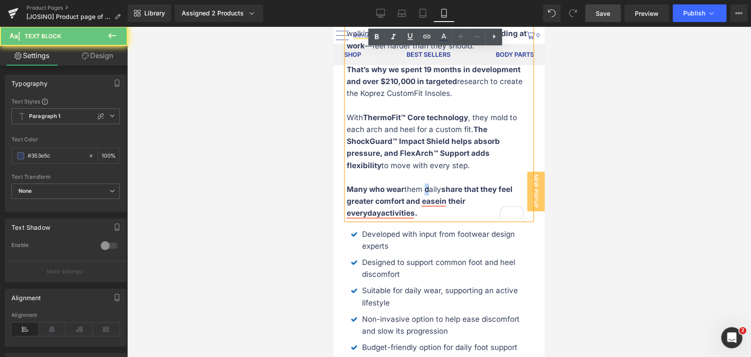
click at [424, 220] on p "Many who wear them daily share that they feel greater comfort and ease in their…" at bounding box center [439, 202] width 185 height 36
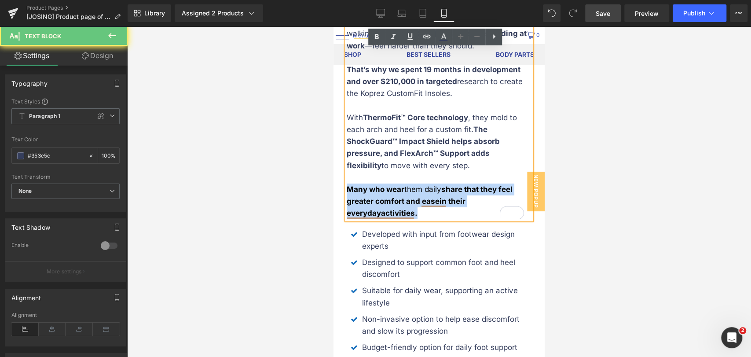
click at [424, 220] on p "Many who wear them daily share that they feel greater comfort and ease in their…" at bounding box center [439, 202] width 185 height 36
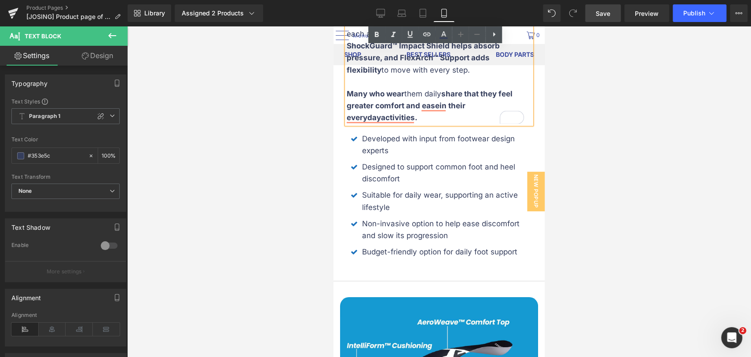
scroll to position [2152, 0]
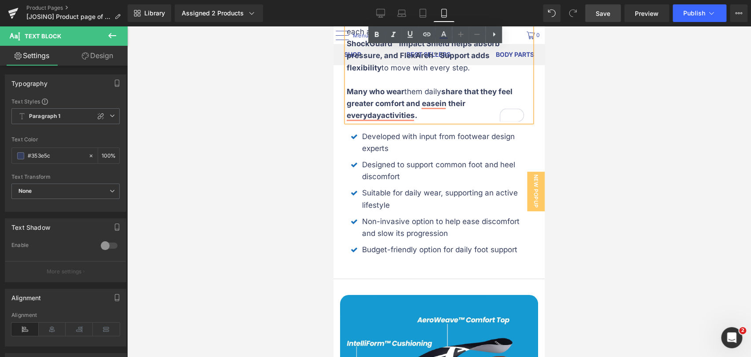
click at [575, 261] on div at bounding box center [439, 191] width 624 height 331
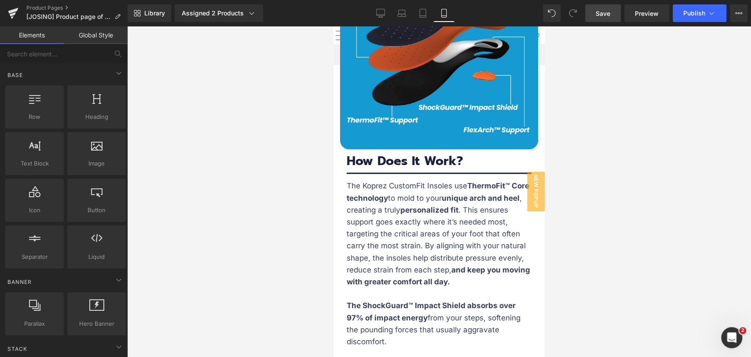
scroll to position [2494, 0]
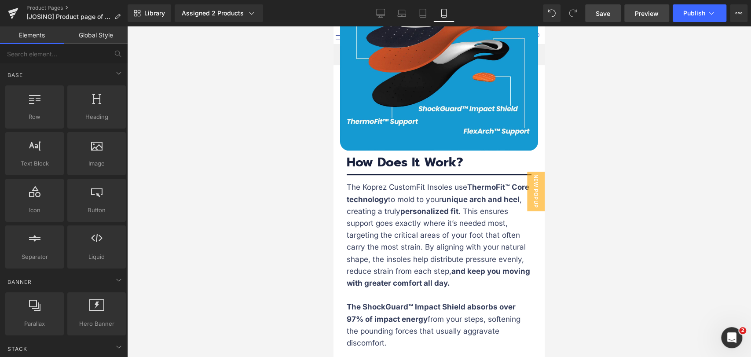
click at [655, 6] on link "Preview" at bounding box center [647, 13] width 45 height 18
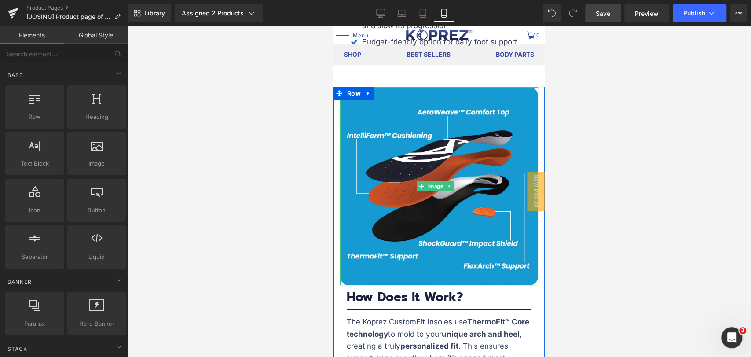
scroll to position [2299, 0]
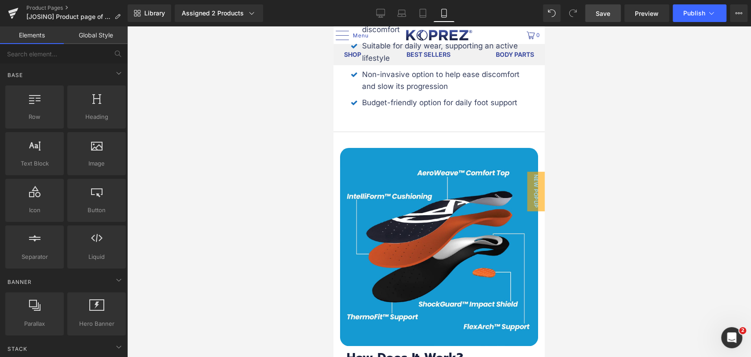
drag, startPoint x: 283, startPoint y: 167, endPoint x: 285, endPoint y: 145, distance: 22.1
drag, startPoint x: 332, startPoint y: 225, endPoint x: 327, endPoint y: 225, distance: 4.4
drag, startPoint x: 557, startPoint y: 283, endPoint x: 560, endPoint y: 118, distance: 164.7
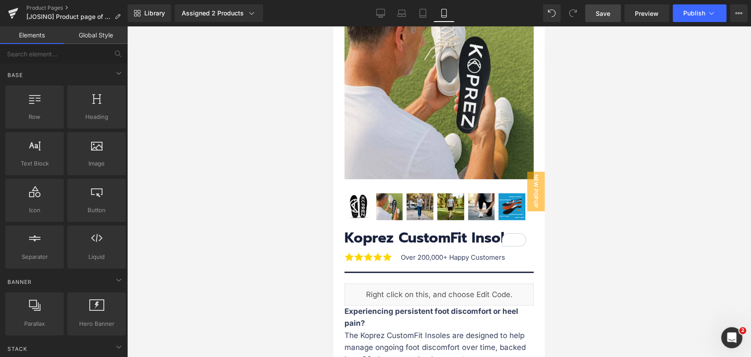
scroll to position [0, 0]
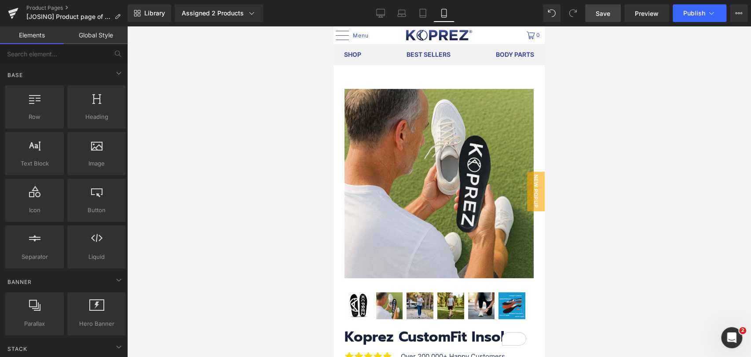
drag, startPoint x: 540, startPoint y: 107, endPoint x: 879, endPoint y: 75, distance: 340.0
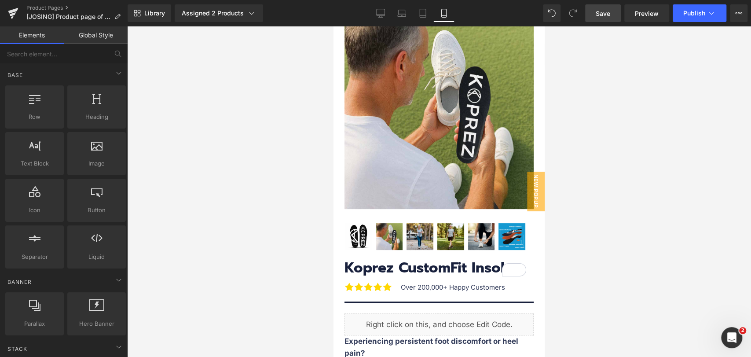
scroll to position [195, 0]
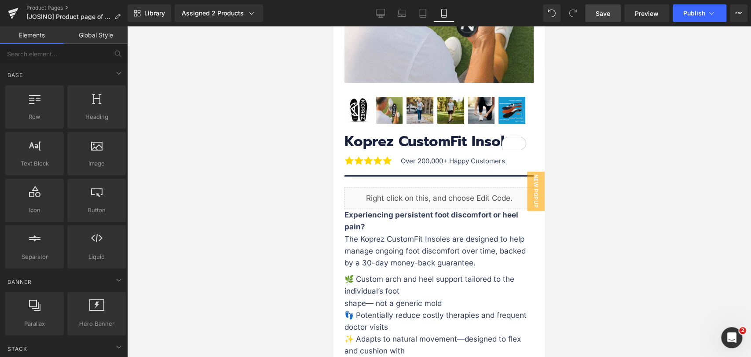
click at [598, 19] on link "Save" at bounding box center [604, 13] width 36 height 18
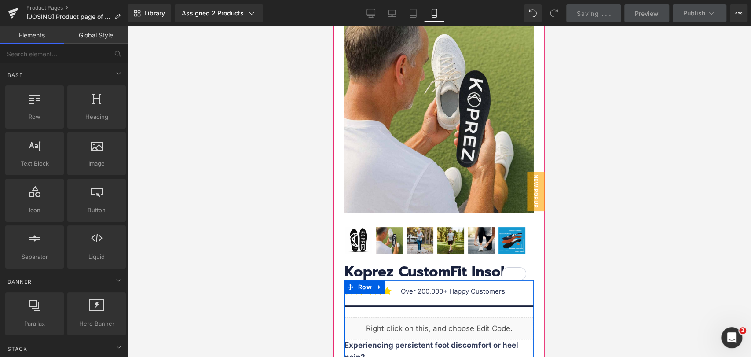
scroll to position [0, 0]
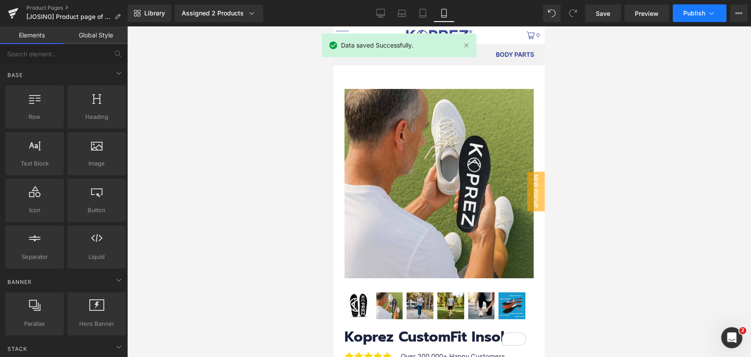
click at [694, 11] on span "Publish" at bounding box center [695, 13] width 22 height 7
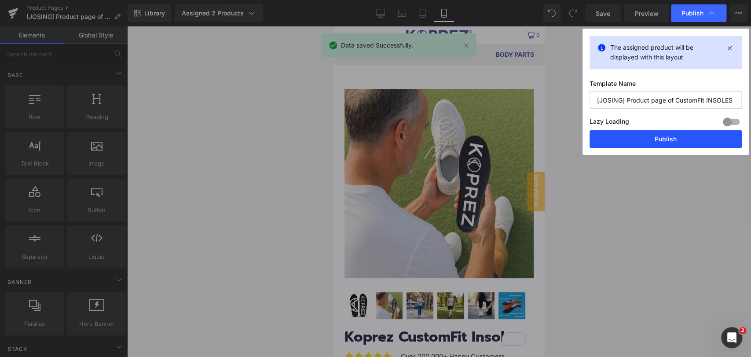
click at [676, 138] on button "Publish" at bounding box center [666, 139] width 152 height 18
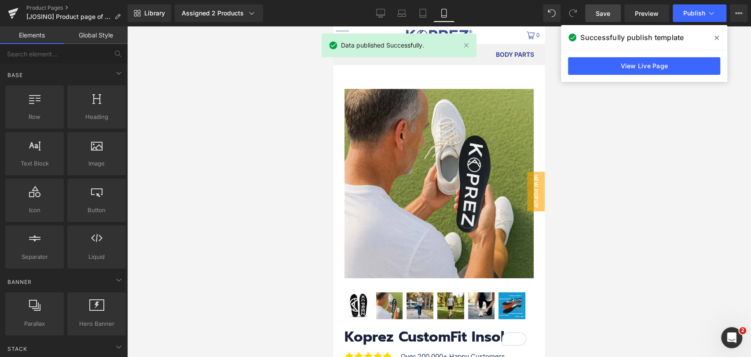
click at [612, 13] on link "Save" at bounding box center [604, 13] width 36 height 18
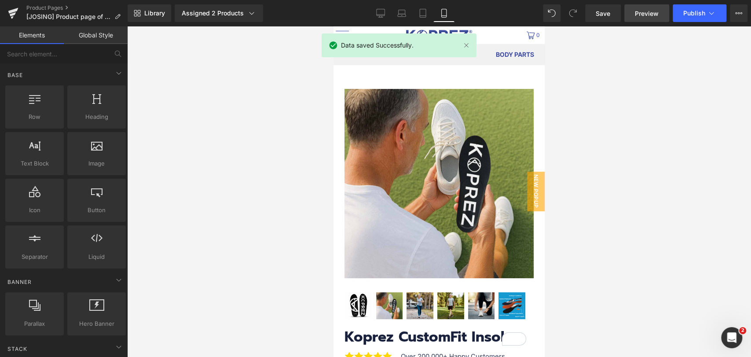
click at [648, 13] on span "Preview" at bounding box center [647, 13] width 24 height 9
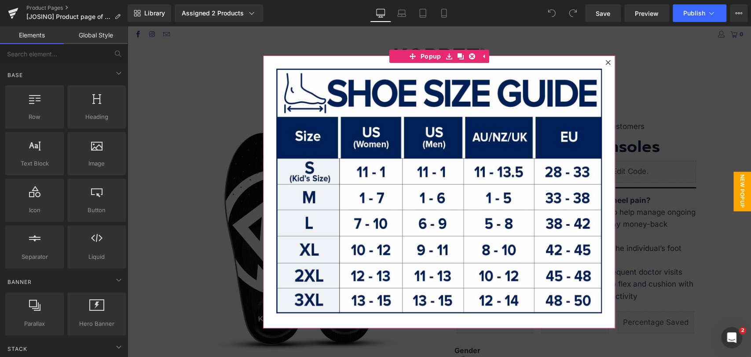
click at [606, 60] on icon at bounding box center [608, 62] width 5 height 5
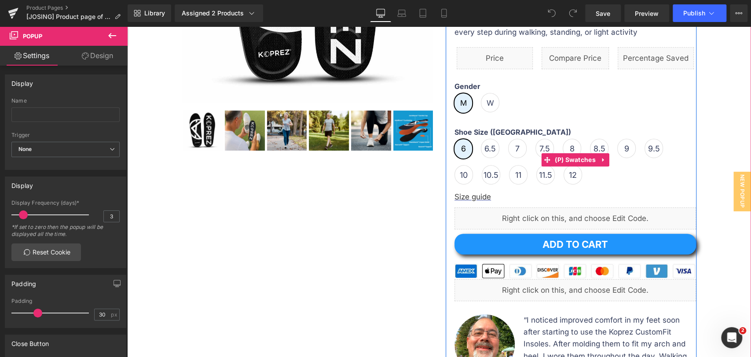
scroll to position [293, 0]
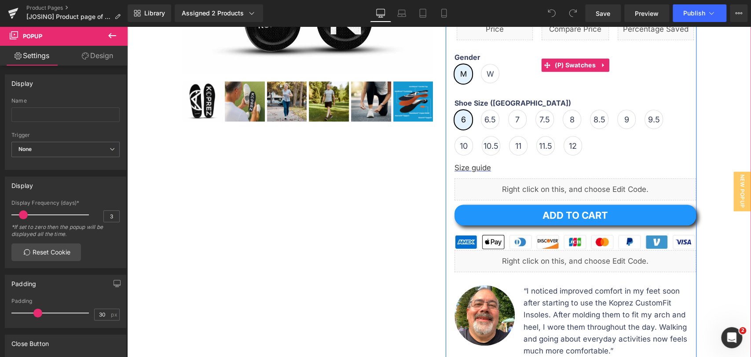
click at [487, 71] on span "W" at bounding box center [490, 73] width 7 height 18
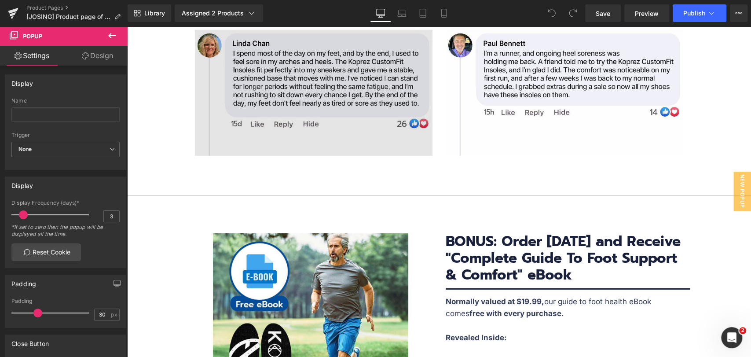
scroll to position [4109, 0]
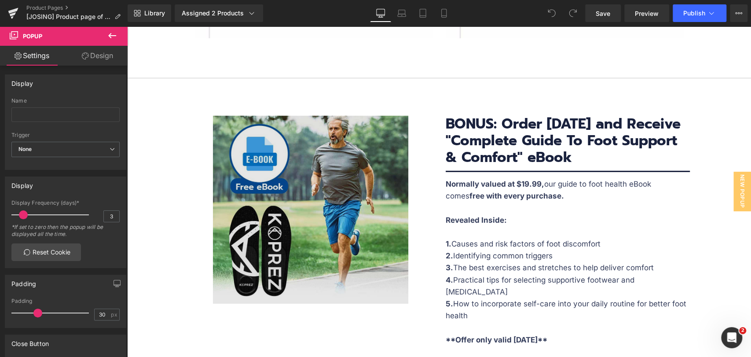
click at [382, 179] on img at bounding box center [310, 210] width 195 height 188
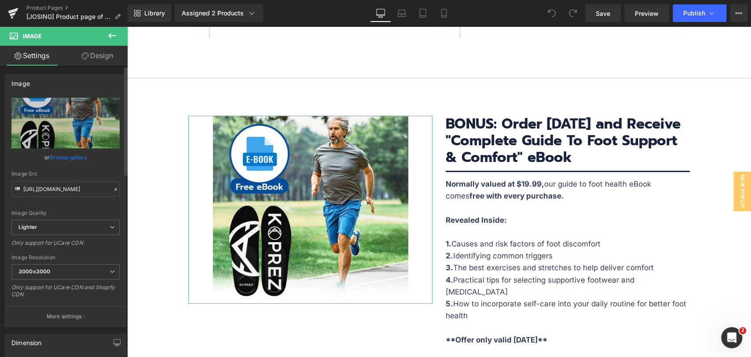
click at [70, 153] on link "Browse gallery" at bounding box center [68, 157] width 37 height 15
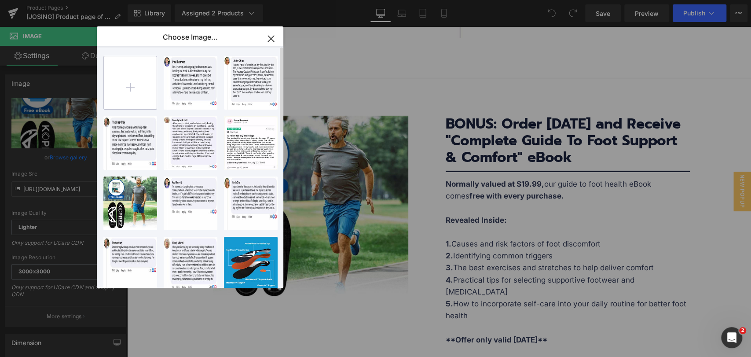
click at [122, 74] on input "file" at bounding box center [130, 82] width 53 height 53
type input "C:\fakepath\e-book-banner.jpg"
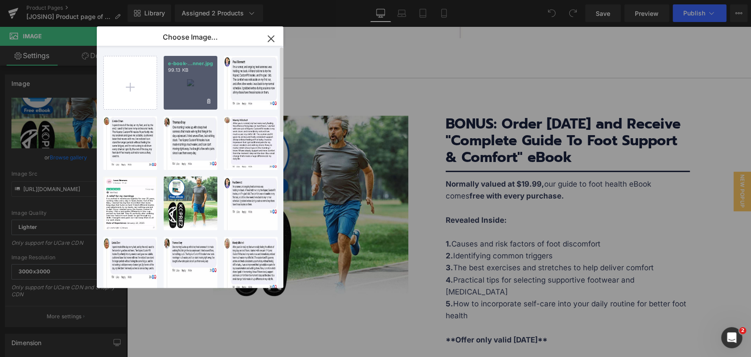
click at [190, 90] on div "e-book-...nner.jpg 99.13 KB" at bounding box center [191, 83] width 54 height 54
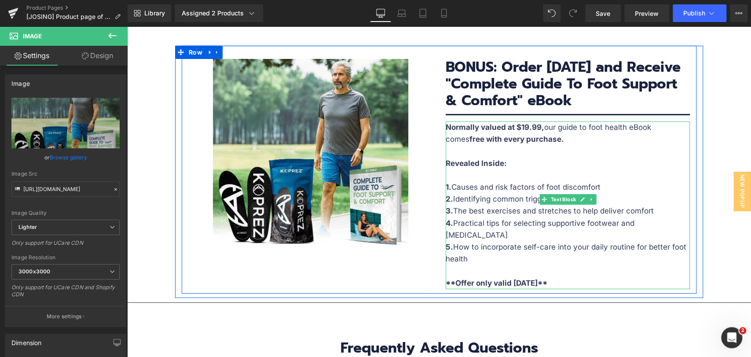
scroll to position [4060, 0]
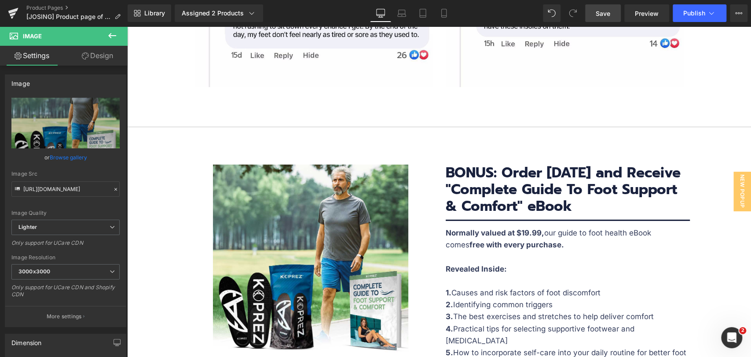
click at [610, 12] on link "Save" at bounding box center [604, 13] width 36 height 18
click at [659, 15] on link "Preview" at bounding box center [647, 13] width 45 height 18
click at [435, 14] on link "Mobile" at bounding box center [444, 13] width 21 height 18
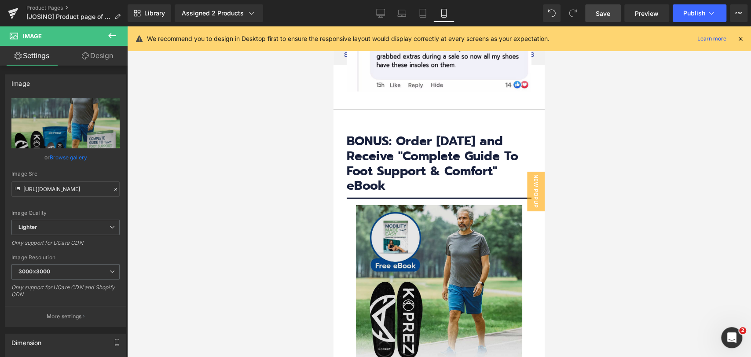
scroll to position [6163, 0]
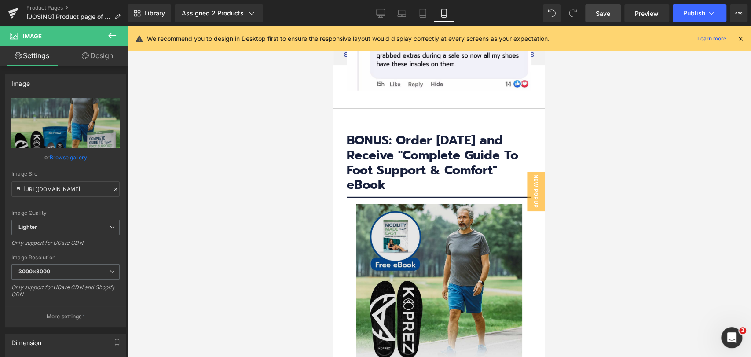
click at [424, 258] on img at bounding box center [439, 284] width 166 height 160
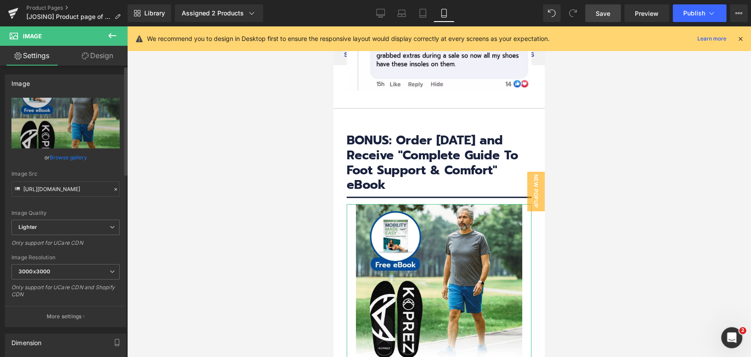
click at [72, 157] on link "Browse gallery" at bounding box center [68, 157] width 37 height 15
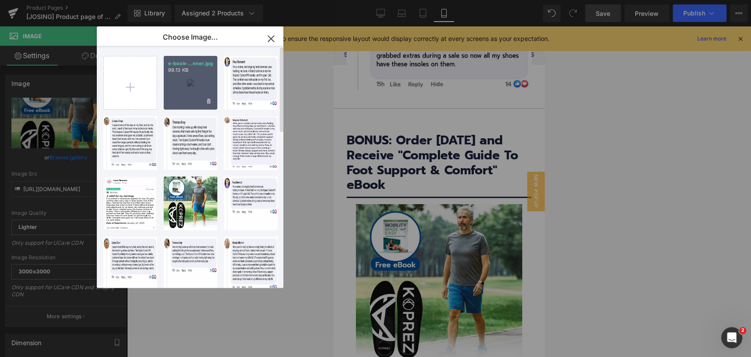
click at [197, 77] on div "e-book-...nner.jpg 99.13 KB" at bounding box center [191, 83] width 54 height 54
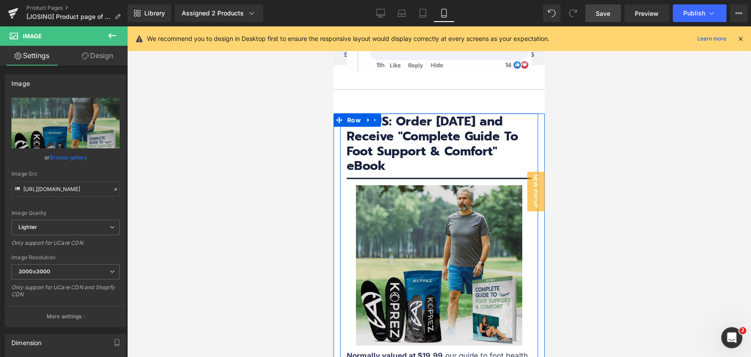
scroll to position [6212, 0]
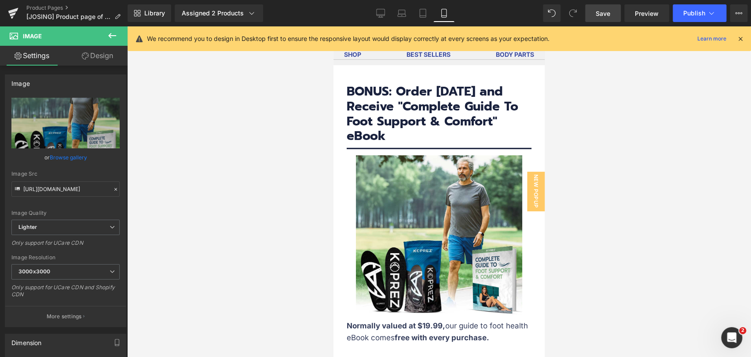
click at [611, 16] on link "Save" at bounding box center [604, 13] width 36 height 18
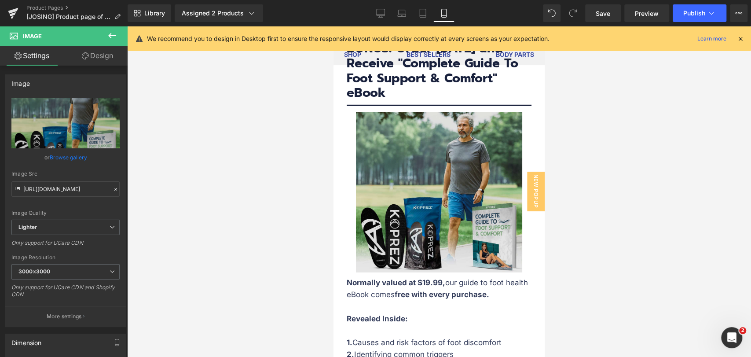
scroll to position [6310, 0]
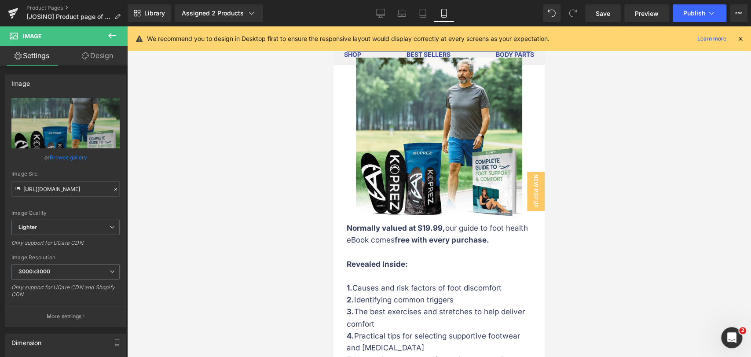
drag, startPoint x: 608, startPoint y: 15, endPoint x: 669, endPoint y: 138, distance: 137.8
click at [608, 15] on span "Save" at bounding box center [603, 13] width 15 height 9
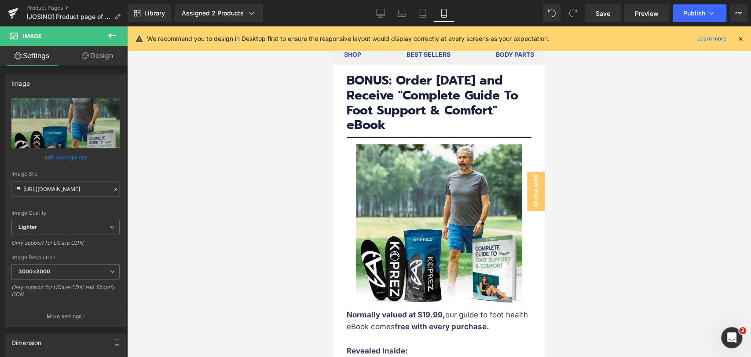
scroll to position [6065, 0]
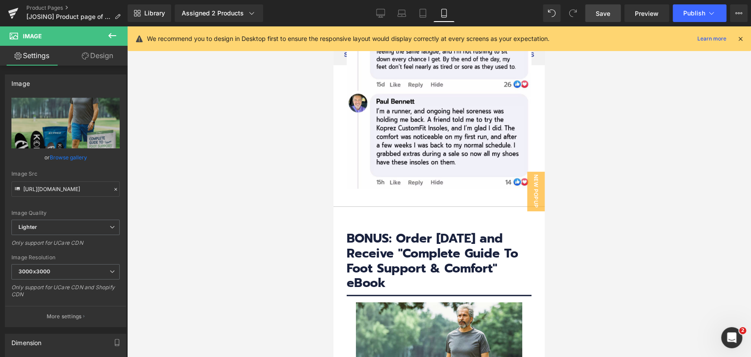
click at [613, 11] on link "Save" at bounding box center [604, 13] width 36 height 18
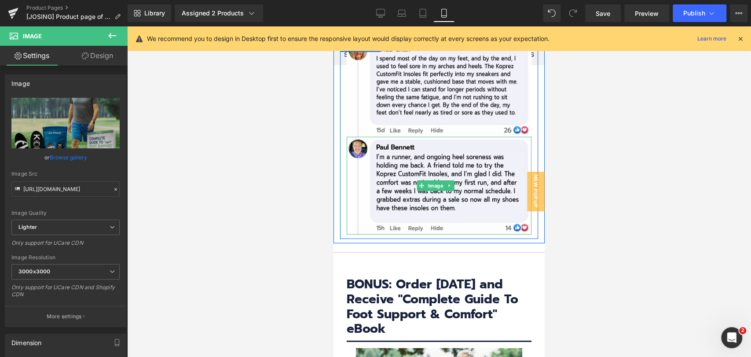
scroll to position [6016, 0]
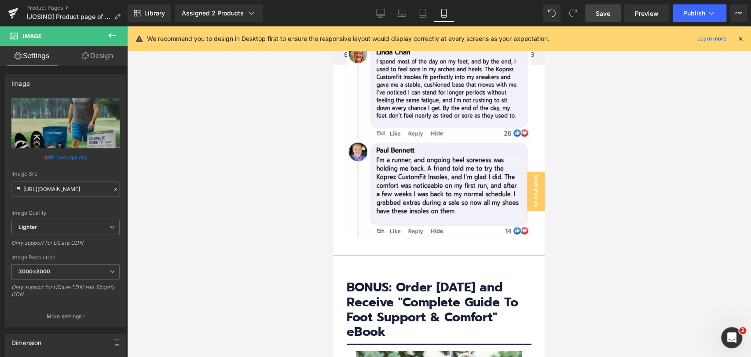
click at [619, 19] on link "Save" at bounding box center [604, 13] width 36 height 18
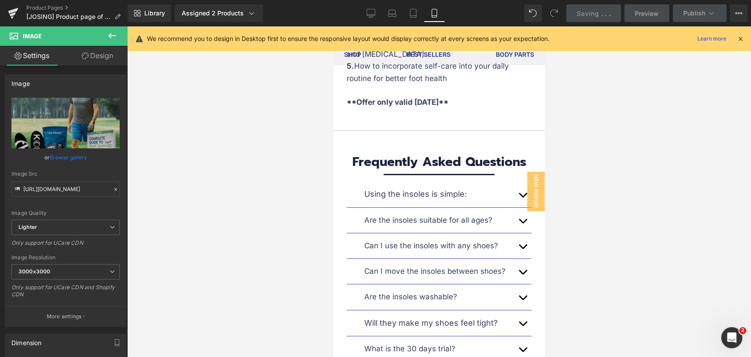
scroll to position [6408, 0]
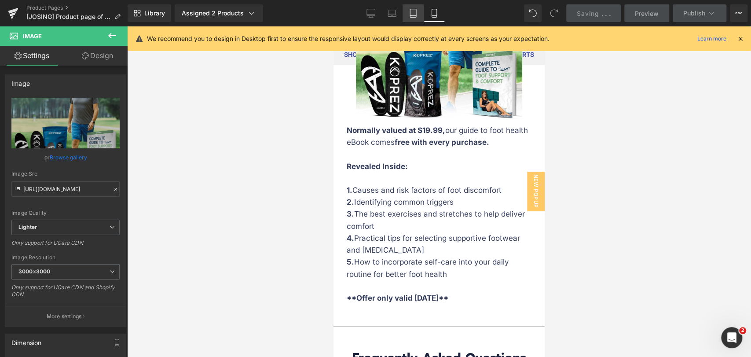
click at [411, 12] on icon at bounding box center [413, 13] width 9 height 9
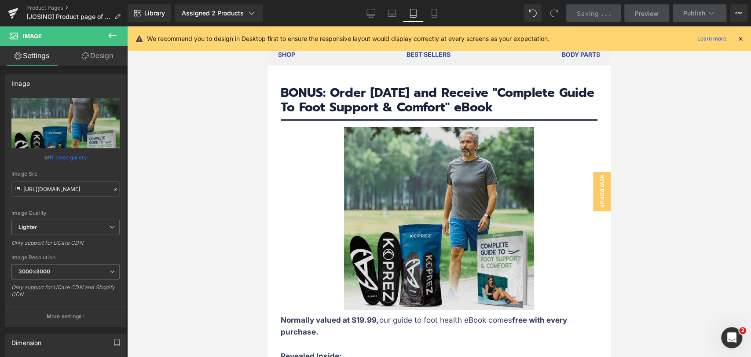
scroll to position [4818, 0]
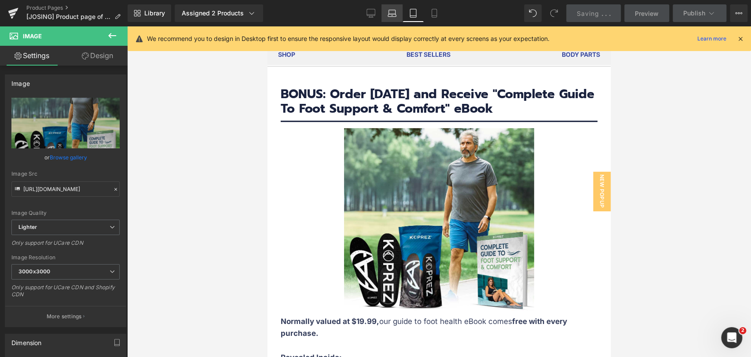
click at [402, 13] on link "Laptop" at bounding box center [392, 13] width 21 height 18
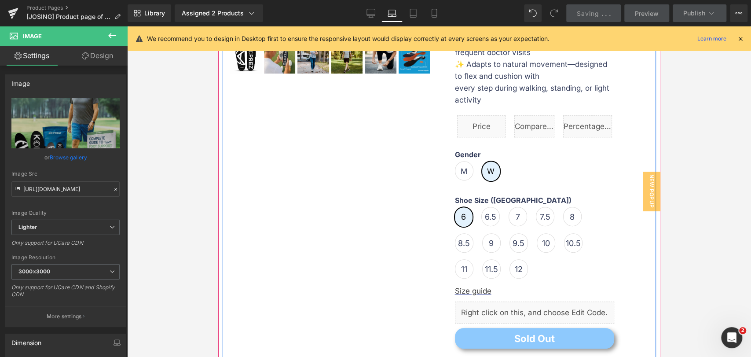
scroll to position [293, 0]
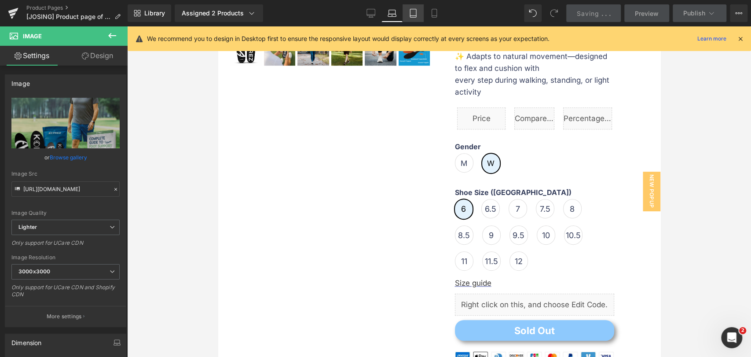
drag, startPoint x: 420, startPoint y: 18, endPoint x: 431, endPoint y: 15, distance: 12.1
click at [420, 18] on link "Tablet" at bounding box center [413, 13] width 21 height 18
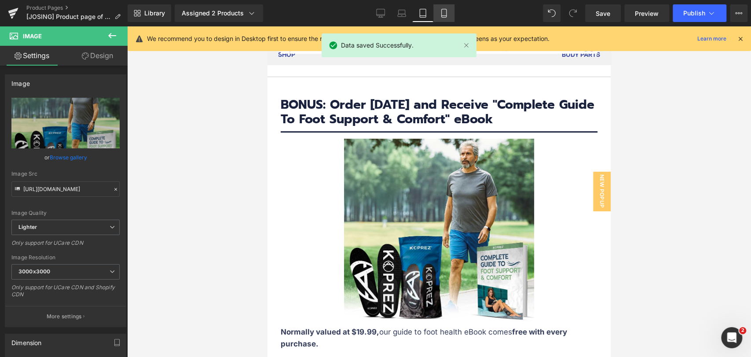
click at [438, 15] on link "Mobile" at bounding box center [444, 13] width 21 height 18
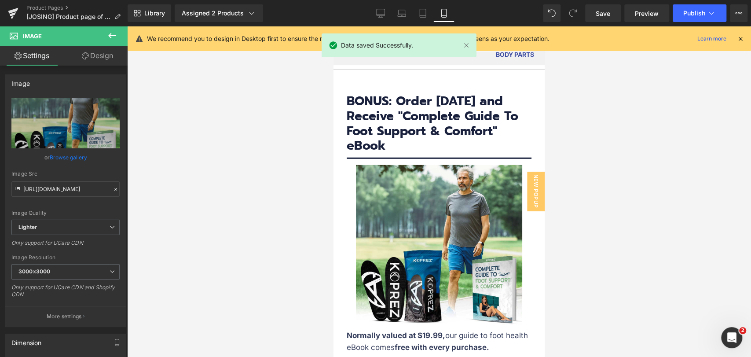
scroll to position [6236, 0]
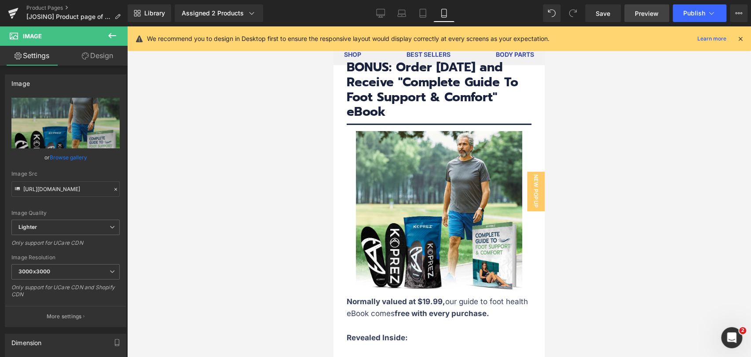
click at [642, 10] on span "Preview" at bounding box center [647, 13] width 24 height 9
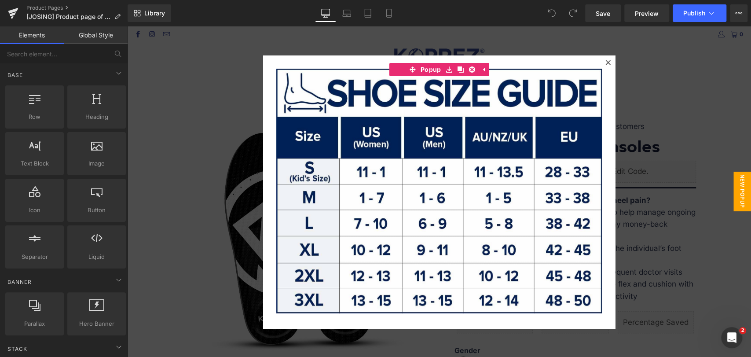
click at [606, 63] on icon at bounding box center [608, 62] width 5 height 5
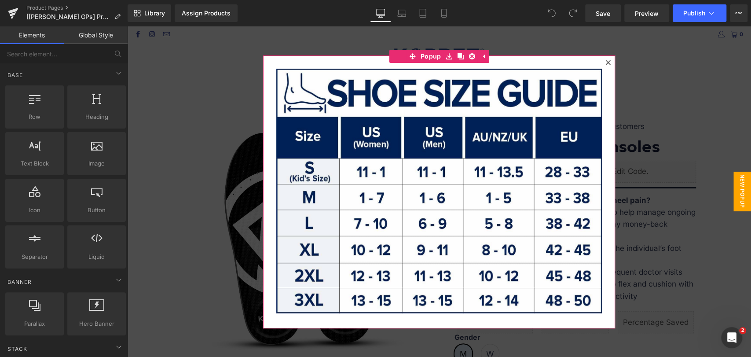
click at [606, 64] on icon at bounding box center [608, 62] width 5 height 5
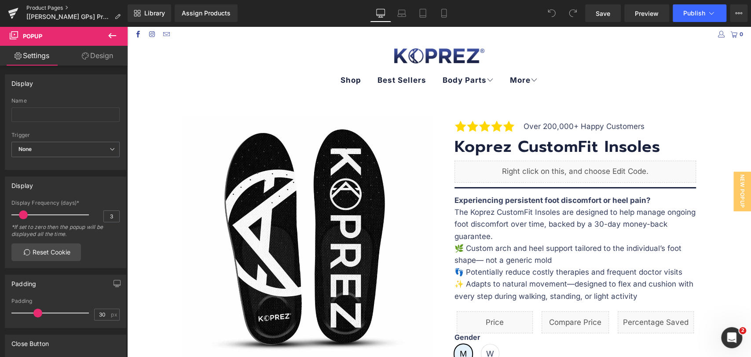
click at [63, 8] on link "Product Pages" at bounding box center [76, 7] width 101 height 7
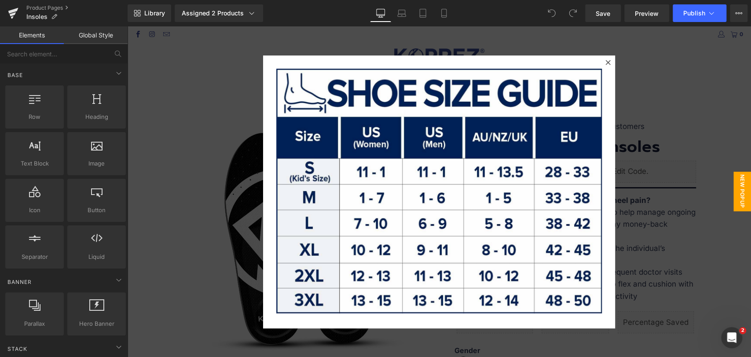
click at [608, 60] on div at bounding box center [608, 62] width 11 height 11
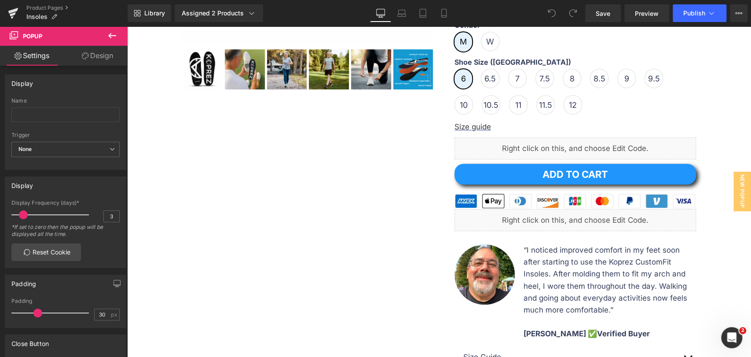
scroll to position [195, 0]
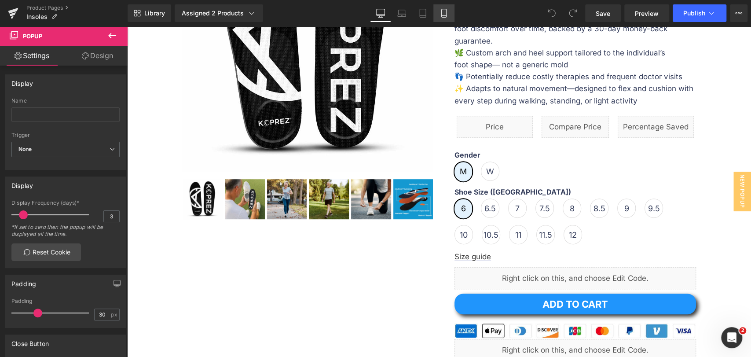
click at [445, 10] on icon at bounding box center [444, 13] width 9 height 9
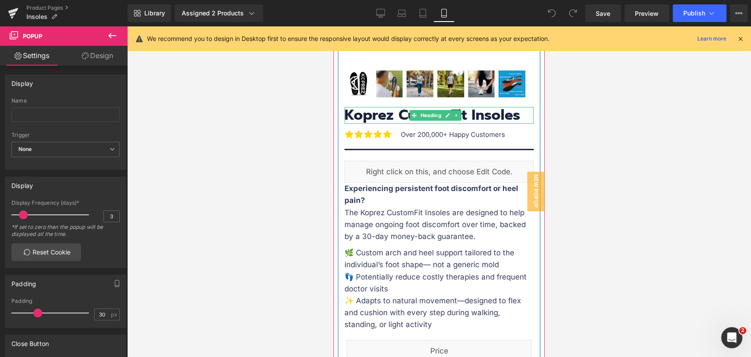
scroll to position [293, 0]
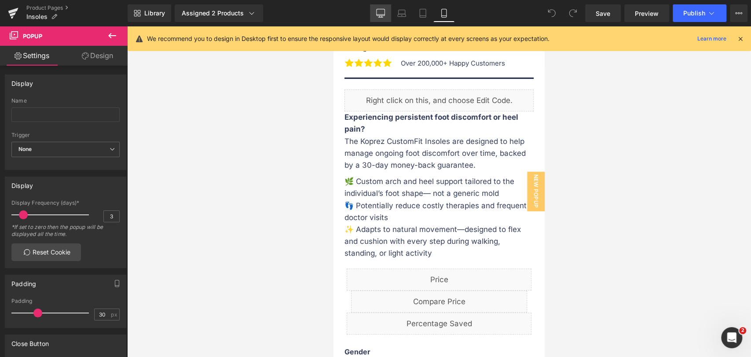
click at [387, 11] on link "Desktop" at bounding box center [380, 13] width 21 height 18
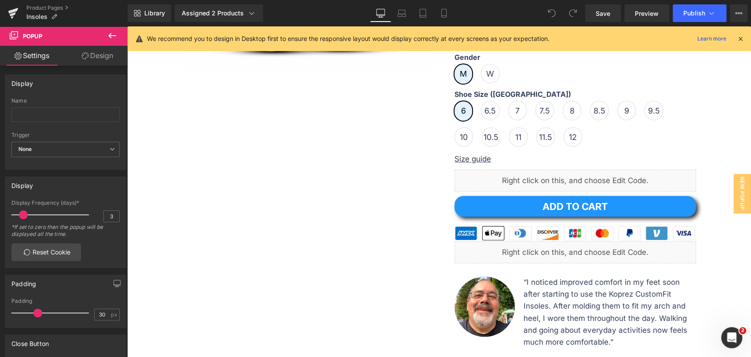
scroll to position [0, 0]
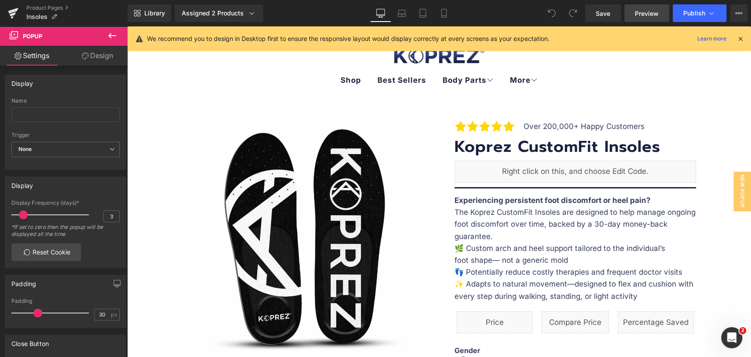
click at [650, 17] on span "Preview" at bounding box center [647, 13] width 24 height 9
click at [436, 10] on link "Mobile" at bounding box center [444, 13] width 21 height 18
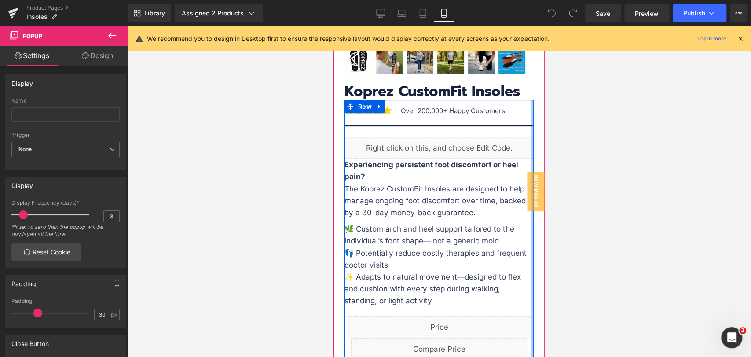
scroll to position [244, 0]
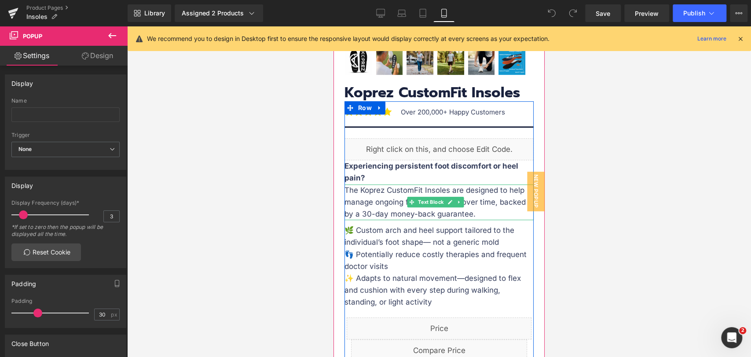
click at [381, 202] on p "The Koprez CustomFit Insoles are designed to help manage ongoing foot discomfor…" at bounding box center [439, 202] width 189 height 36
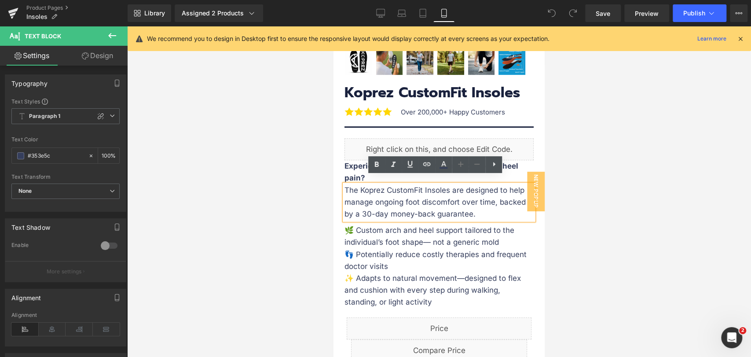
click at [409, 198] on p "The Koprez CustomFit Insoles are designed to help manage ongoing foot discomfor…" at bounding box center [439, 202] width 189 height 36
click at [424, 195] on p "The Koprez CustomFit Insoles are designed to help manage ongoing foot discomfor…" at bounding box center [439, 202] width 189 height 36
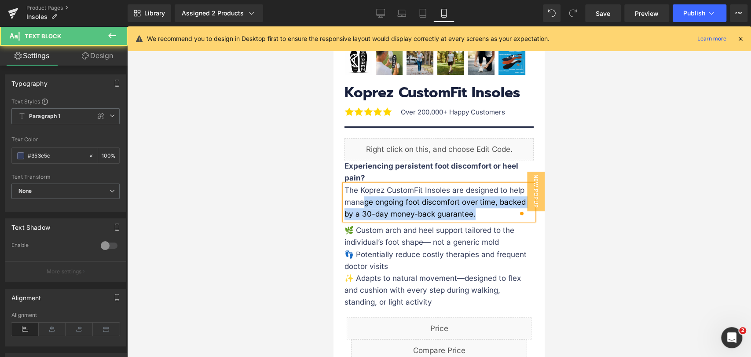
drag, startPoint x: 477, startPoint y: 207, endPoint x: 365, endPoint y: 189, distance: 113.3
click at [365, 189] on p "The Koprez CustomFit Insoles are designed to help manage ongoing foot discomfor…" at bounding box center [439, 202] width 189 height 36
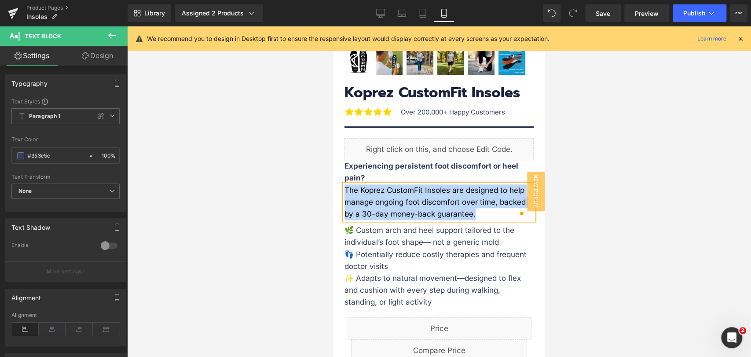
copy p "The Koprez CustomFit Insoles are designed to help manage ongoing foot discomfor…"
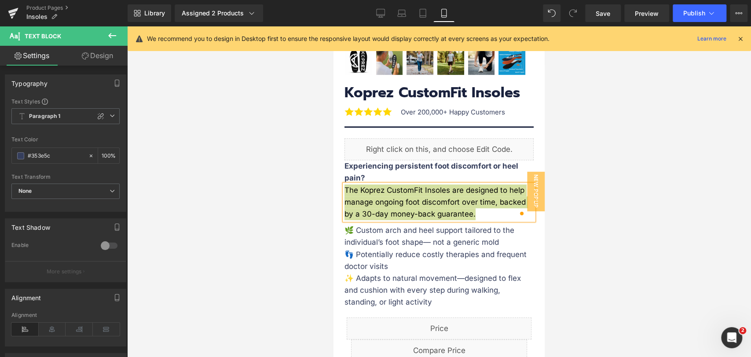
click at [594, 223] on div at bounding box center [439, 191] width 624 height 331
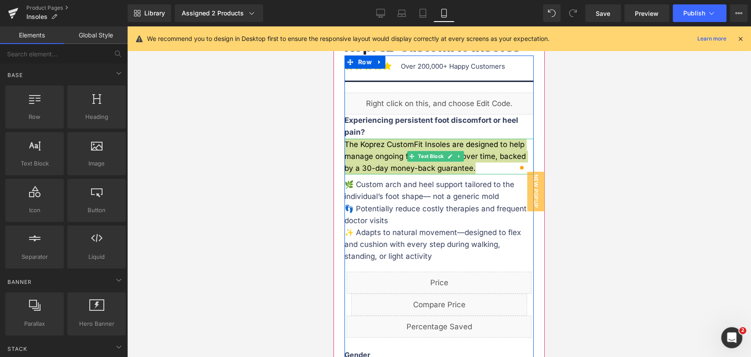
scroll to position [293, 0]
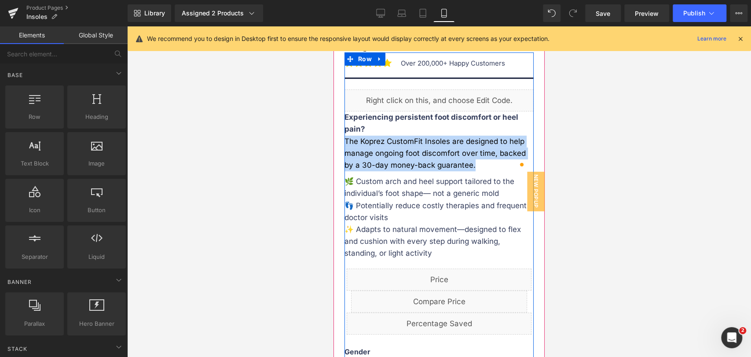
click at [413, 200] on p "👣 Potentially reduce costly therapies and frequent doctor visits" at bounding box center [439, 212] width 189 height 24
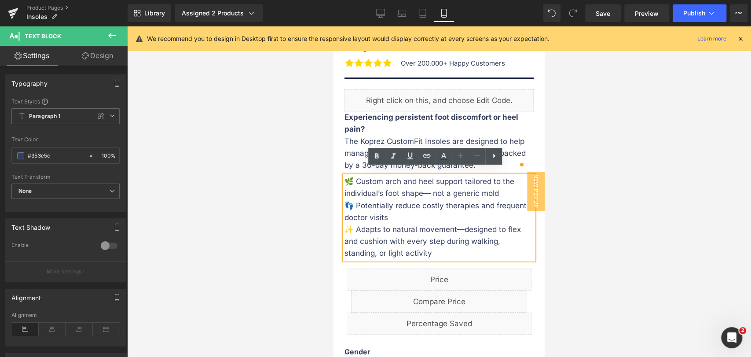
click at [416, 190] on p "🌿 Custom arch and heel support tailored to the individual’s foot shape— not a g…" at bounding box center [439, 188] width 189 height 24
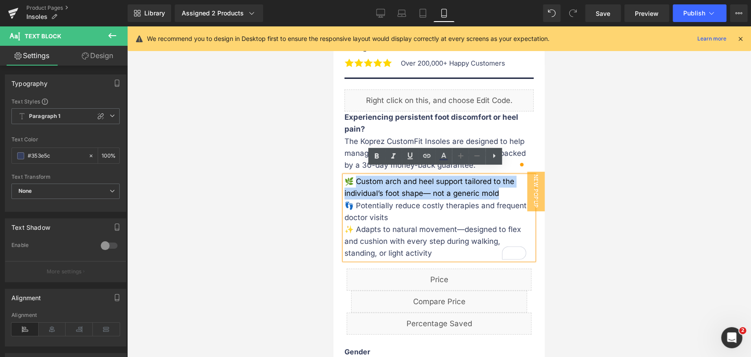
drag, startPoint x: 498, startPoint y: 185, endPoint x: 360, endPoint y: 176, distance: 139.0
click at [360, 176] on p "🌿 Custom arch and heel support tailored to the individual’s foot shape— not a g…" at bounding box center [439, 188] width 189 height 24
copy p "ustom arch and heel support tailored to the individual’s foot shape— not a gene…"
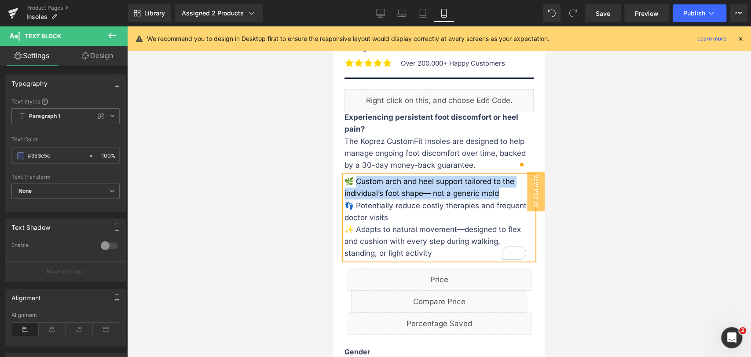
click at [499, 185] on p "🌿 Custom arch and heel support tailored to the individual’s foot shape— not a g…" at bounding box center [439, 188] width 189 height 24
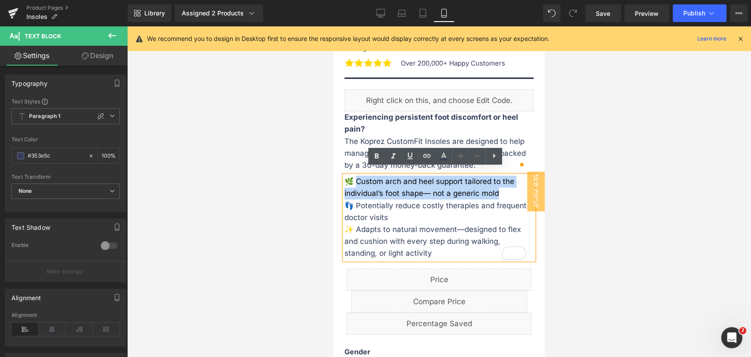
drag, startPoint x: 500, startPoint y: 186, endPoint x: 359, endPoint y: 175, distance: 141.7
click at [359, 176] on p "🌿 Custom arch and heel support tailored to the individual’s foot shape— not a g…" at bounding box center [439, 188] width 189 height 24
paste div "To enrich screen reader interactions, please activate Accessibility in Grammarl…"
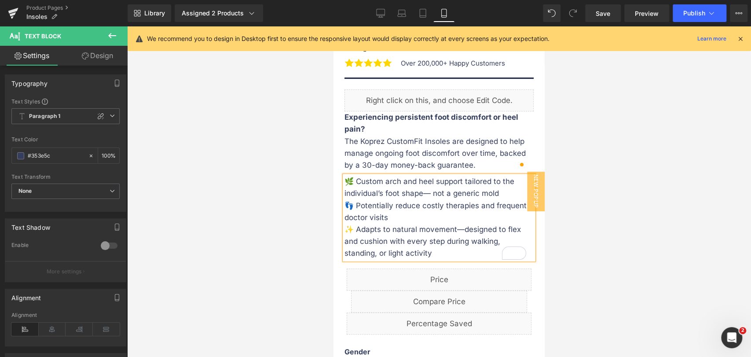
click at [399, 210] on p "👣 Potentially reduce costly therapies and frequent doctor visits" at bounding box center [439, 212] width 189 height 24
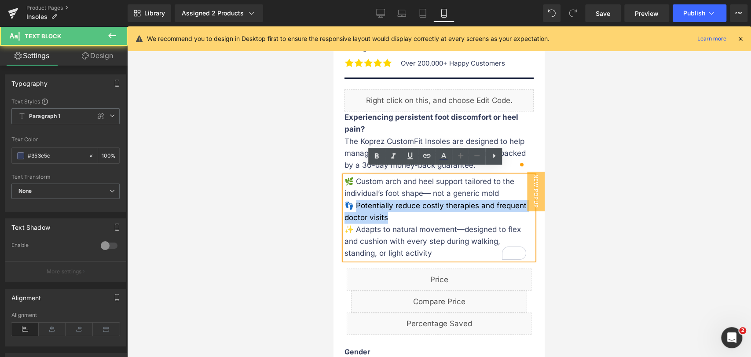
drag, startPoint x: 392, startPoint y: 210, endPoint x: 358, endPoint y: 198, distance: 36.5
click at [358, 200] on p "👣 Potentially reduce costly therapies and frequent doctor visits" at bounding box center [439, 212] width 189 height 24
copy p "otentially reduce costly therapies and frequent doctor visits"
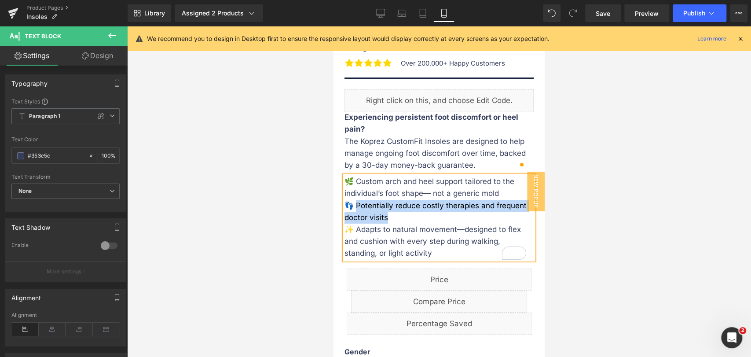
click at [409, 208] on p "👣 Potentially reduce costly therapies and frequent doctor visits" at bounding box center [439, 212] width 189 height 24
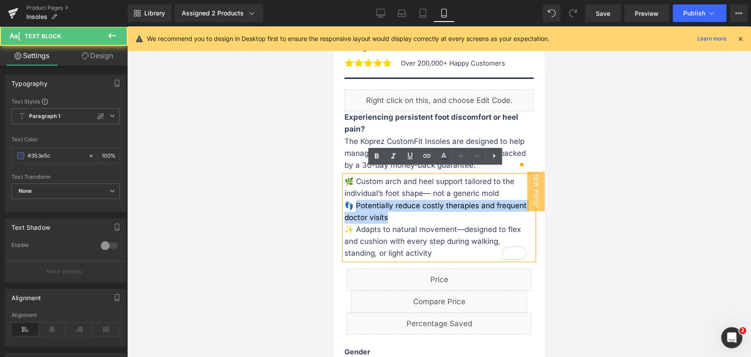
click at [395, 209] on p "👣 Potentially reduce costly therapies and frequent doctor visits" at bounding box center [439, 212] width 189 height 24
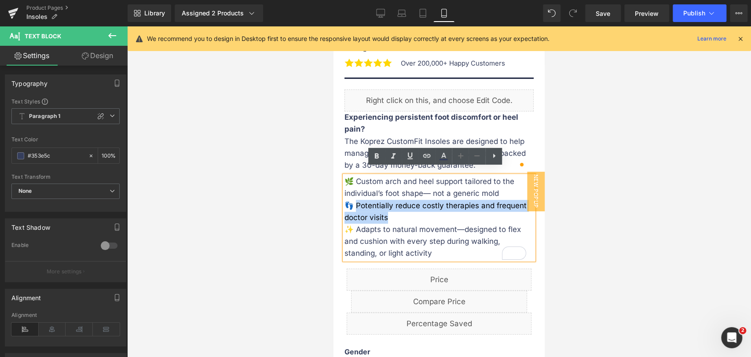
drag, startPoint x: 393, startPoint y: 209, endPoint x: 357, endPoint y: 195, distance: 38.1
click at [357, 200] on p "👣 Potentially reduce costly therapies and frequent doctor visits" at bounding box center [439, 212] width 189 height 24
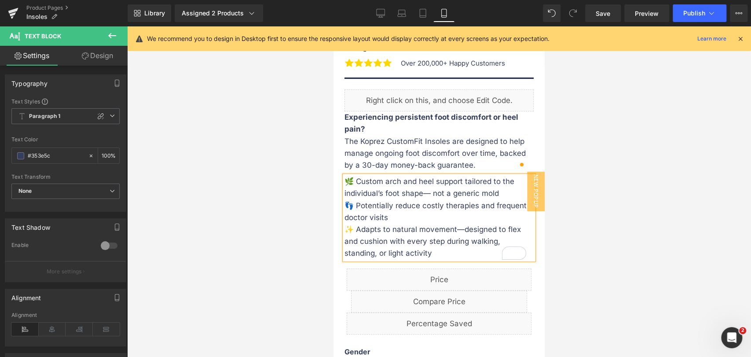
click at [361, 224] on p "✨ Adapts to natural movement—designed to flex and cushion with every step durin…" at bounding box center [439, 242] width 189 height 36
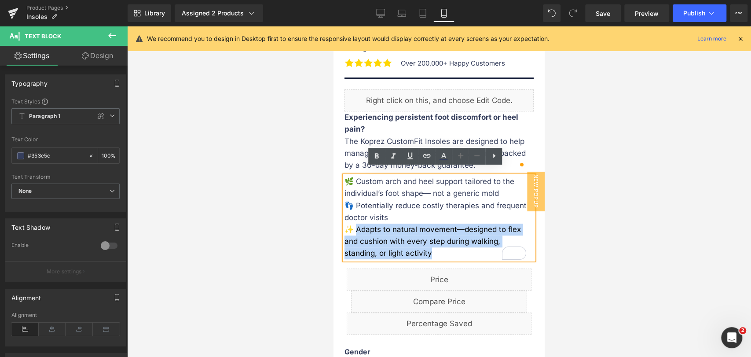
drag, startPoint x: 358, startPoint y: 221, endPoint x: 433, endPoint y: 244, distance: 77.8
click at [433, 244] on p "✨ Adapts to natural movement—designed to flex and cushion with every step durin…" at bounding box center [439, 242] width 189 height 36
copy p "Adapts to natural movement—designed to flex and cushion with every step during …"
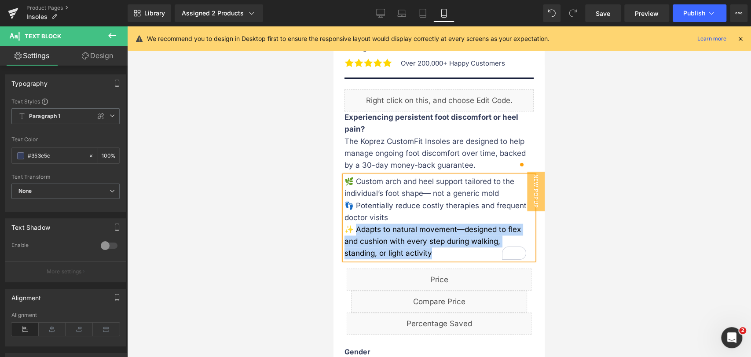
click at [446, 246] on p "✨ Adapts to natural movement—designed to flex and cushion with every step durin…" at bounding box center [439, 242] width 189 height 36
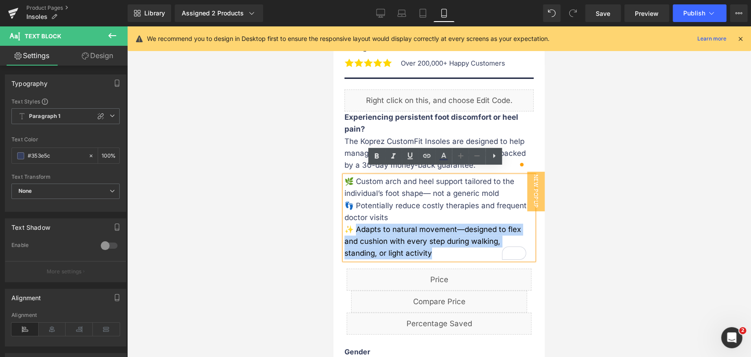
drag, startPoint x: 442, startPoint y: 245, endPoint x: 357, endPoint y: 226, distance: 86.2
click at [357, 226] on p "✨ Adapts to natural movement—designed to flex and cushion with every step durin…" at bounding box center [439, 242] width 189 height 36
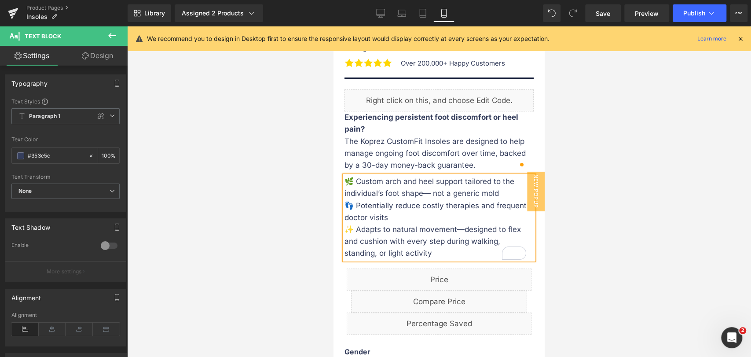
click at [600, 215] on div at bounding box center [439, 191] width 624 height 331
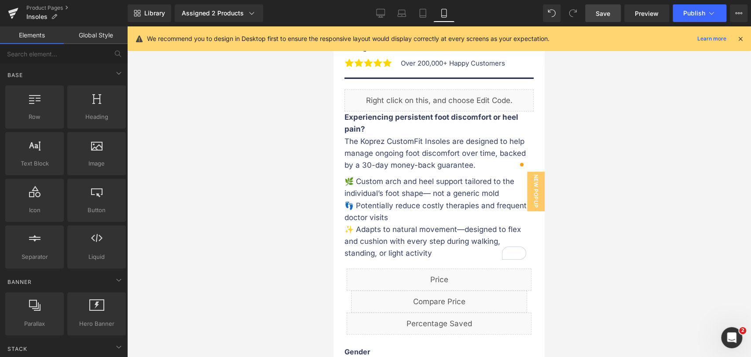
click at [607, 14] on span "Save" at bounding box center [603, 13] width 15 height 9
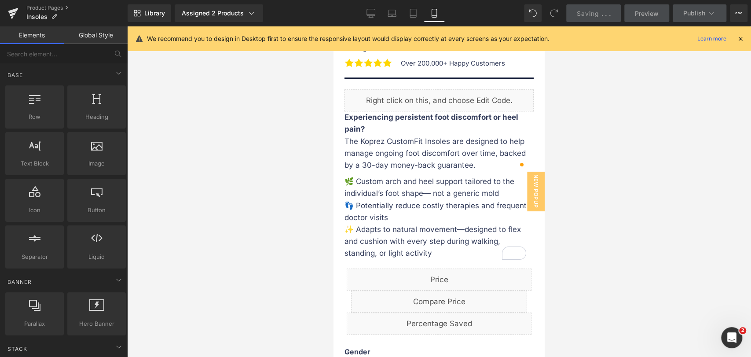
scroll to position [244, 0]
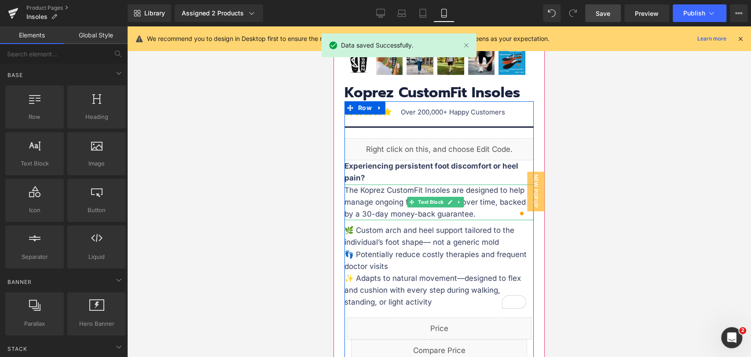
click at [365, 196] on p "The Koprez CustomFit Insoles are designed to help manage ongoing foot discomfor…" at bounding box center [439, 202] width 189 height 36
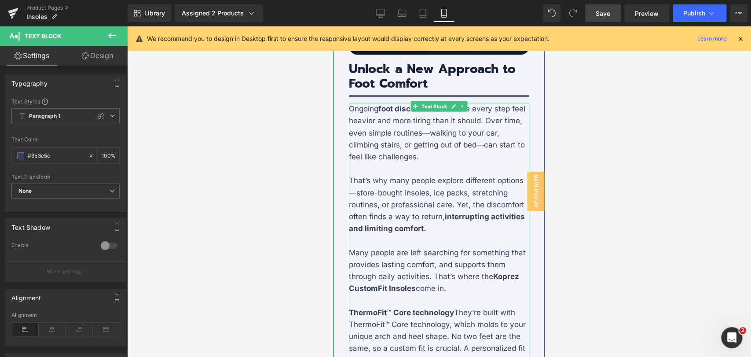
scroll to position [1271, 0]
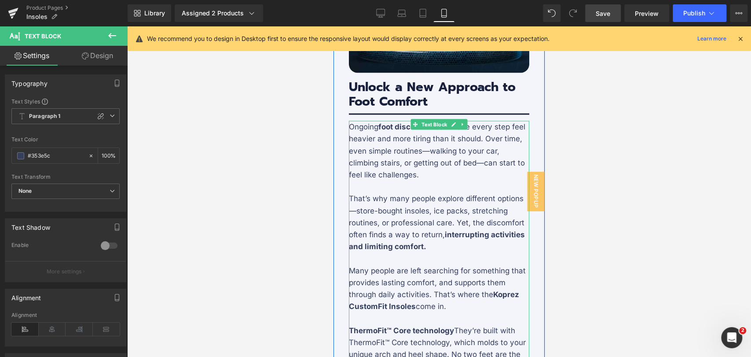
click at [420, 181] on p "Ongoing foot discomfort can make every step feel heavier and more tiring than i…" at bounding box center [439, 151] width 180 height 60
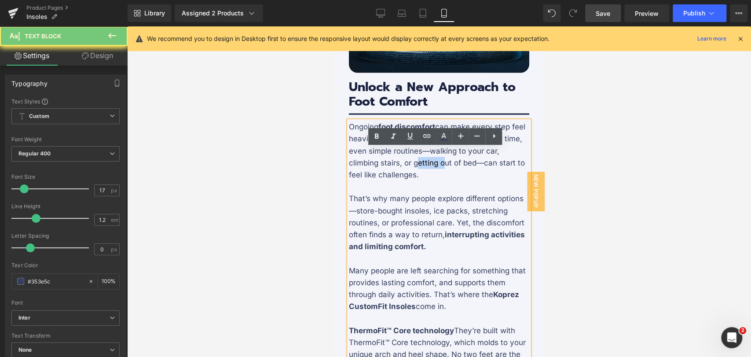
click at [420, 181] on p "Ongoing foot discomfort can make every step feel heavier and more tiring than i…" at bounding box center [439, 151] width 180 height 60
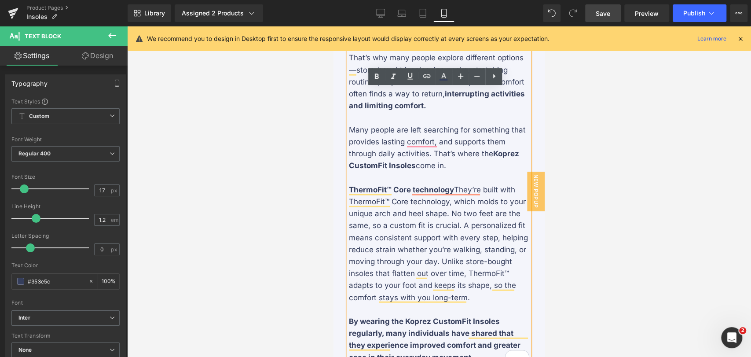
scroll to position [1418, 0]
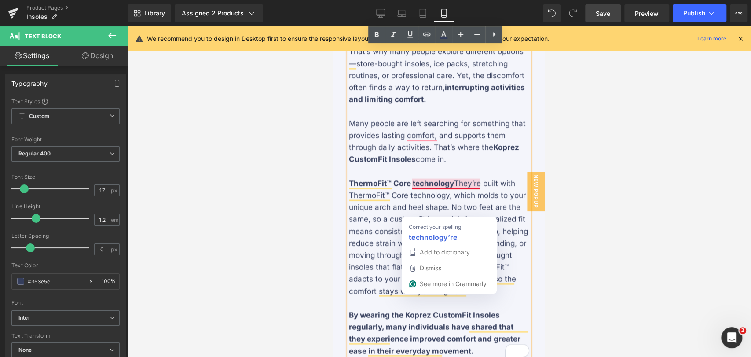
click at [450, 208] on p "ThermoFit™ Core technology They’re built with ThermoFit™ Core technology, which…" at bounding box center [439, 238] width 180 height 120
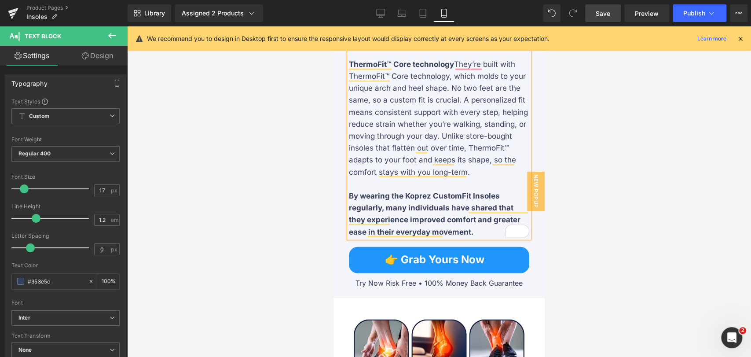
scroll to position [1565, 0]
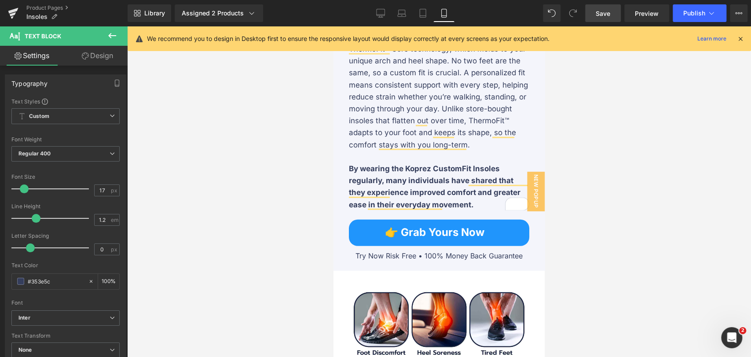
click at [606, 9] on span "Save" at bounding box center [603, 13] width 15 height 9
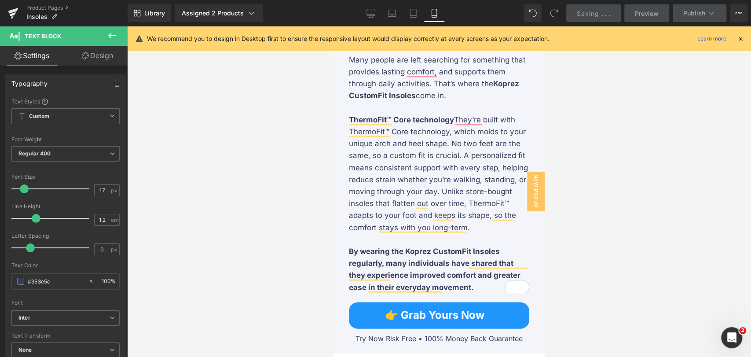
scroll to position [1418, 0]
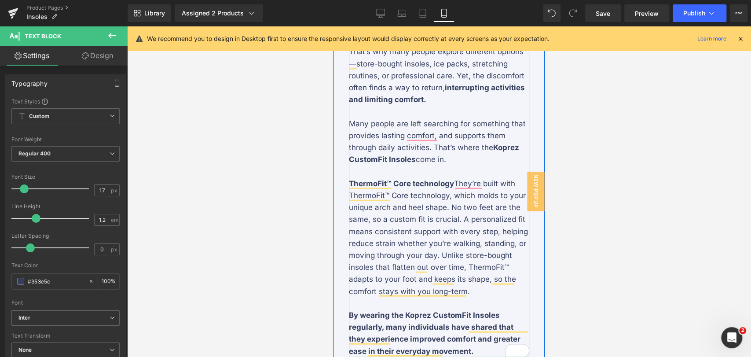
click at [421, 166] on p "Many people are left searching for something that provides lasting comfort, and…" at bounding box center [439, 142] width 180 height 48
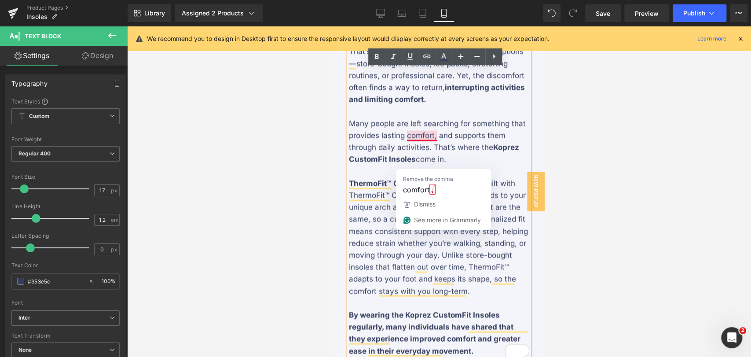
click at [421, 162] on p "Many people are left searching for something that provides lasting comfort, and…" at bounding box center [439, 142] width 180 height 48
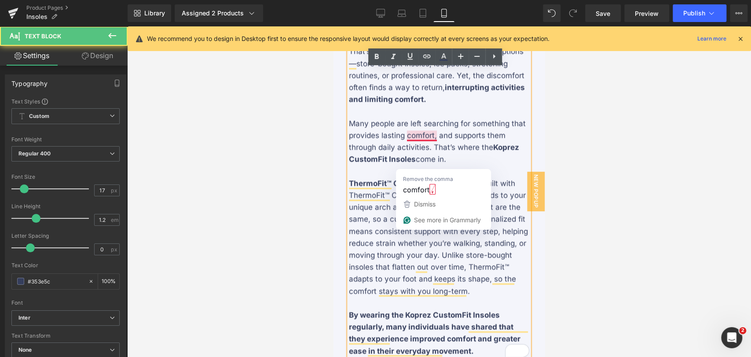
click at [563, 153] on div at bounding box center [439, 191] width 624 height 331
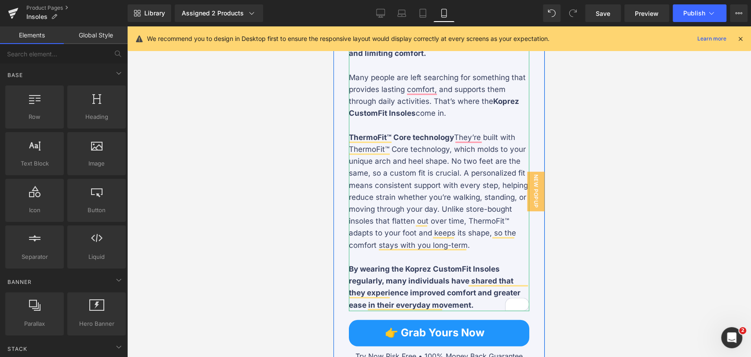
scroll to position [1467, 0]
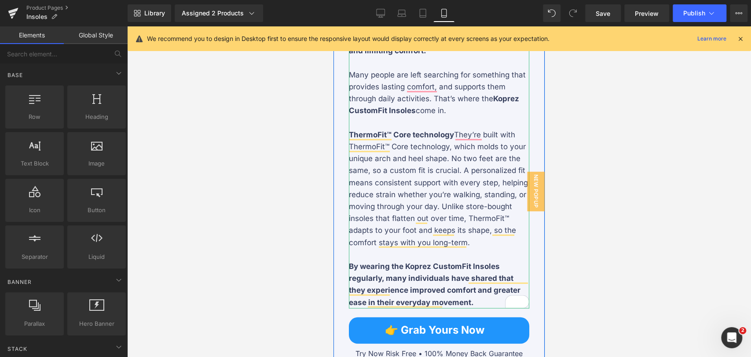
click at [469, 160] on p "ThermoFit™ Core technology They’re built with ThermoFit™ Core technology, which…" at bounding box center [439, 189] width 180 height 120
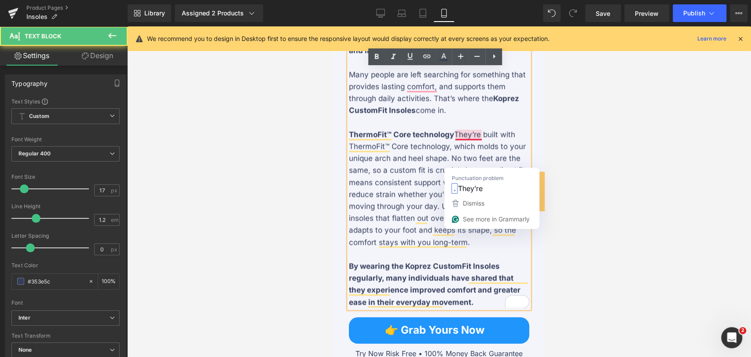
click at [468, 160] on p "ThermoFit™ Core technology They’re built with ThermoFit™ Core technology, which…" at bounding box center [439, 189] width 180 height 120
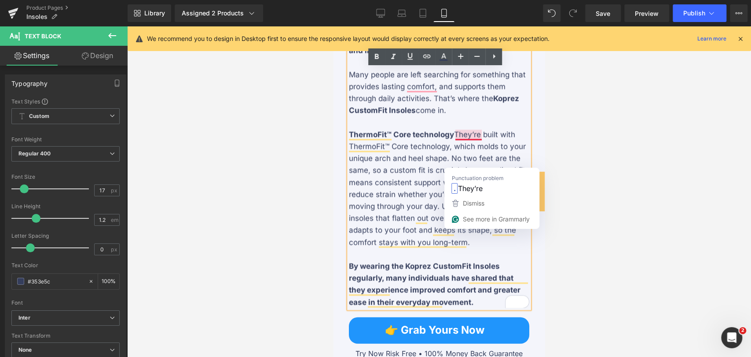
click at [587, 163] on div at bounding box center [439, 191] width 624 height 331
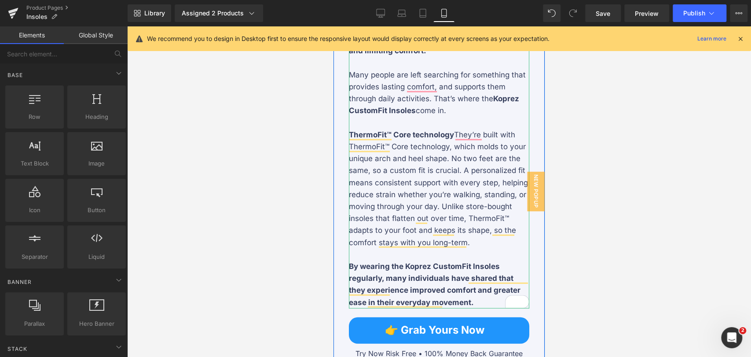
click at [473, 164] on p "ThermoFit™ Core technology They’re built with ThermoFit™ Core technology, which…" at bounding box center [439, 189] width 180 height 120
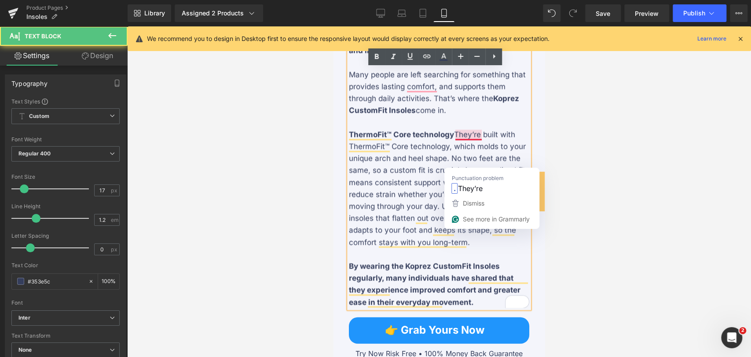
click at [604, 153] on div at bounding box center [439, 191] width 624 height 331
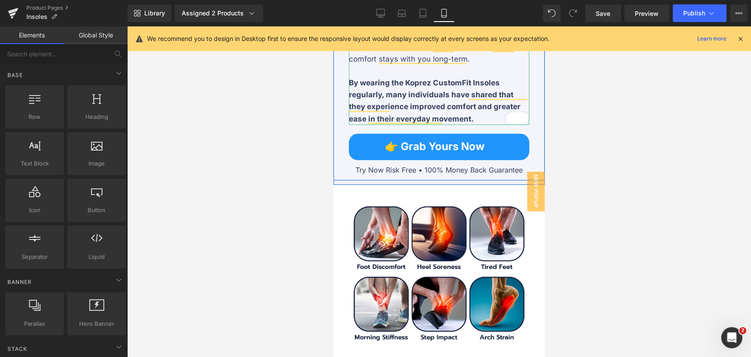
scroll to position [1712, 0]
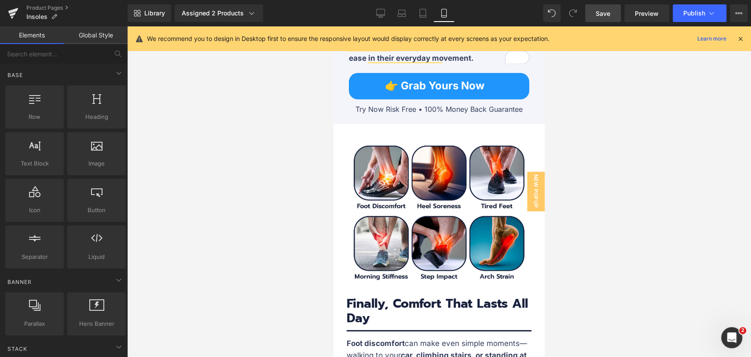
click at [608, 15] on span "Save" at bounding box center [603, 13] width 15 height 9
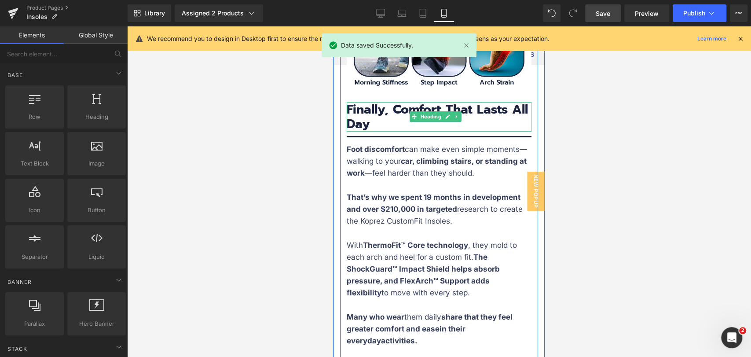
scroll to position [1908, 0]
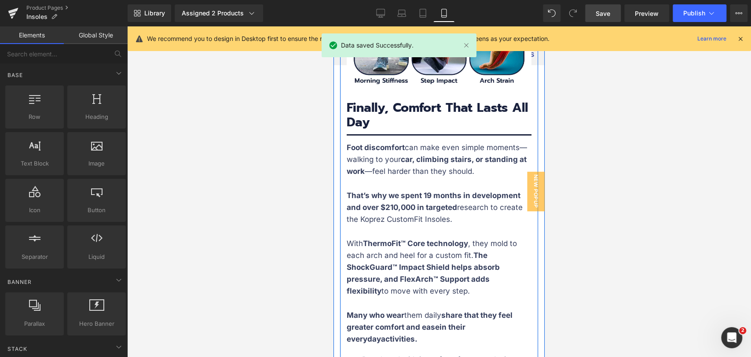
click at [390, 127] on h3 "Finally, Comfort That Lasts All Day" at bounding box center [439, 114] width 185 height 29
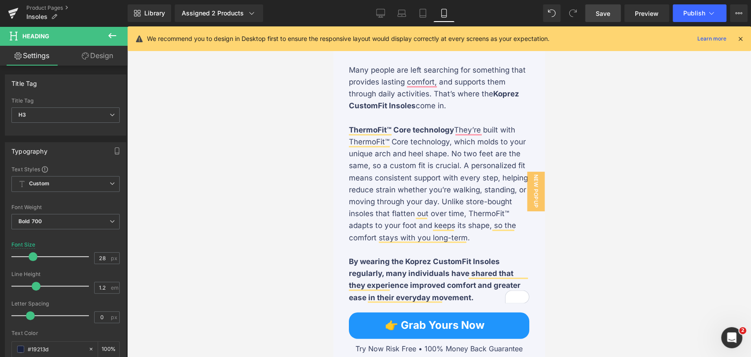
scroll to position [1467, 0]
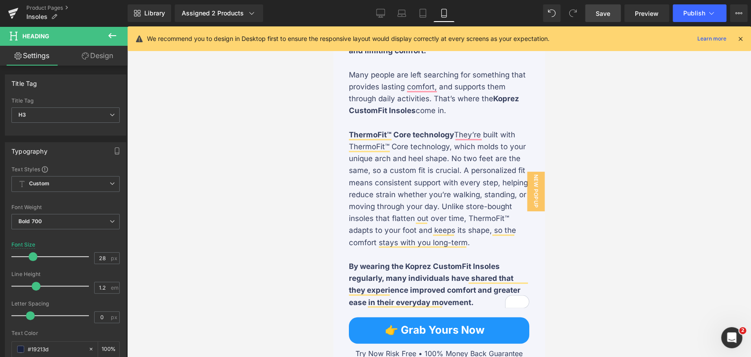
click at [426, 190] on p "ThermoFit™ Core technology They’re built with ThermoFit™ Core technology, which…" at bounding box center [439, 189] width 180 height 120
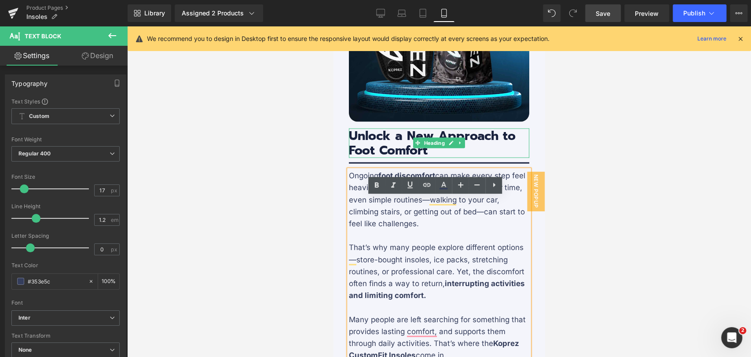
scroll to position [1418, 0]
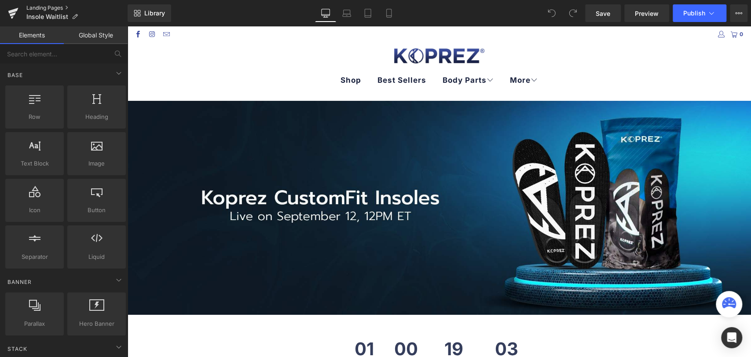
click at [62, 7] on link "Landing Pages" at bounding box center [76, 7] width 101 height 7
